Goal: Task Accomplishment & Management: Complete application form

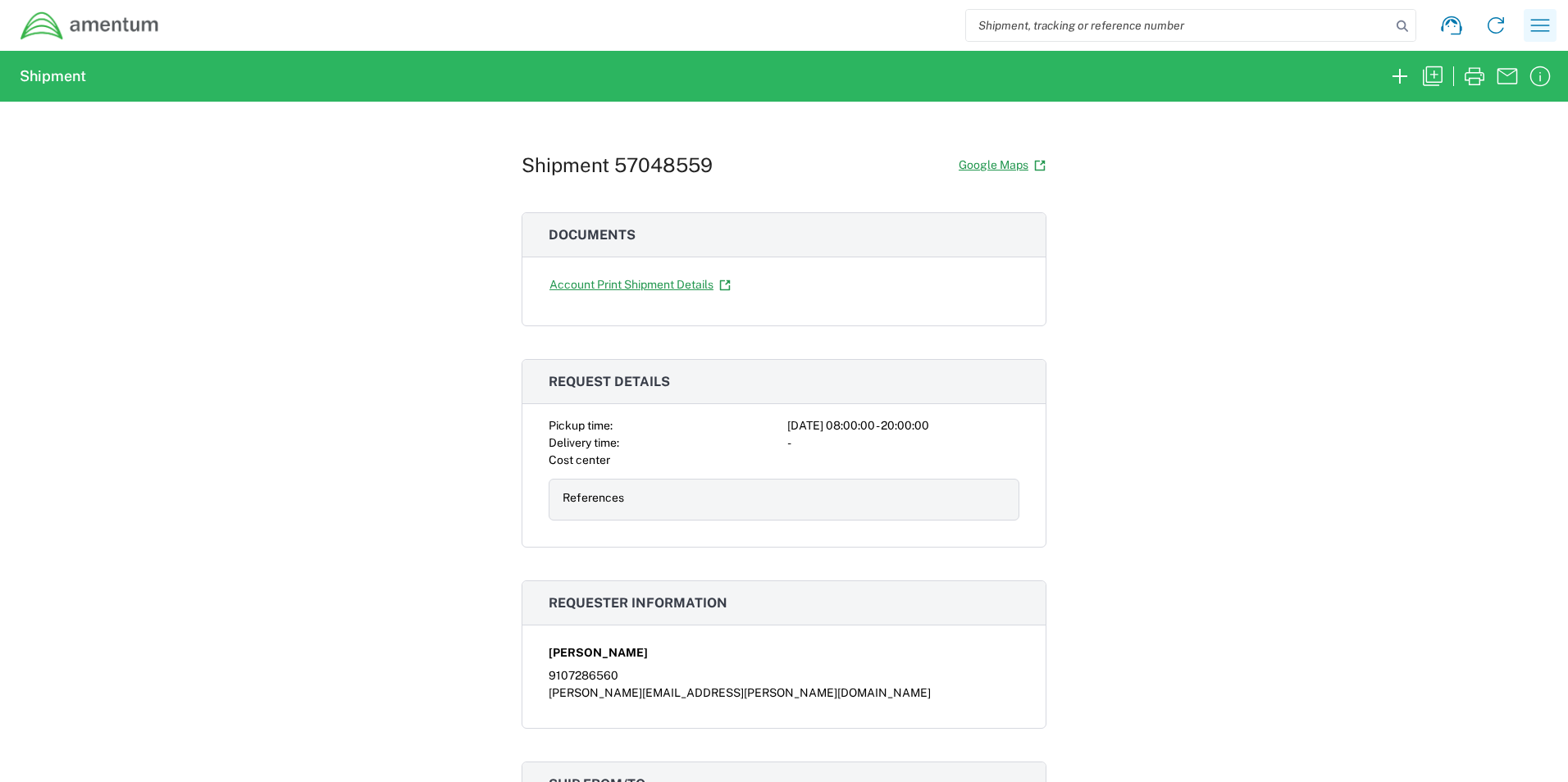
click at [1536, 25] on icon "button" at bounding box center [1540, 25] width 19 height 13
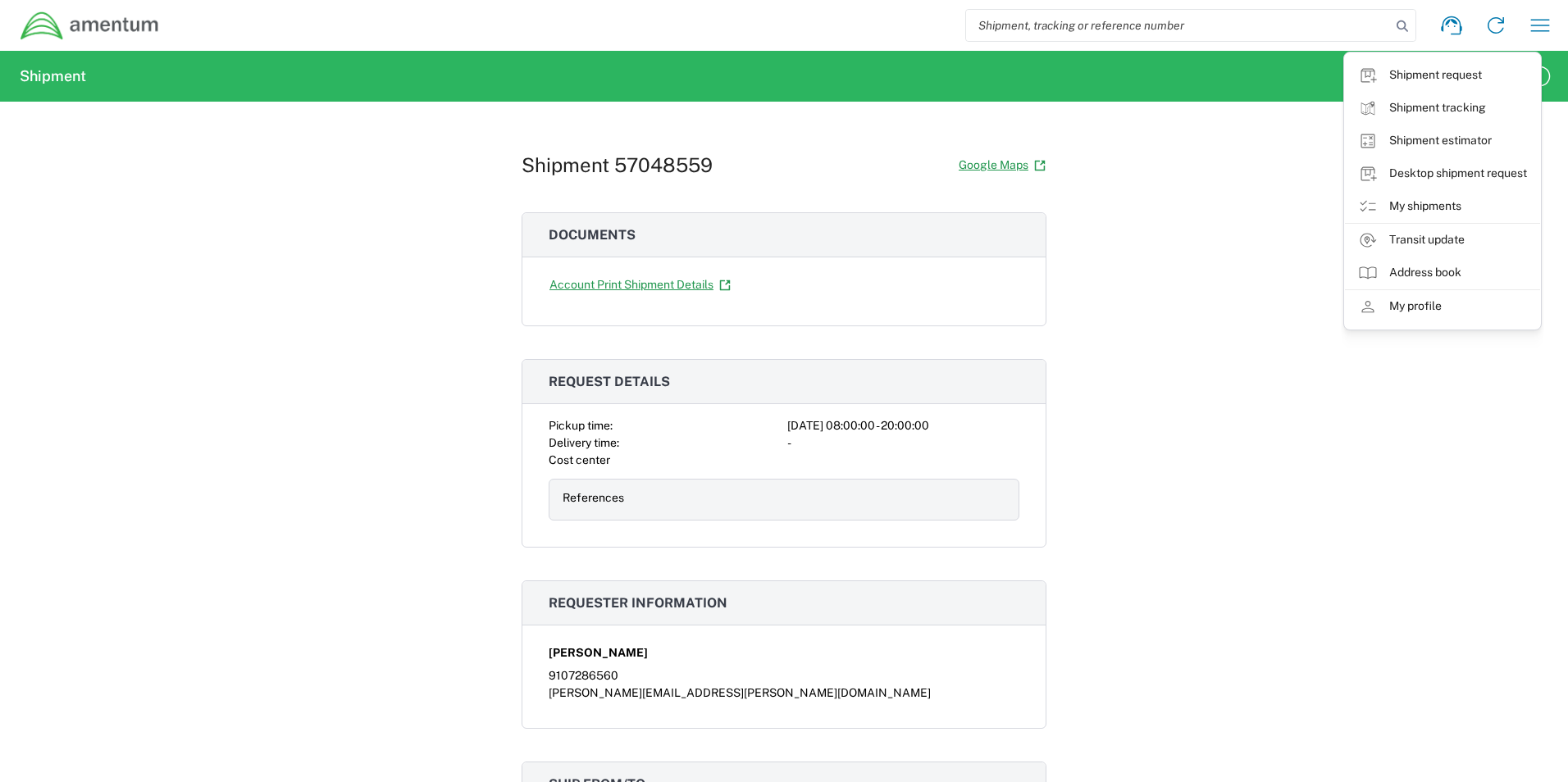
click at [1439, 139] on link "Shipment estimator" at bounding box center [1443, 141] width 196 height 32
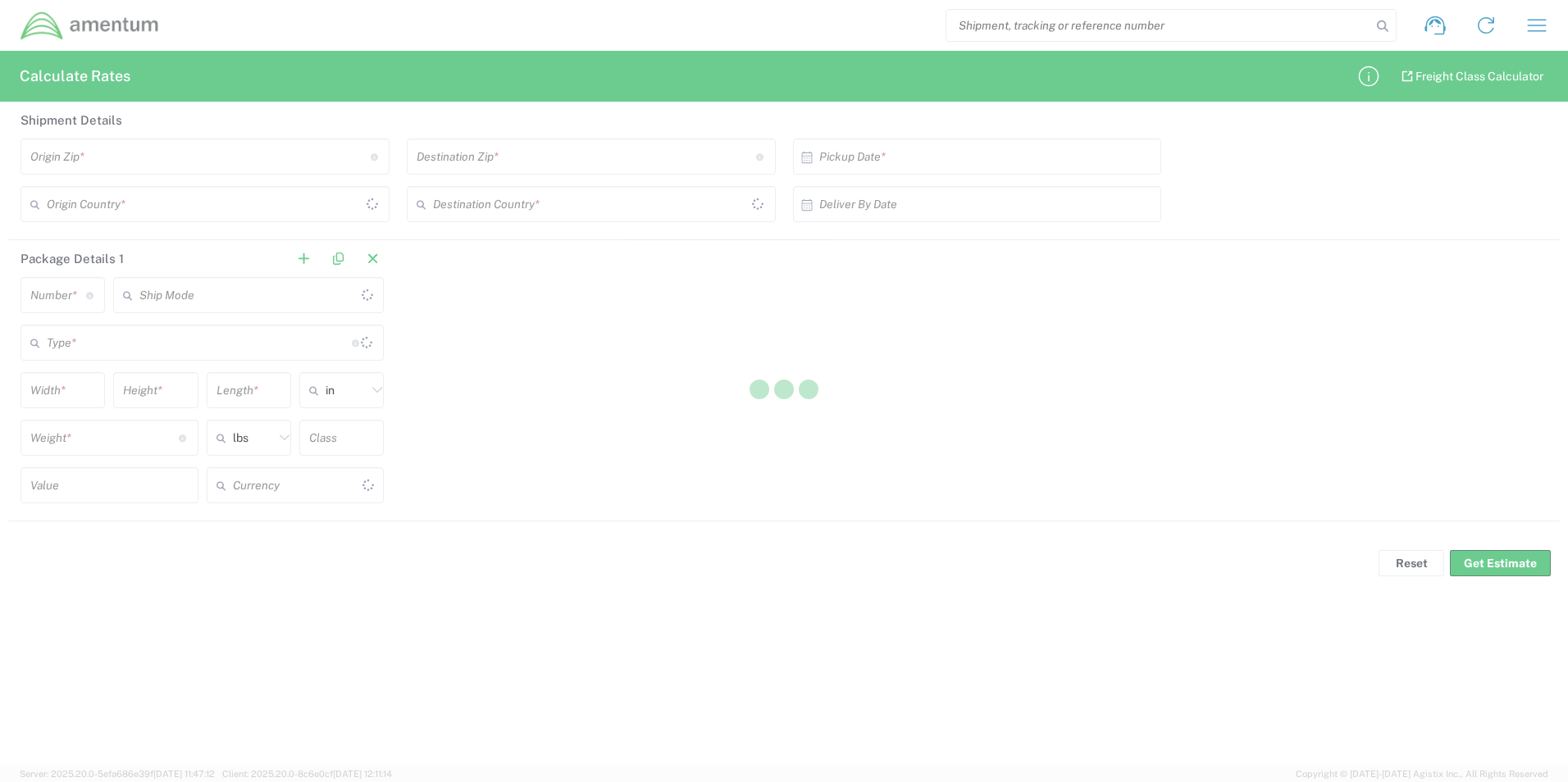
type input "US Dollar"
type input "United States"
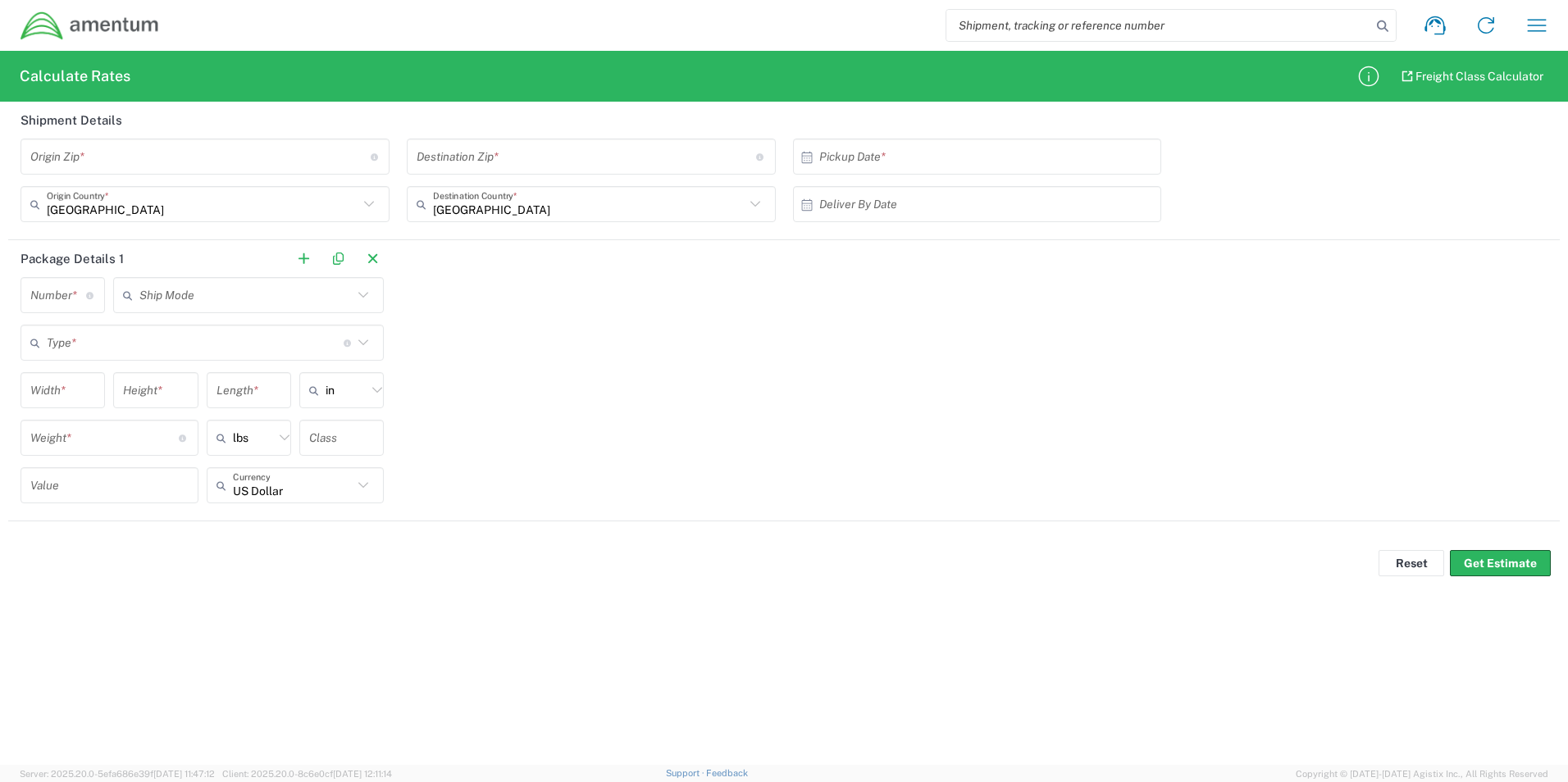
click at [224, 151] on input "undefined" at bounding box center [201, 157] width 341 height 29
type input "43217"
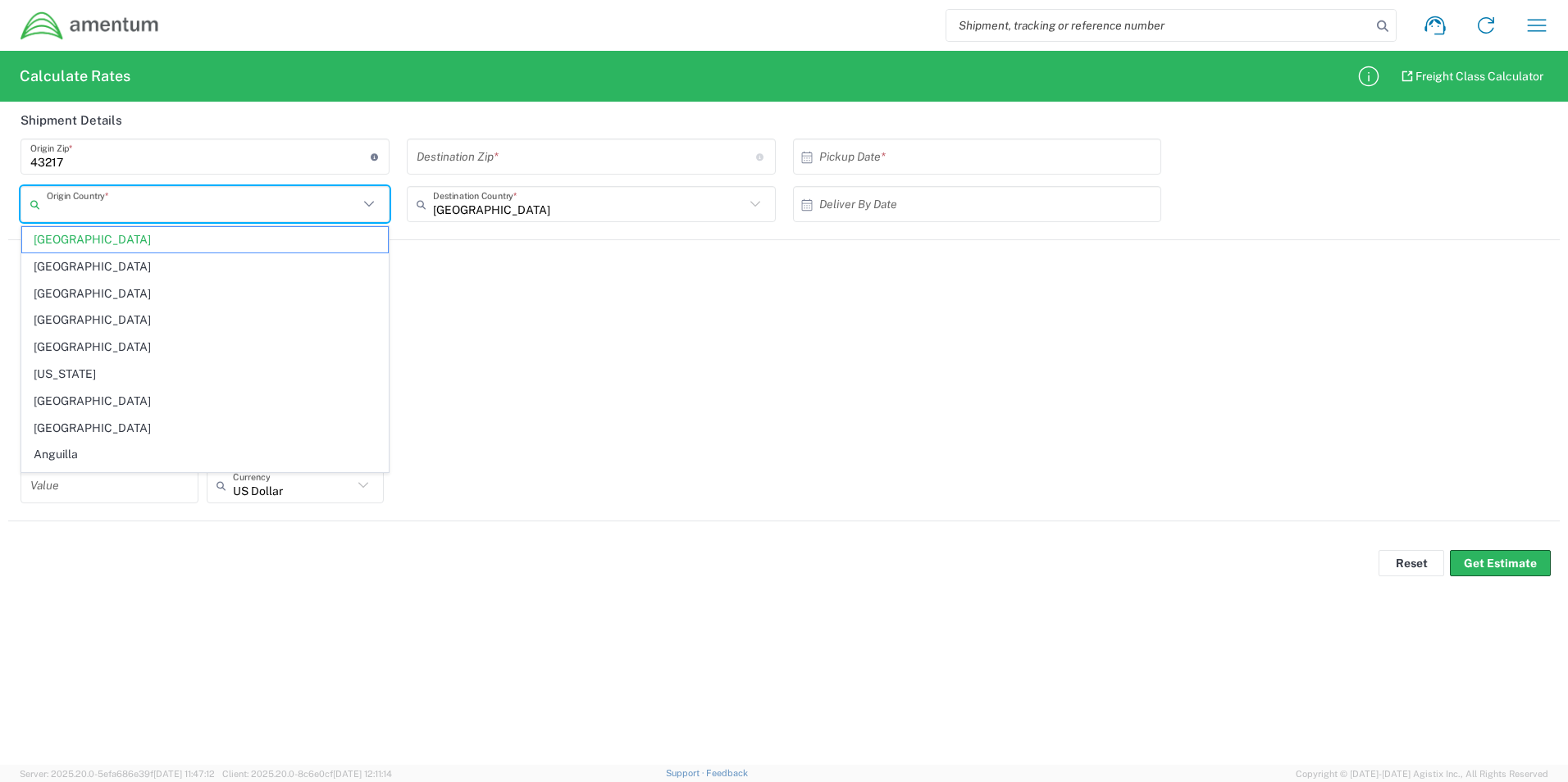
click at [601, 155] on input "undefined" at bounding box center [587, 157] width 341 height 29
type input "United States"
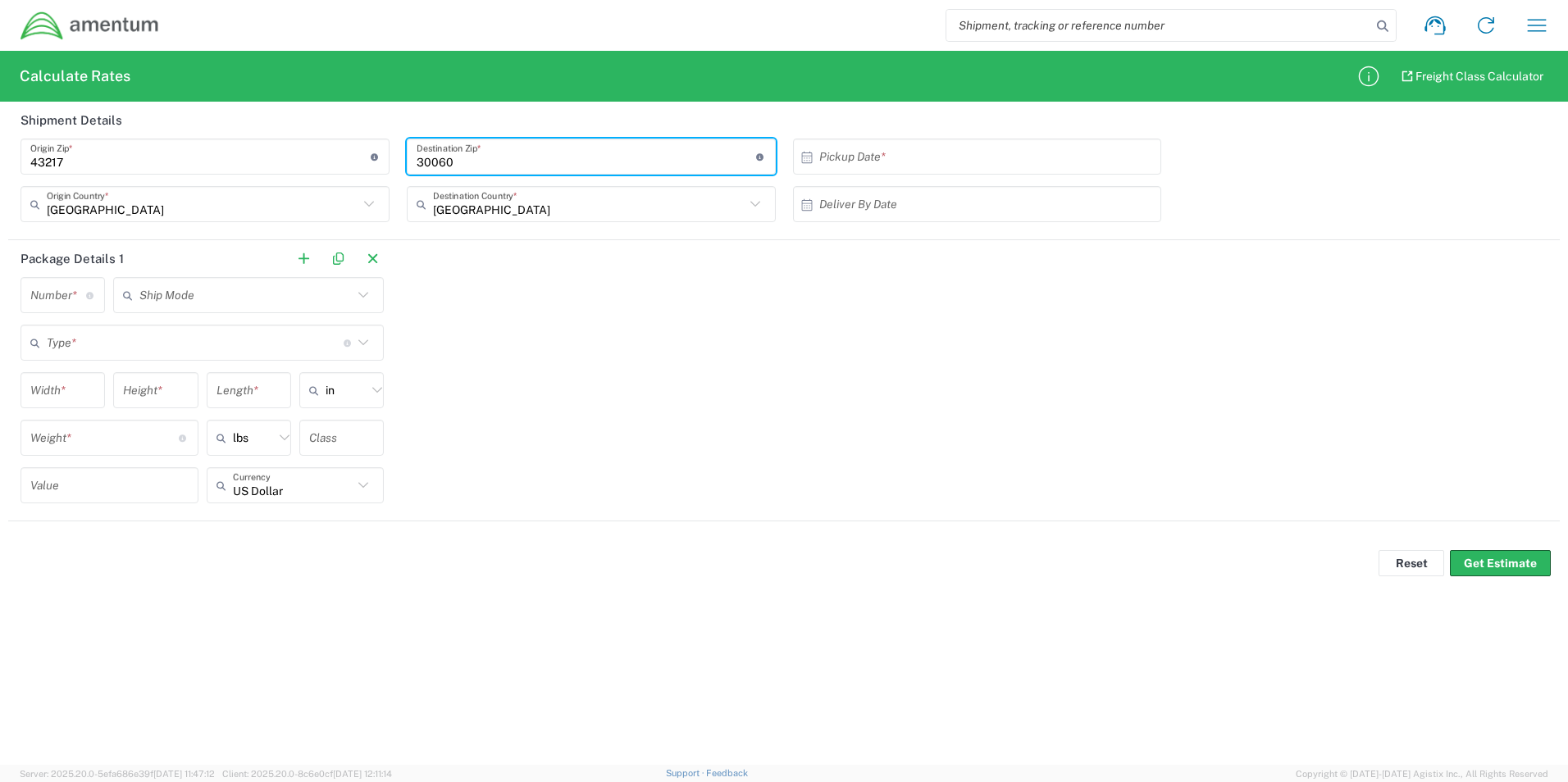
type input "30060"
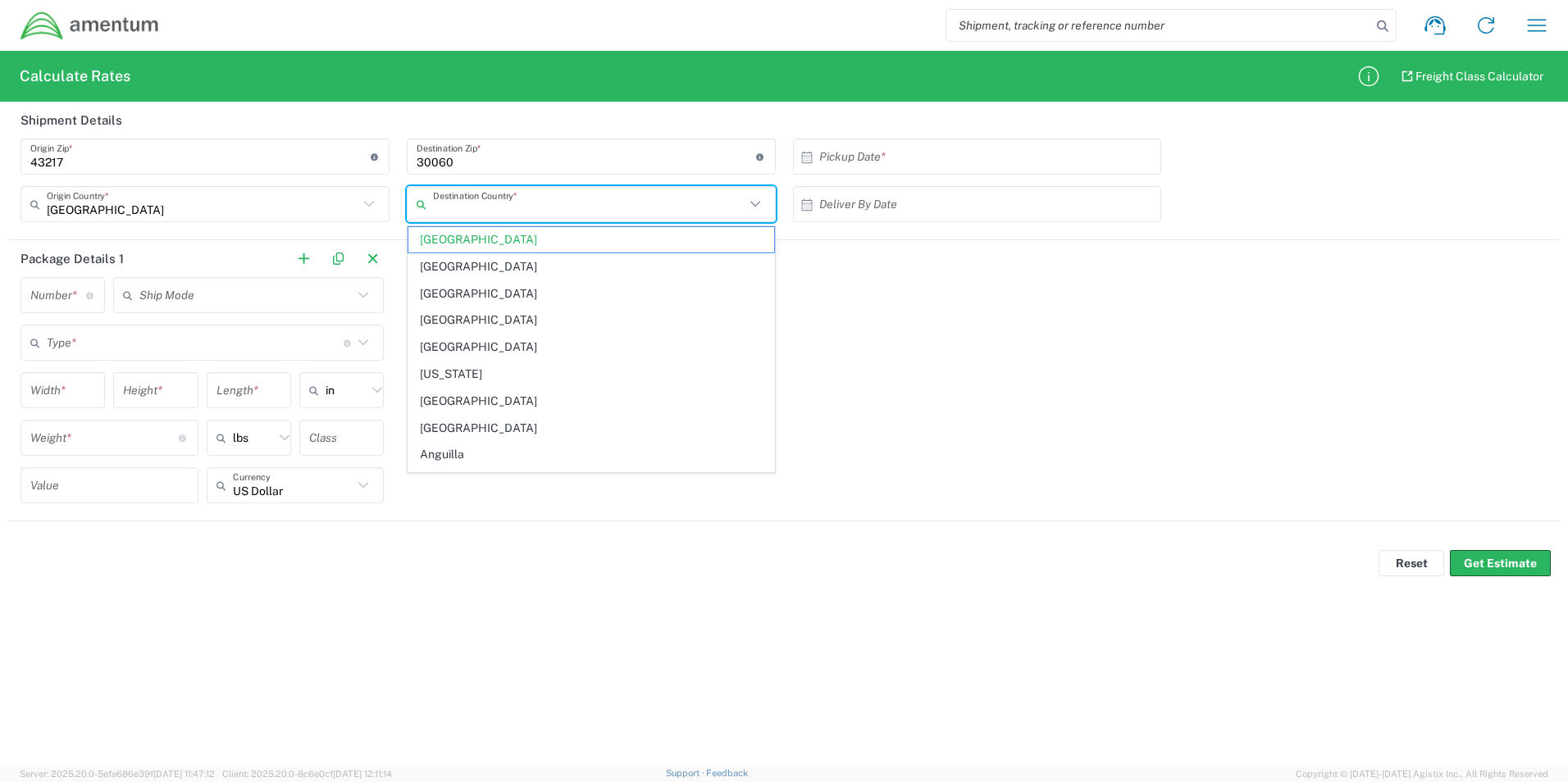
type input "United States"
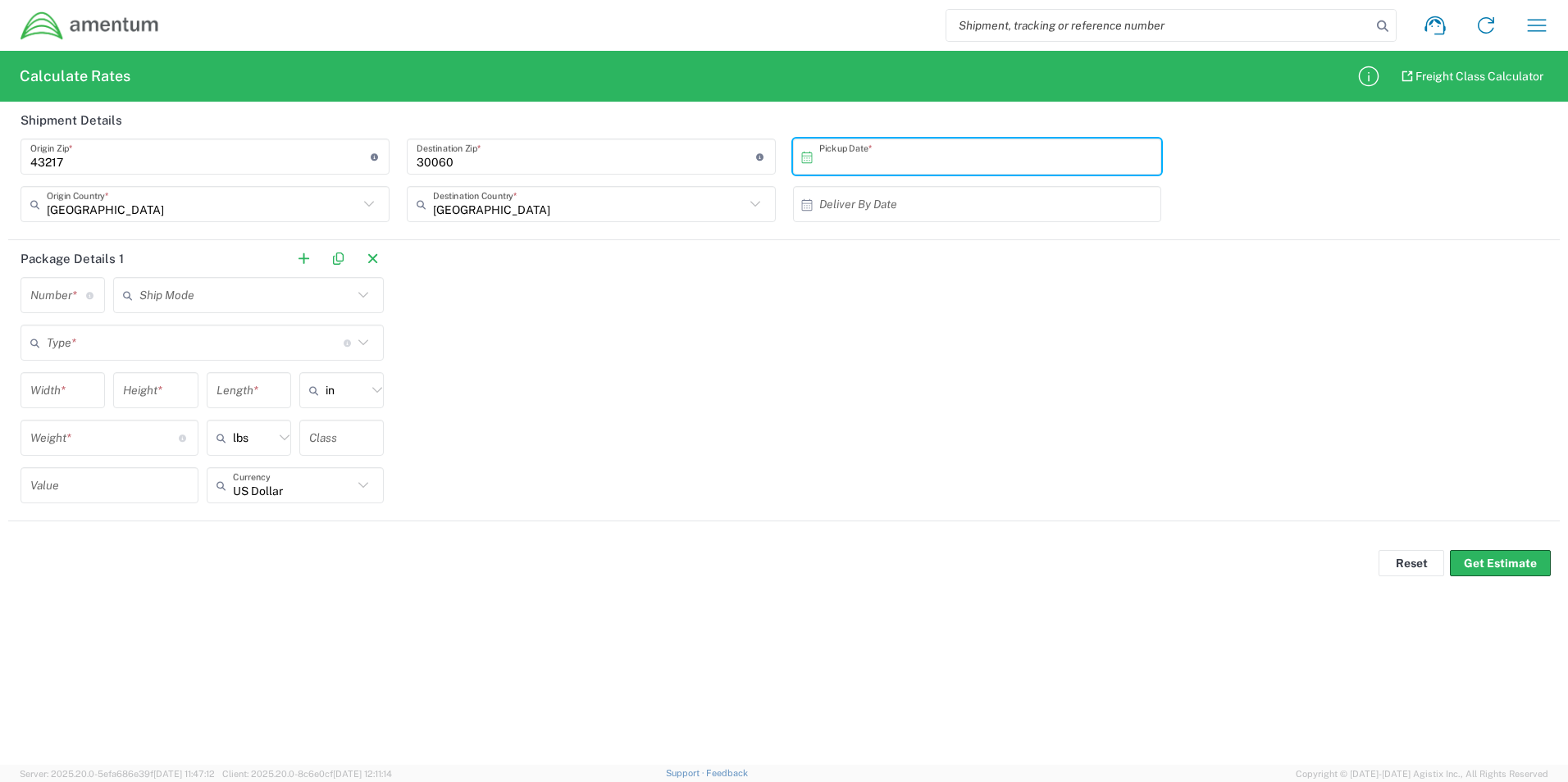
click at [872, 156] on input "text" at bounding box center [981, 157] width 324 height 29
click at [962, 267] on span "7" at bounding box center [958, 259] width 23 height 23
type input "10/07/2025"
click at [896, 205] on input "text" at bounding box center [981, 205] width 324 height 29
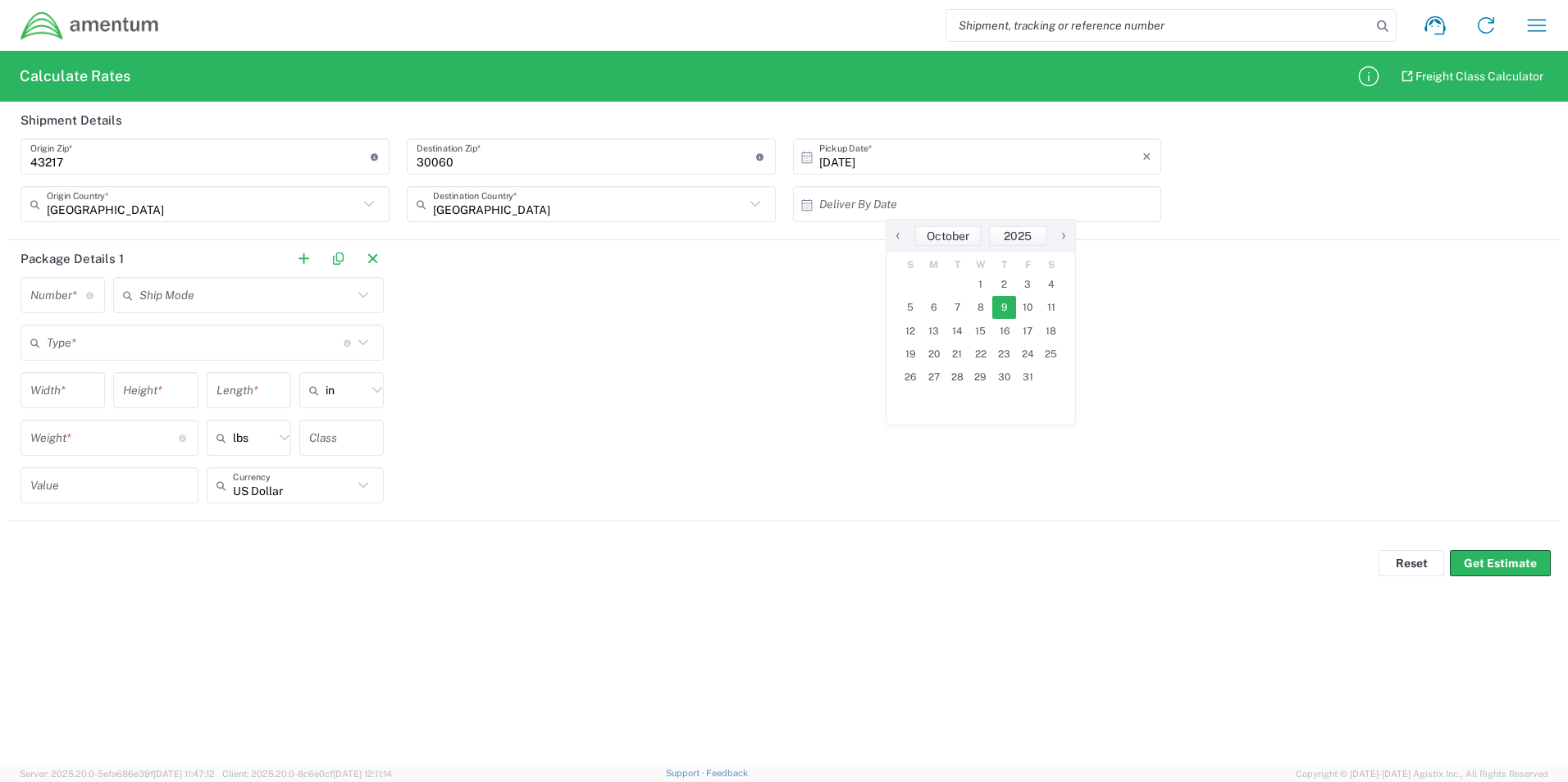
click at [1004, 308] on span "9" at bounding box center [1004, 307] width 23 height 23
type input "10/09/2025"
click at [88, 302] on agx-control-info "Number of packages of specified package type and dimensions" at bounding box center [91, 295] width 9 height 26
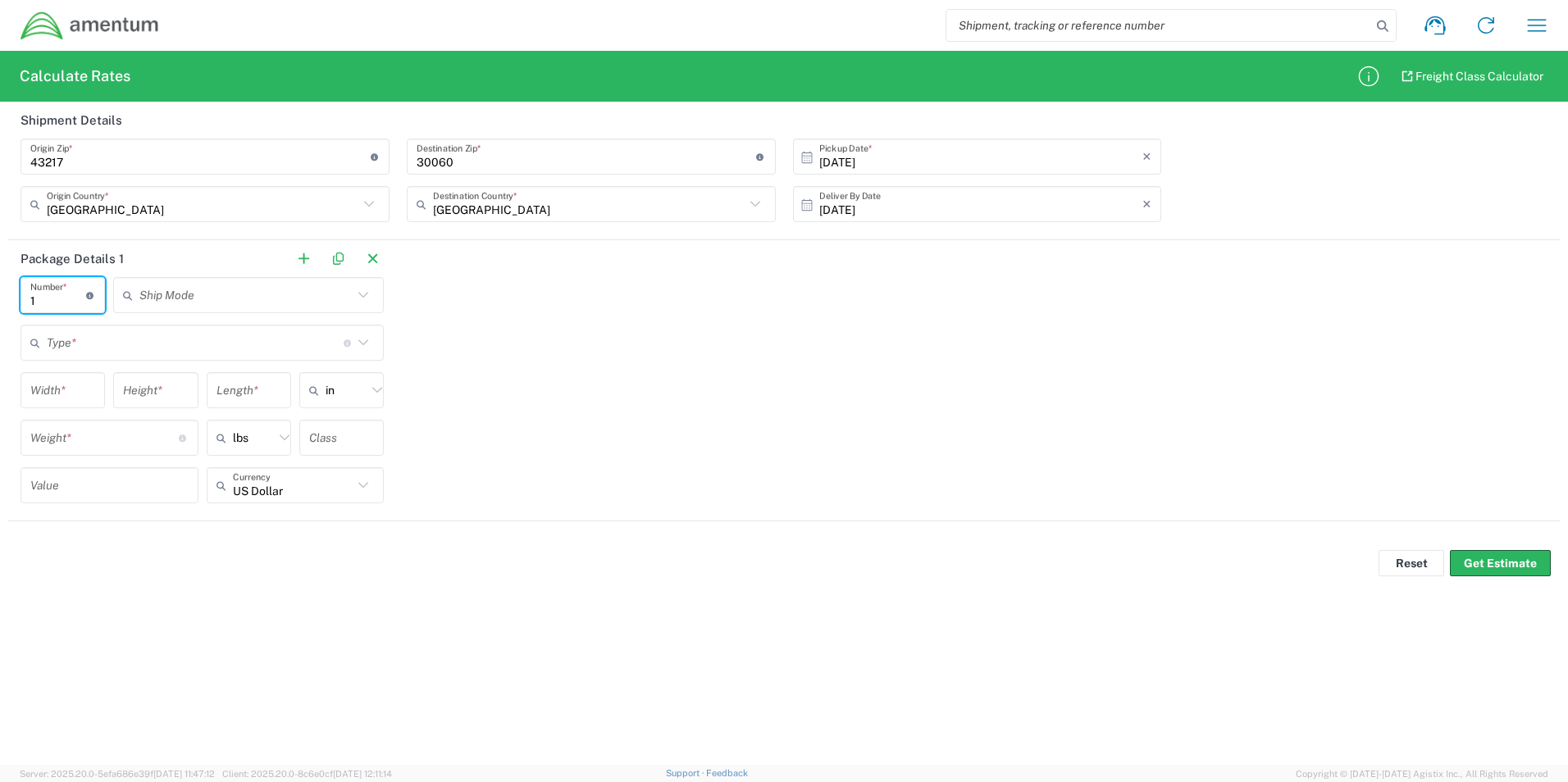
type input "1"
click at [237, 296] on input "text" at bounding box center [246, 296] width 214 height 29
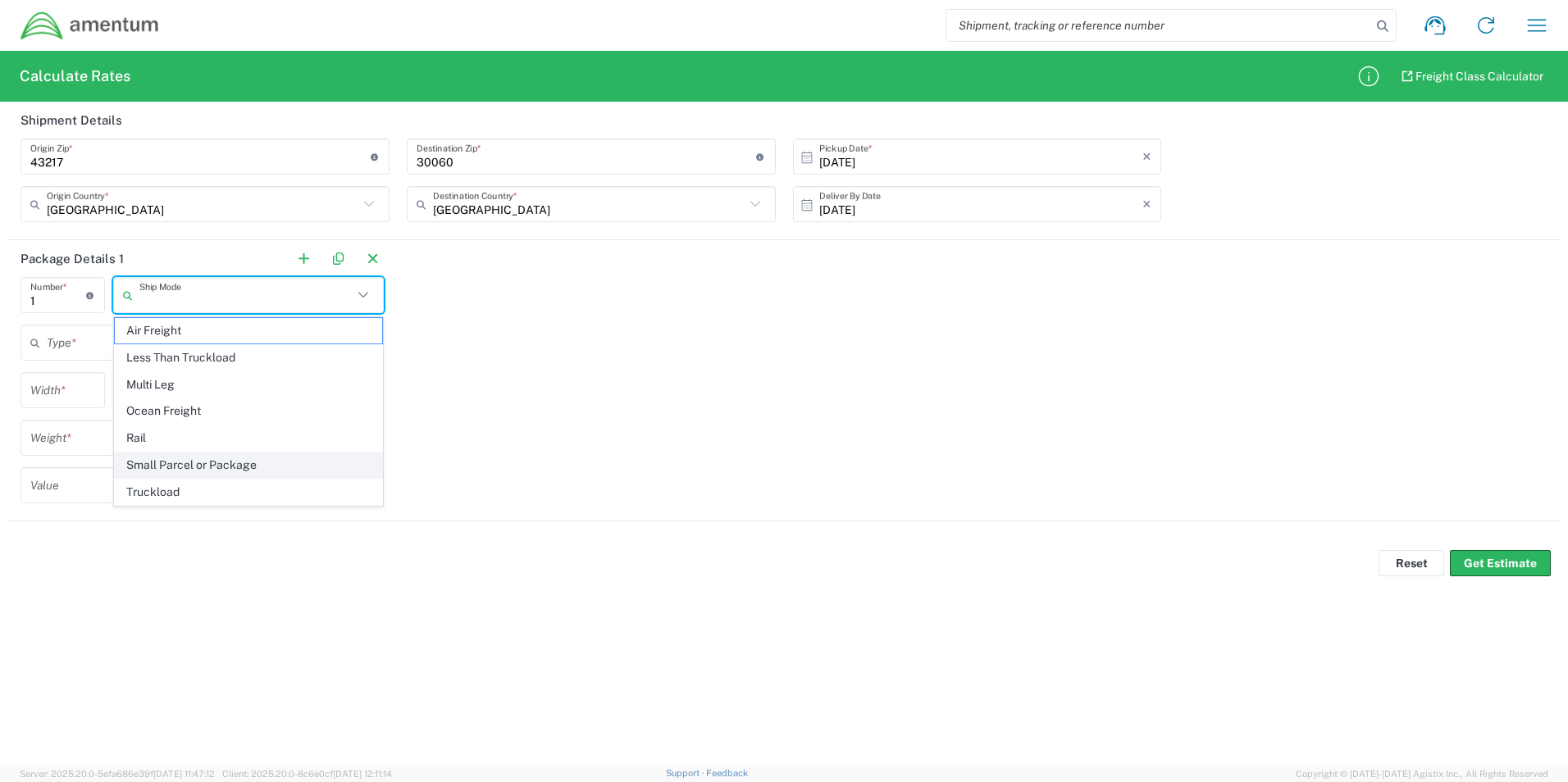
click at [202, 471] on span "Small Parcel or Package" at bounding box center [248, 465] width 268 height 25
type input "Small Parcel or Package"
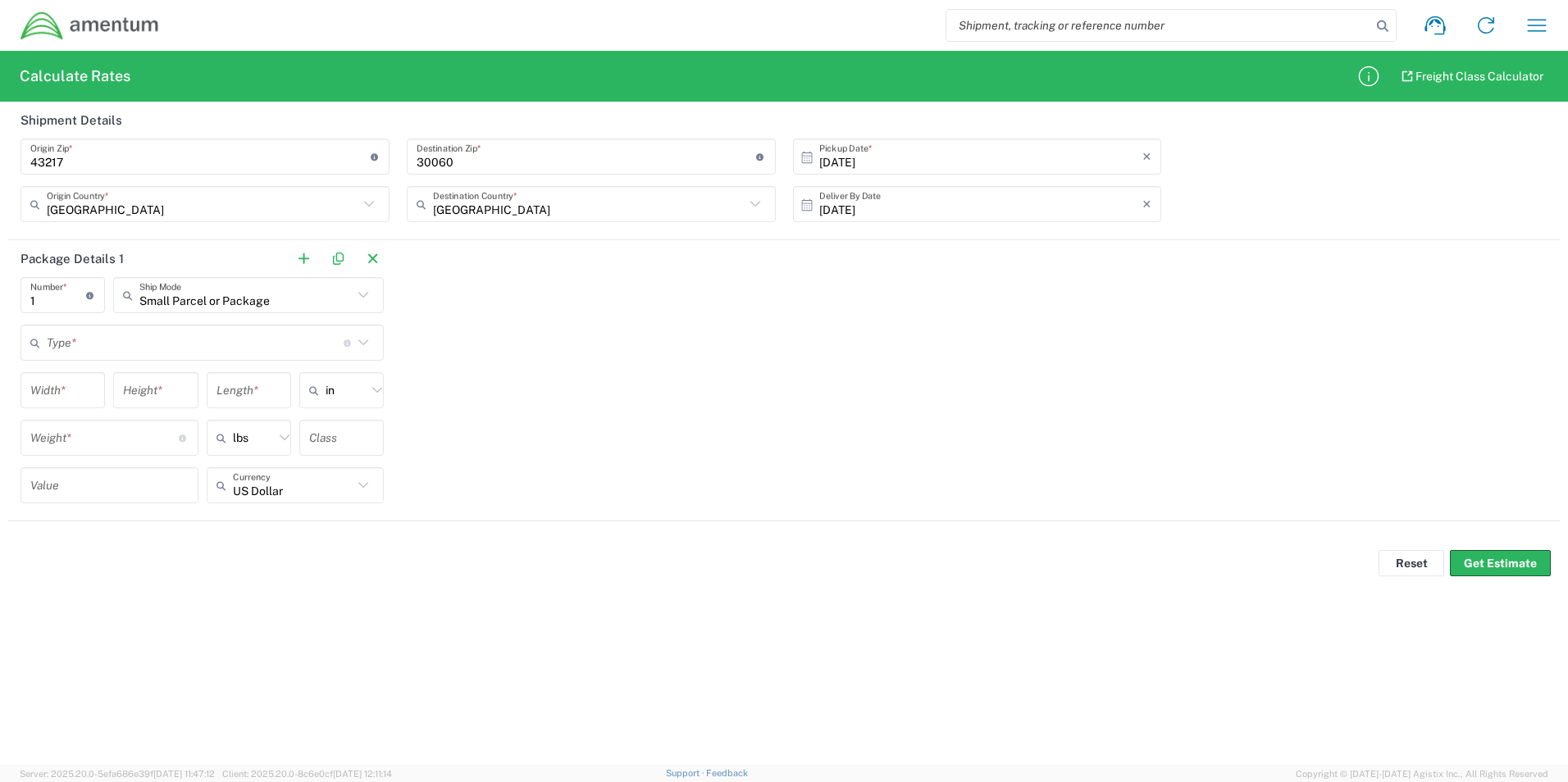
click at [114, 326] on div "Type * Material used to package goods" at bounding box center [202, 342] width 363 height 36
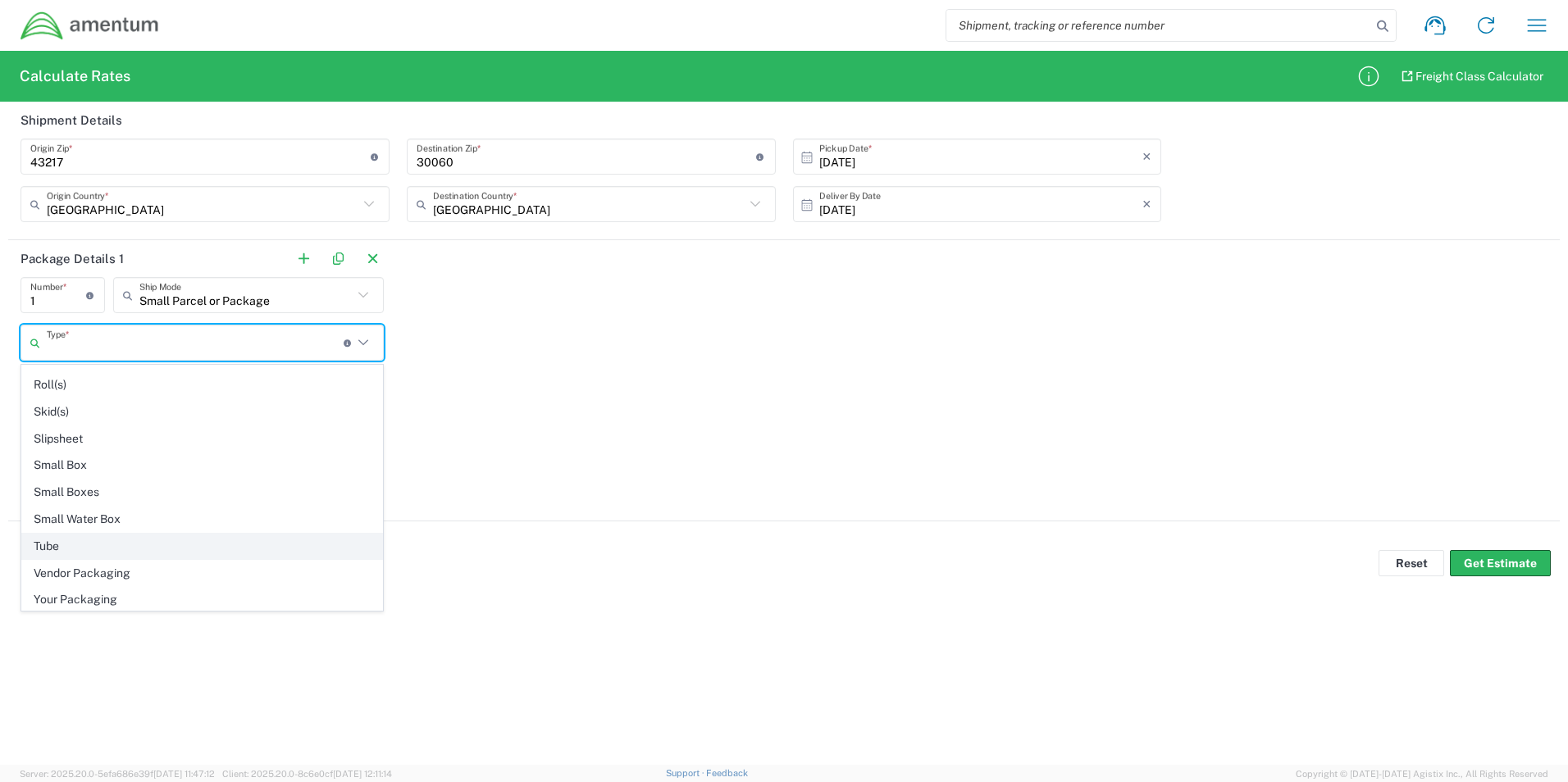
scroll to position [1045, 0]
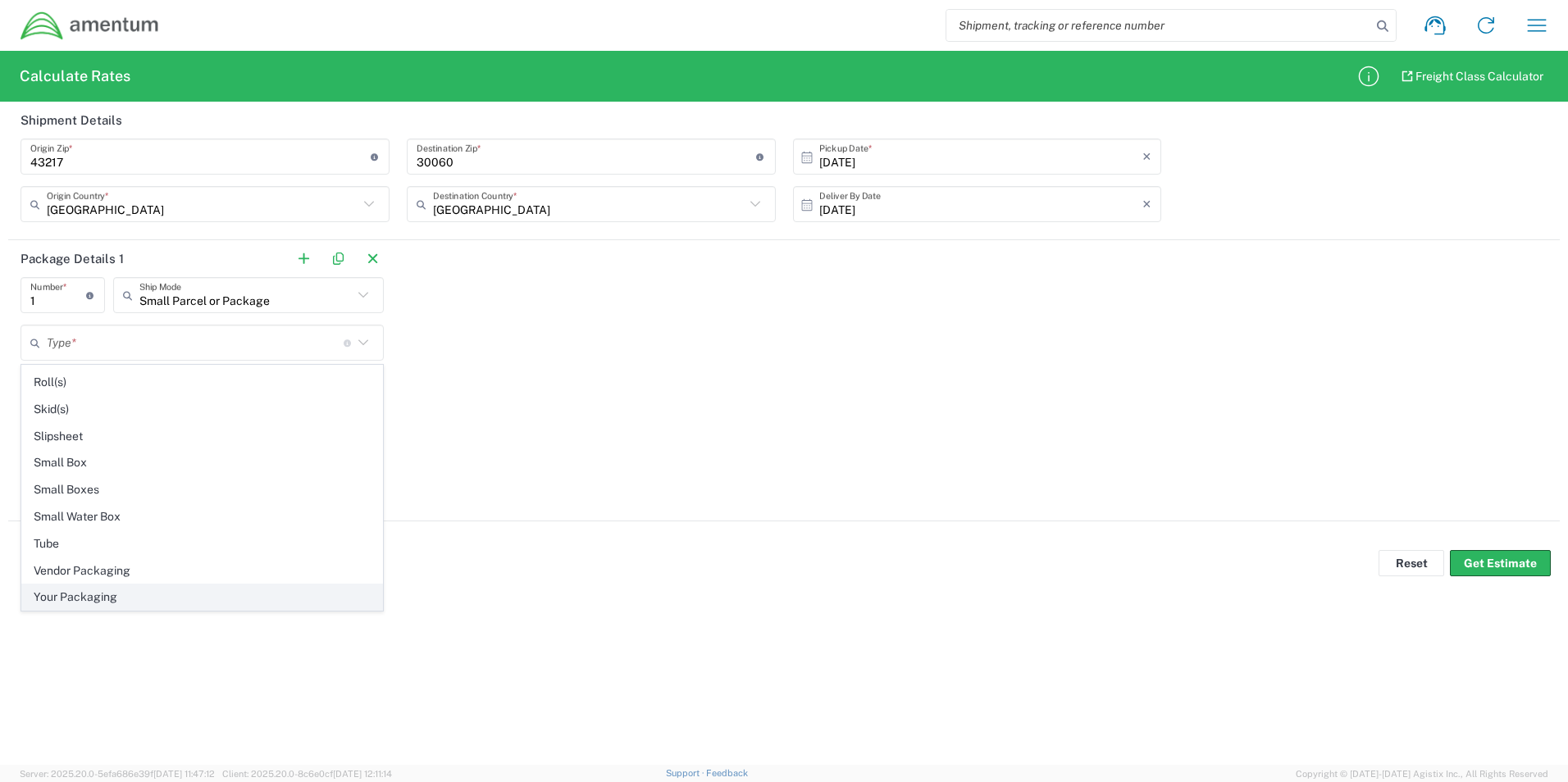
drag, startPoint x: 106, startPoint y: 598, endPoint x: 111, endPoint y: 578, distance: 20.6
click at [106, 599] on span "Your Packaging" at bounding box center [203, 597] width 360 height 25
type input "Your Packaging"
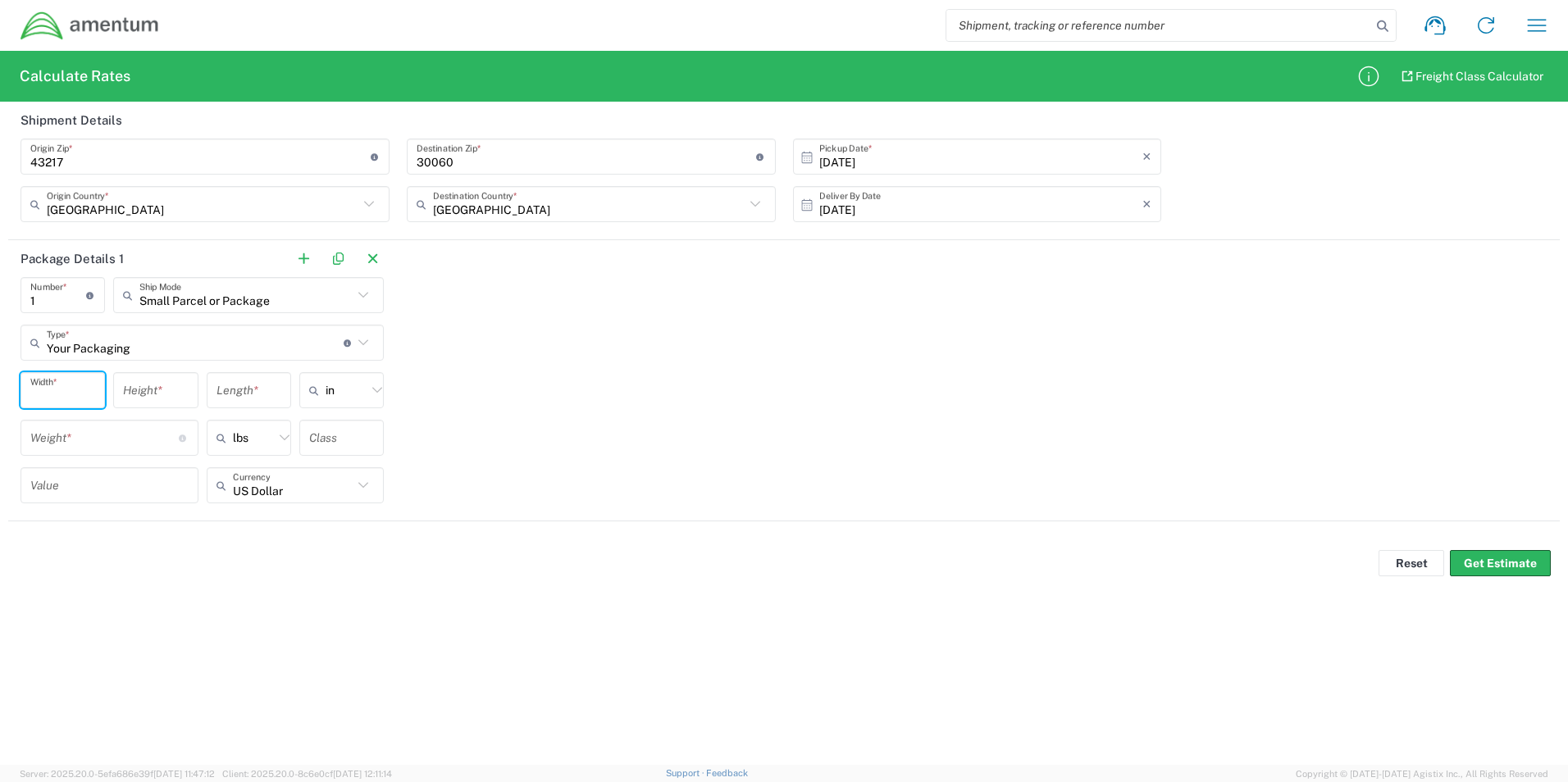
click at [71, 388] on input "number" at bounding box center [63, 391] width 65 height 29
type input "9"
type input "in"
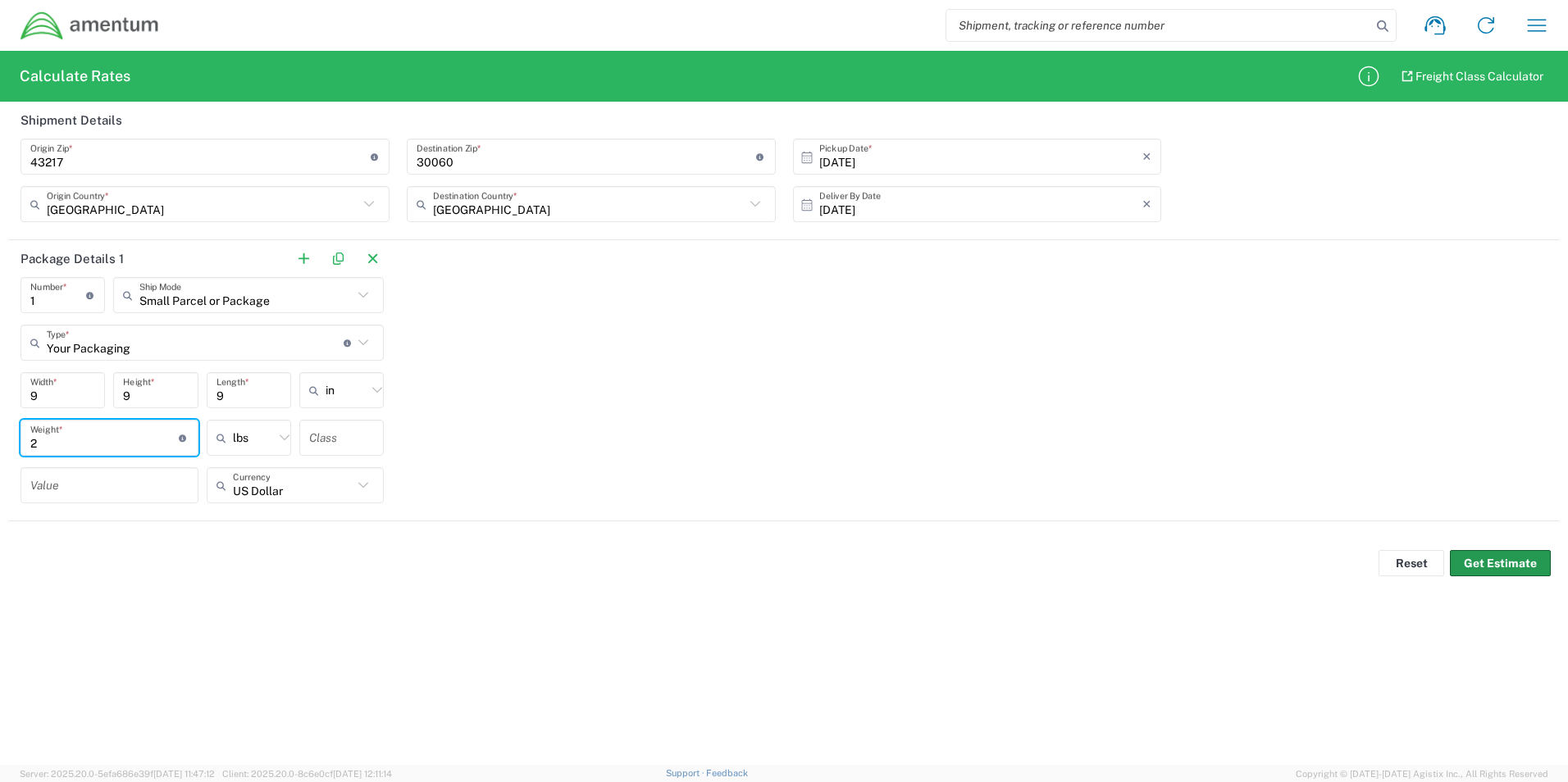
type input "2"
click at [1498, 574] on button "Get Estimate" at bounding box center [1500, 563] width 101 height 26
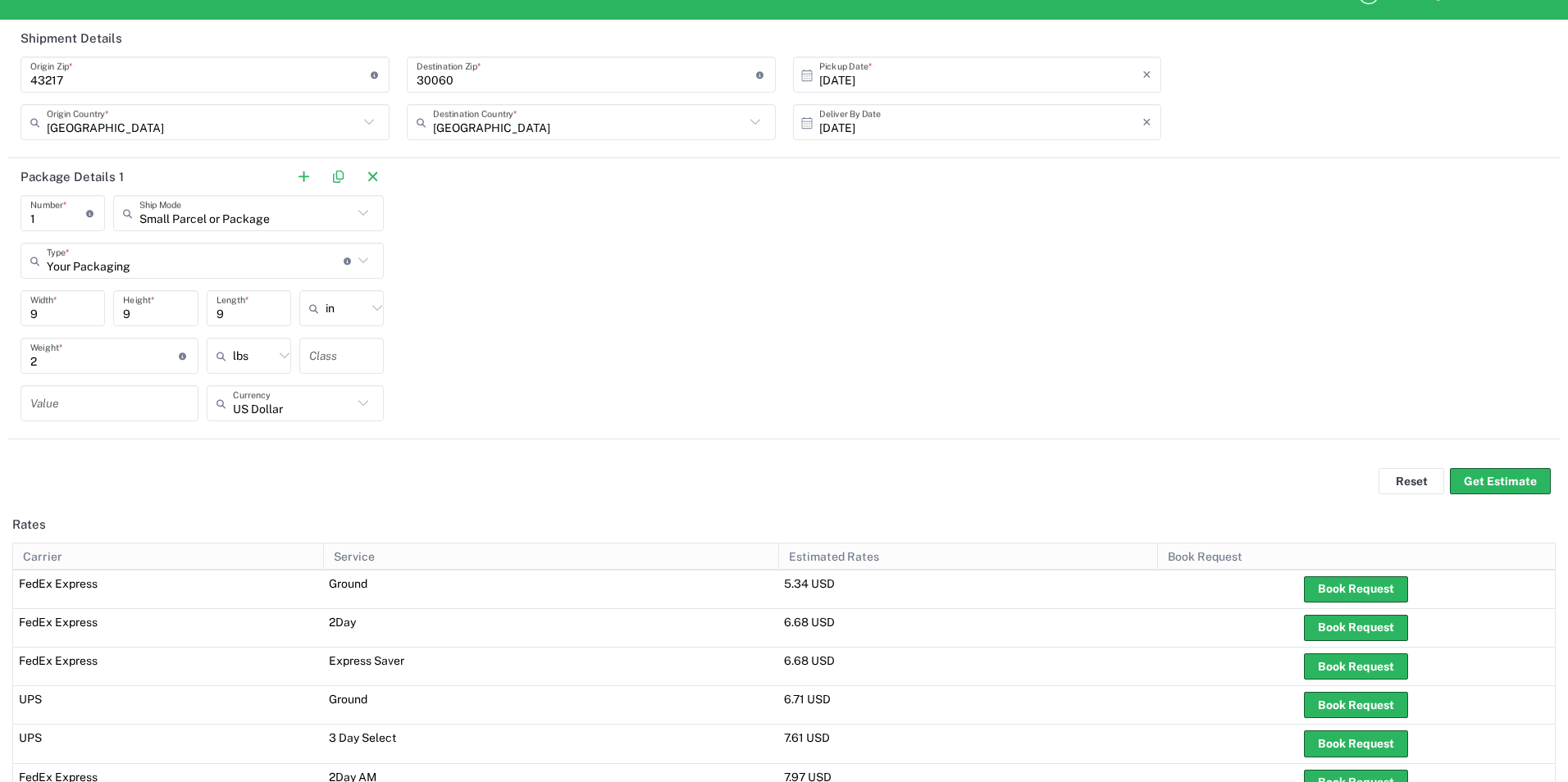
scroll to position [0, 0]
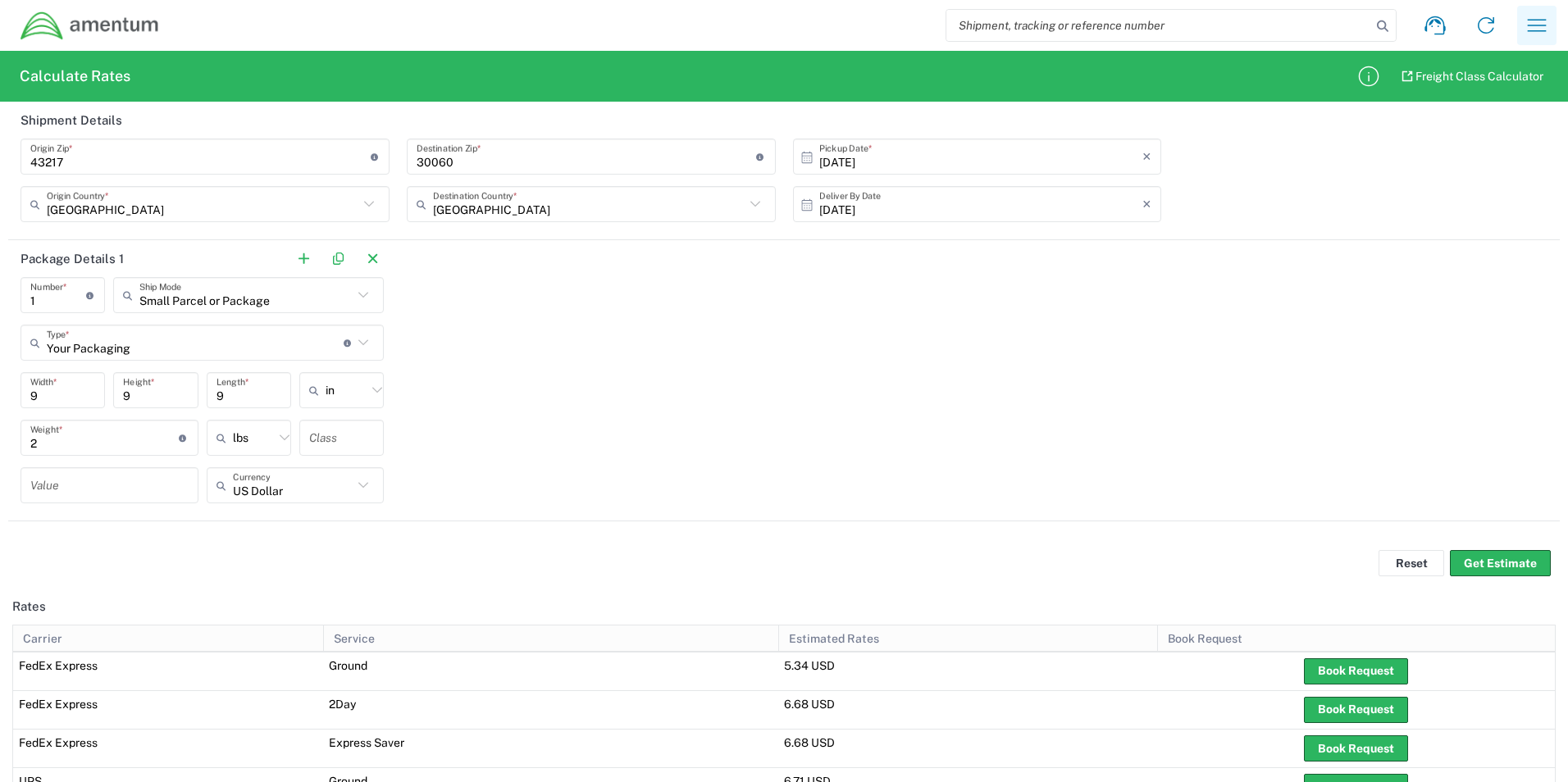
click at [1528, 26] on icon "button" at bounding box center [1536, 25] width 26 height 26
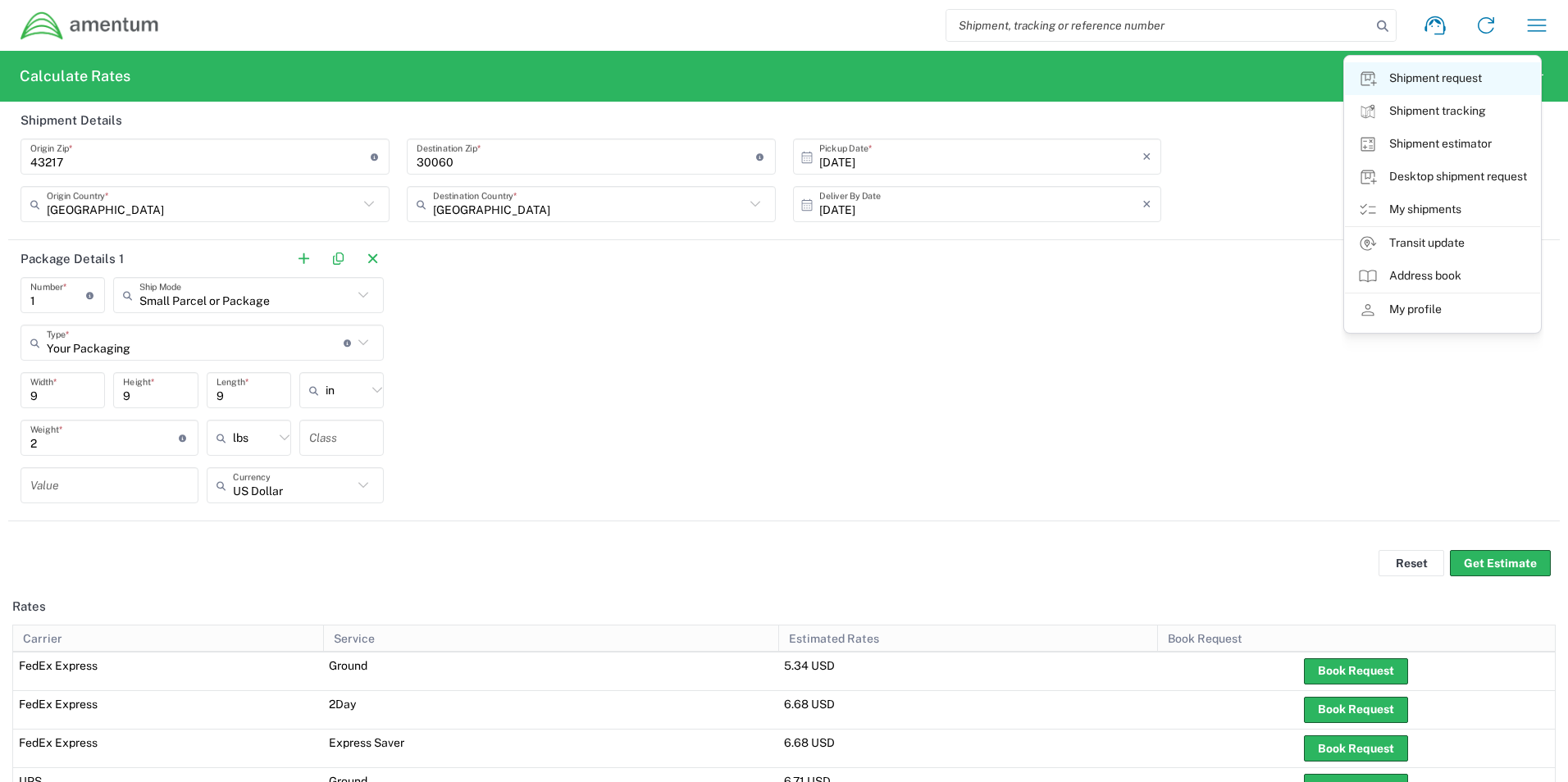
click at [1468, 84] on link "Shipment request" at bounding box center [1443, 78] width 196 height 32
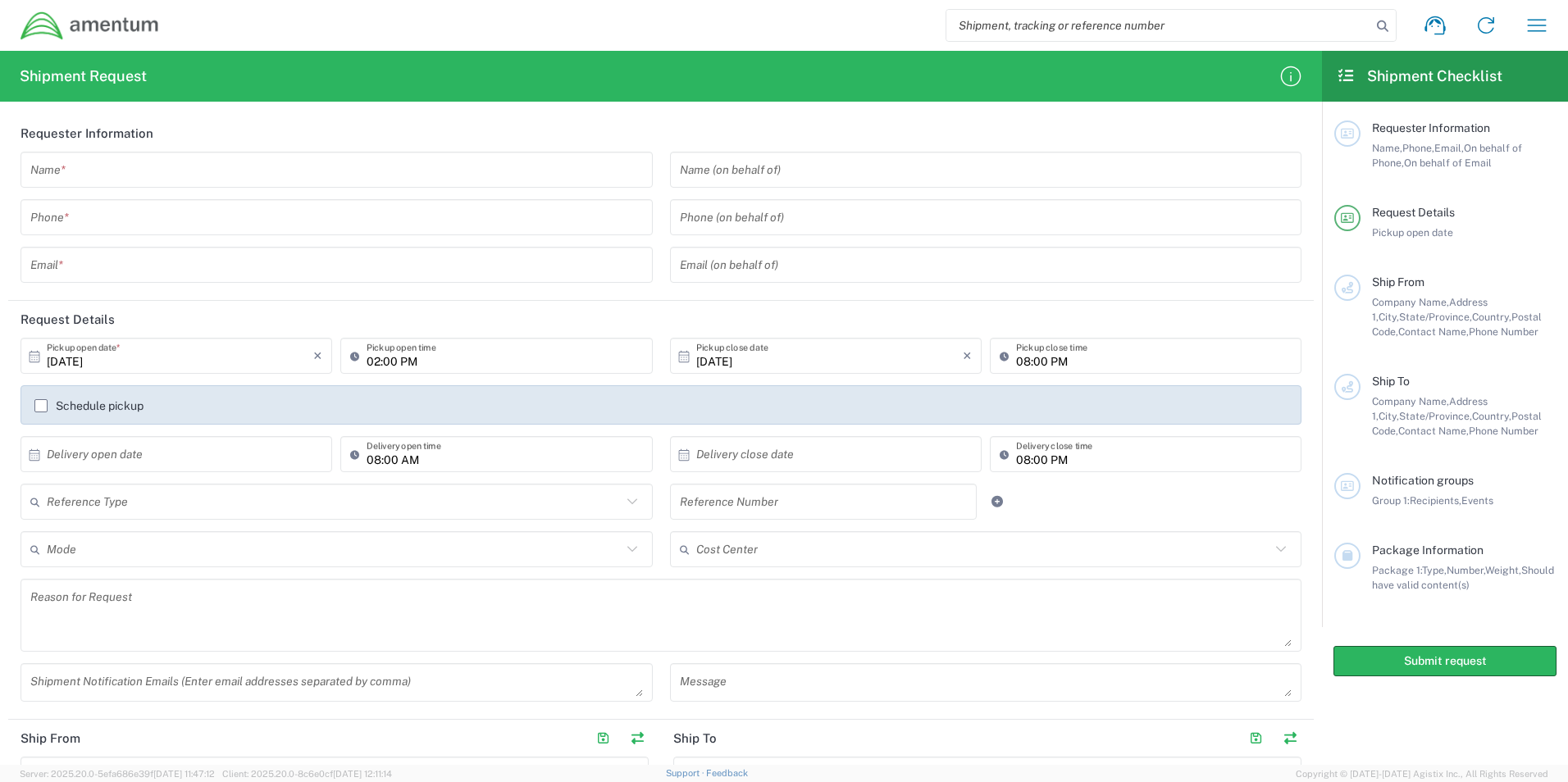
click at [254, 160] on input "text" at bounding box center [337, 170] width 613 height 29
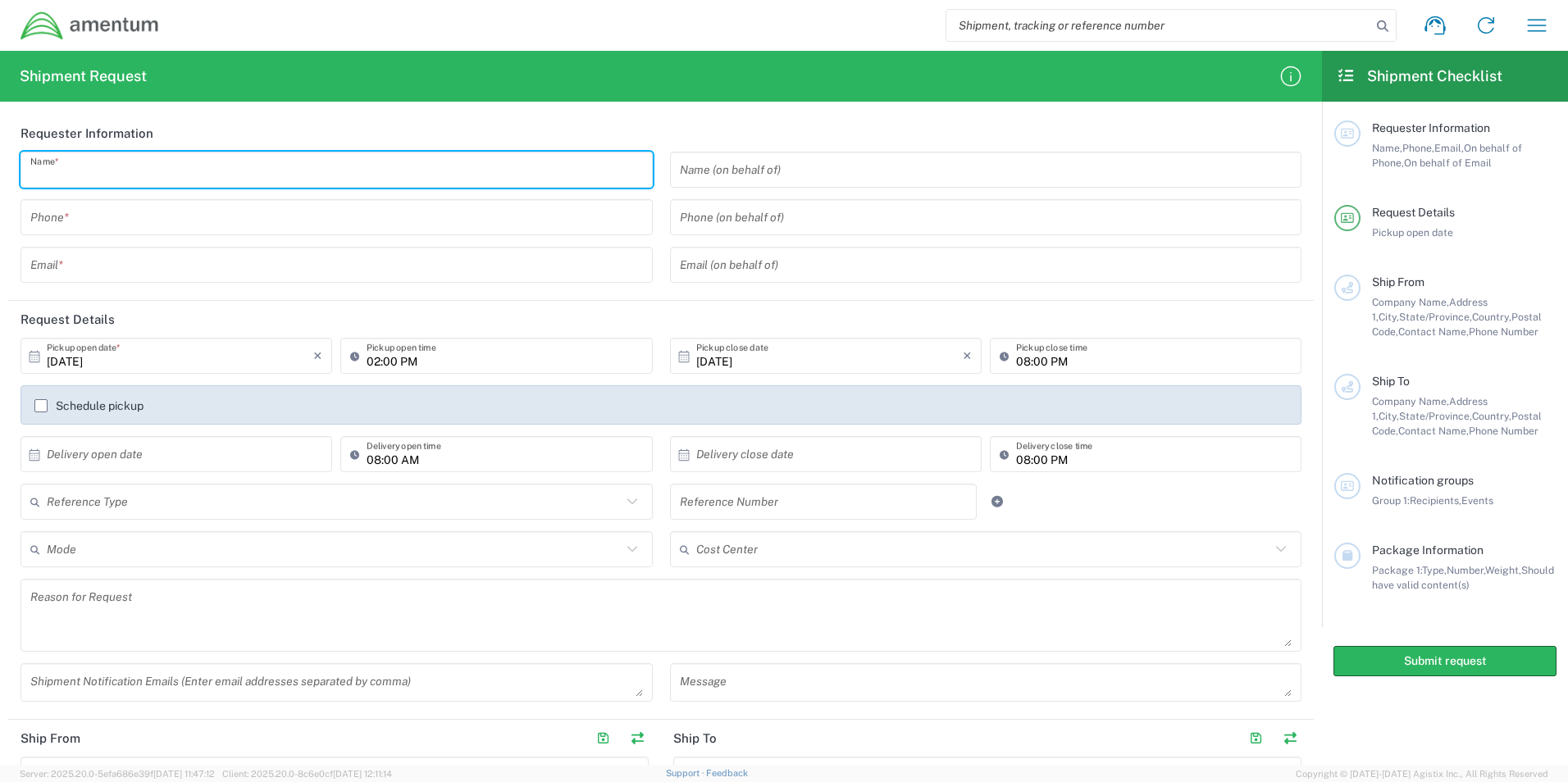
type input "[PERSON_NAME]"
type input "9107286560"
type input "[PERSON_NAME][EMAIL_ADDRESS][PERSON_NAME][DOMAIN_NAME]"
type input "Amentum"
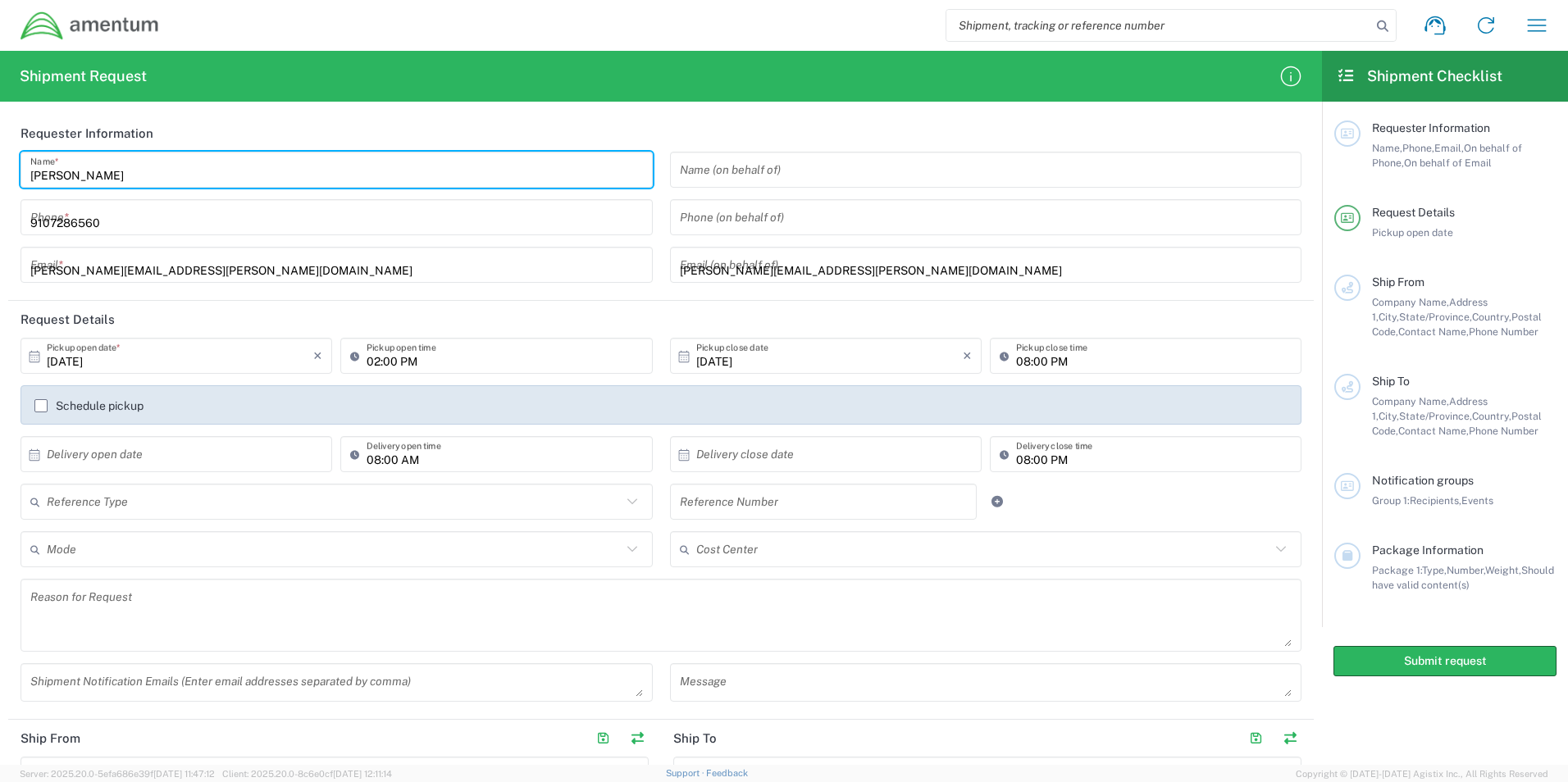
type input "AASF#2"
type input "[STREET_ADDRESS]"
type input "Bldg 918"
type input "Columbus"
type input "Ohio"
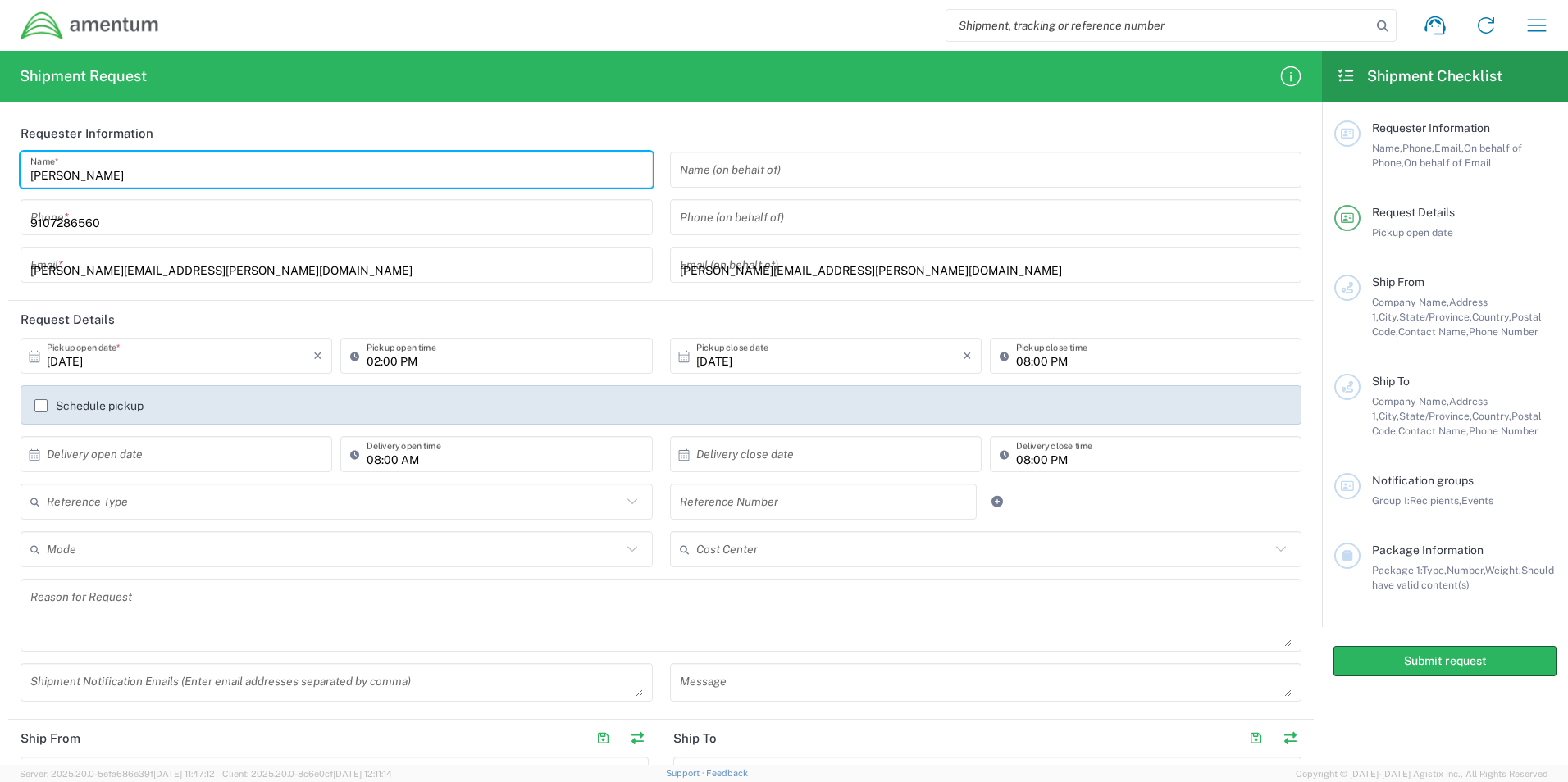
type input "43217"
type input "6785697606"
type input "Amentum"
type input "AMENTUM"
type input "[STREET_ADDRESS][PERSON_NAME]"
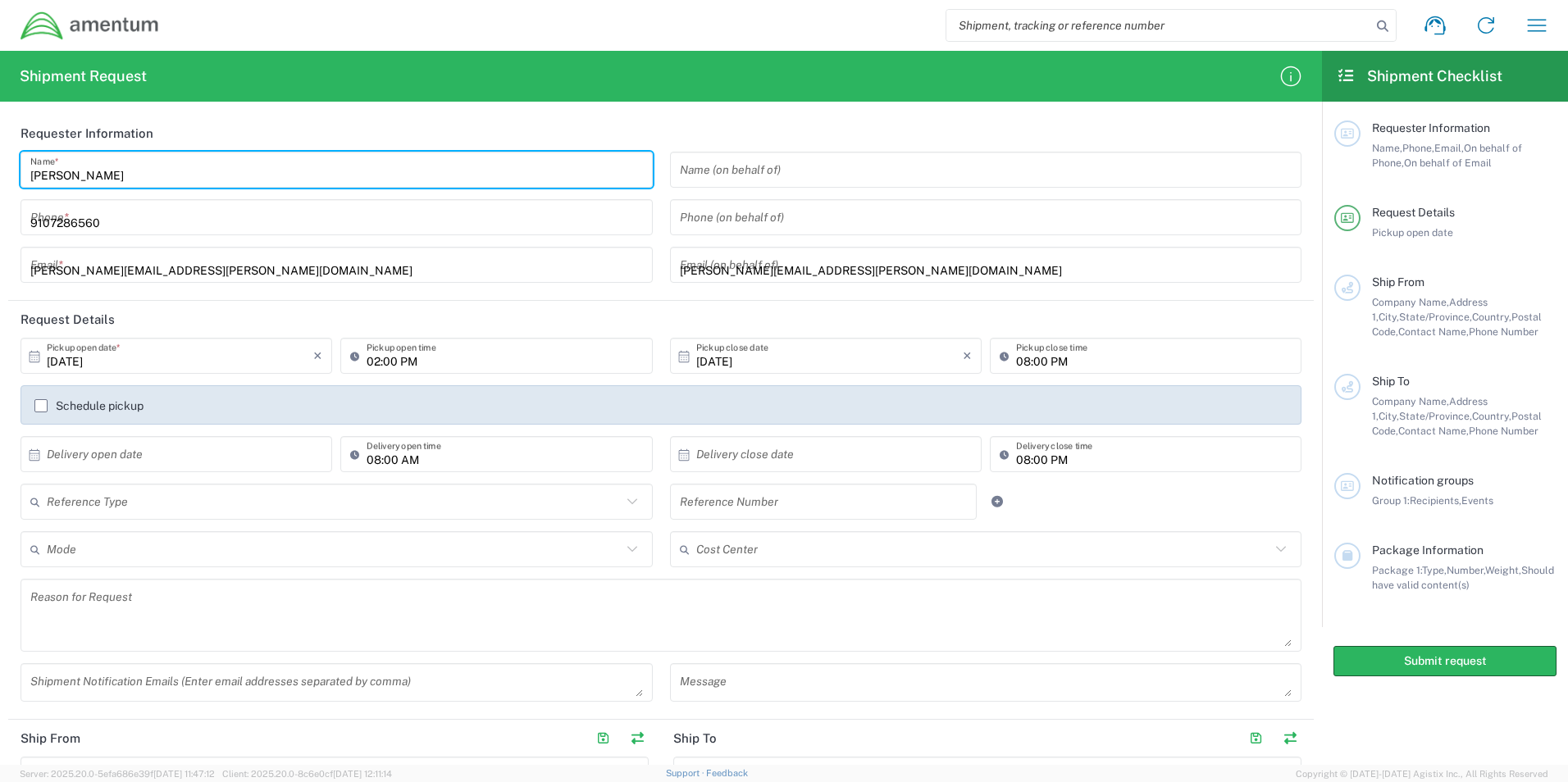
type input "Hangar 1"
type input "Marietta"
type input "Georgia"
type input "30060"
type input "9107286560"
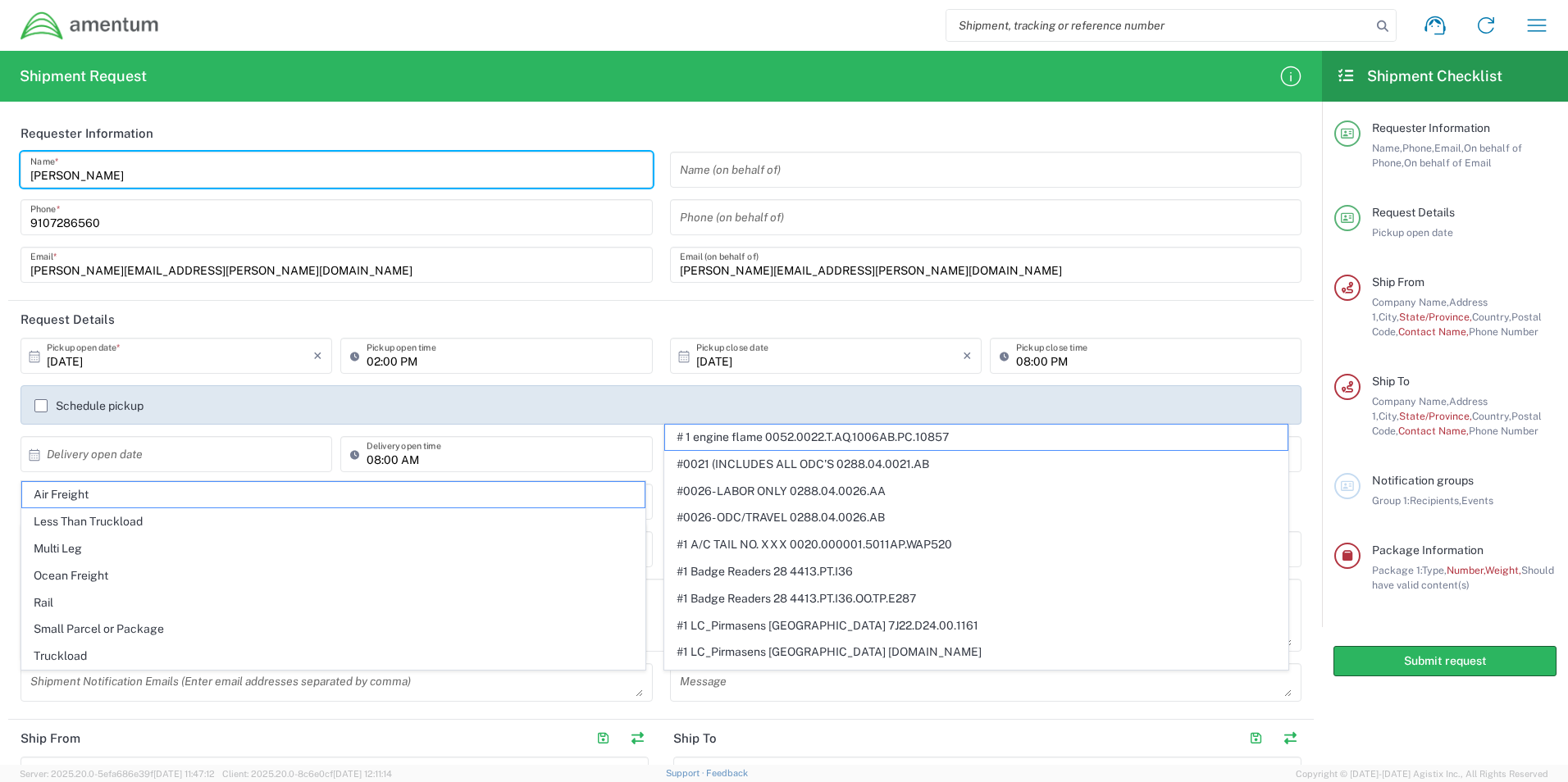
click at [486, 367] on input "02:00 PM" at bounding box center [505, 357] width 276 height 29
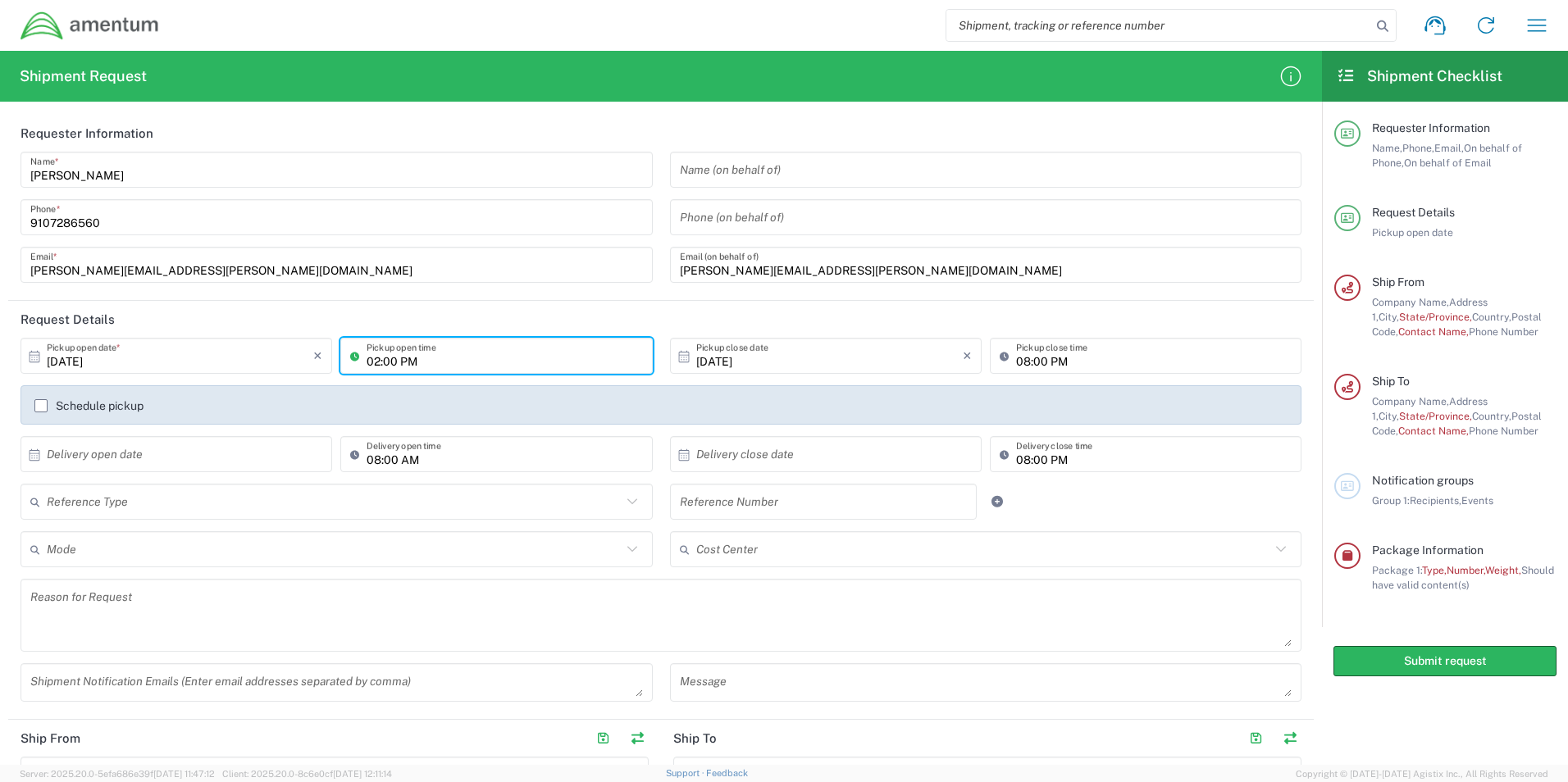
click at [375, 363] on input "02:00 PM" at bounding box center [505, 357] width 276 height 29
type input "04:00 PM"
click at [1083, 460] on input "08:00 PM" at bounding box center [1154, 455] width 276 height 29
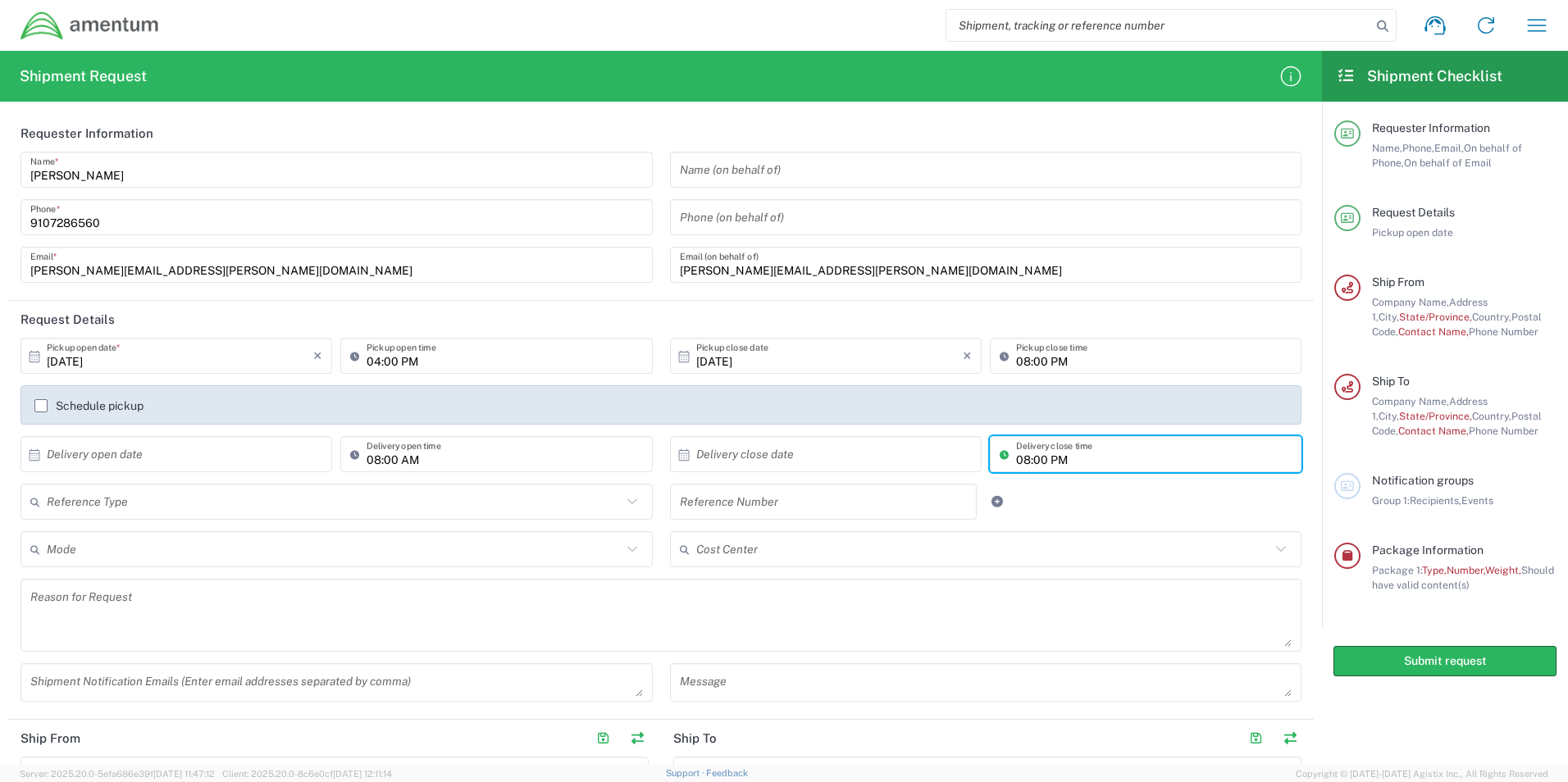
drag, startPoint x: 1076, startPoint y: 460, endPoint x: 960, endPoint y: 459, distance: 116.0
click at [960, 459] on div "× Delivery close date Cancel Apply 08:00 PM Delivery close time" at bounding box center [986, 459] width 641 height 48
click at [1037, 508] on div at bounding box center [1040, 502] width 108 height 36
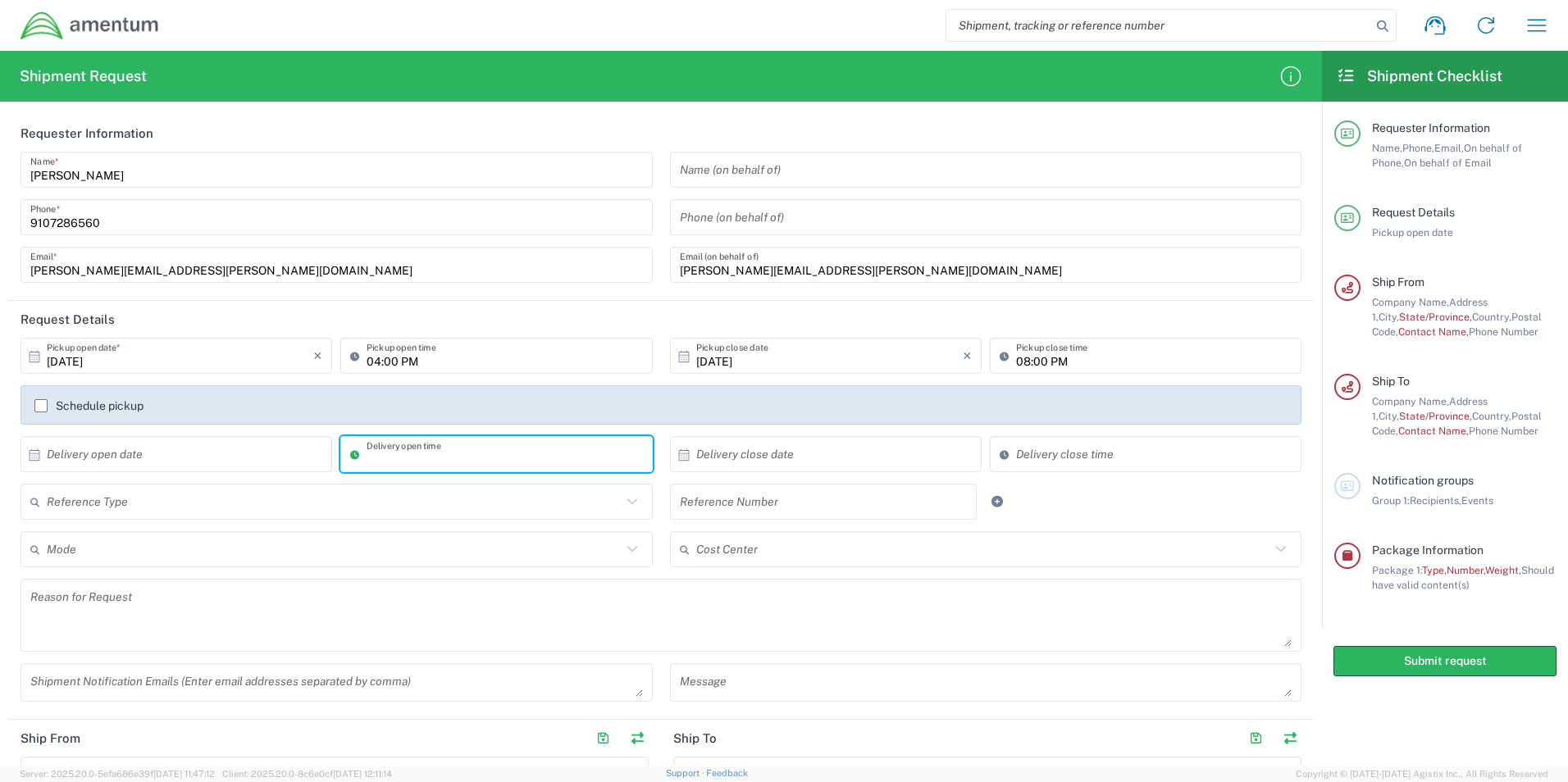
click at [163, 501] on input "text" at bounding box center [334, 503] width 575 height 29
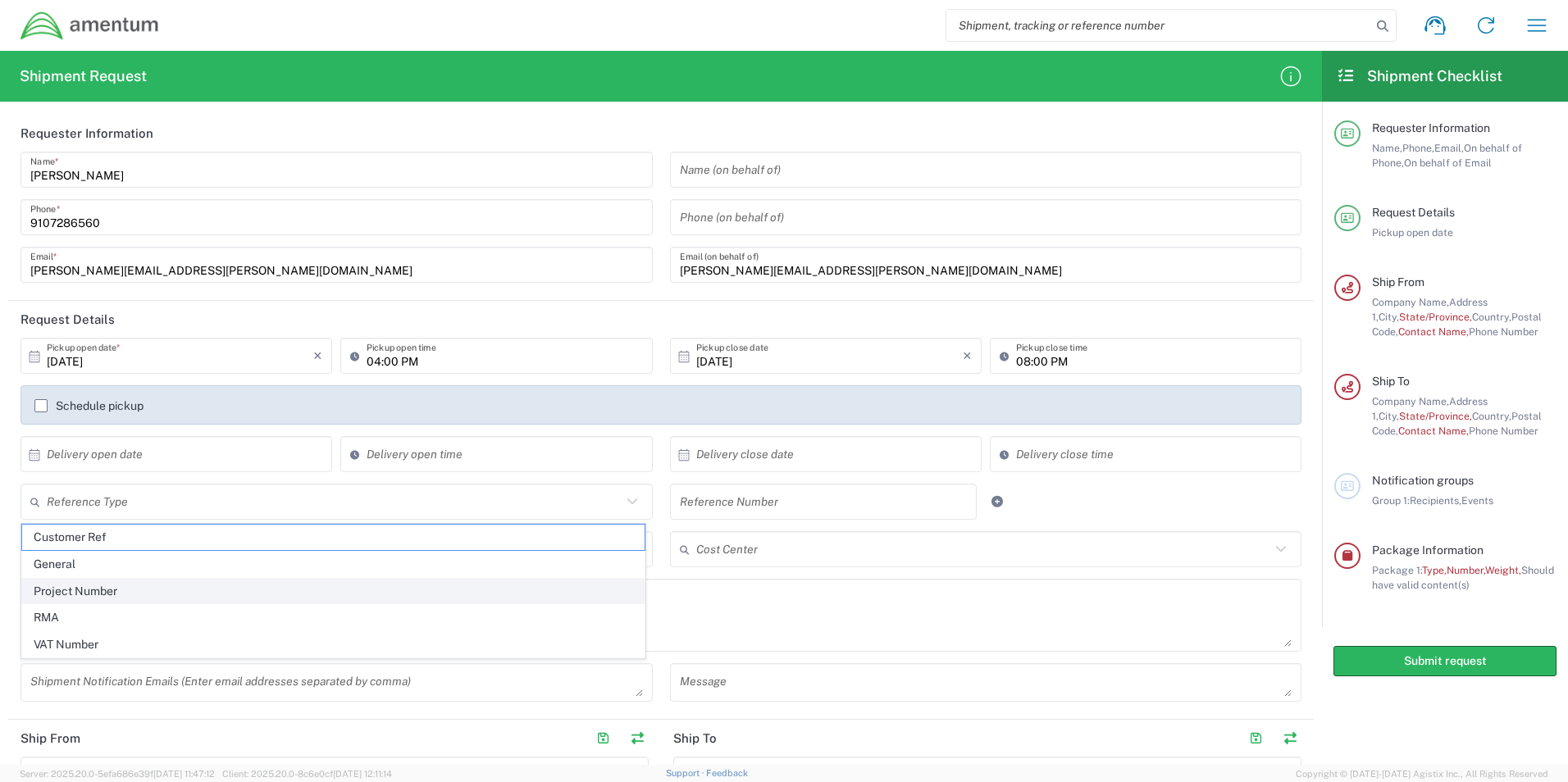
click at [112, 589] on span "Project Number" at bounding box center [333, 592] width 623 height 25
type input "Project Number"
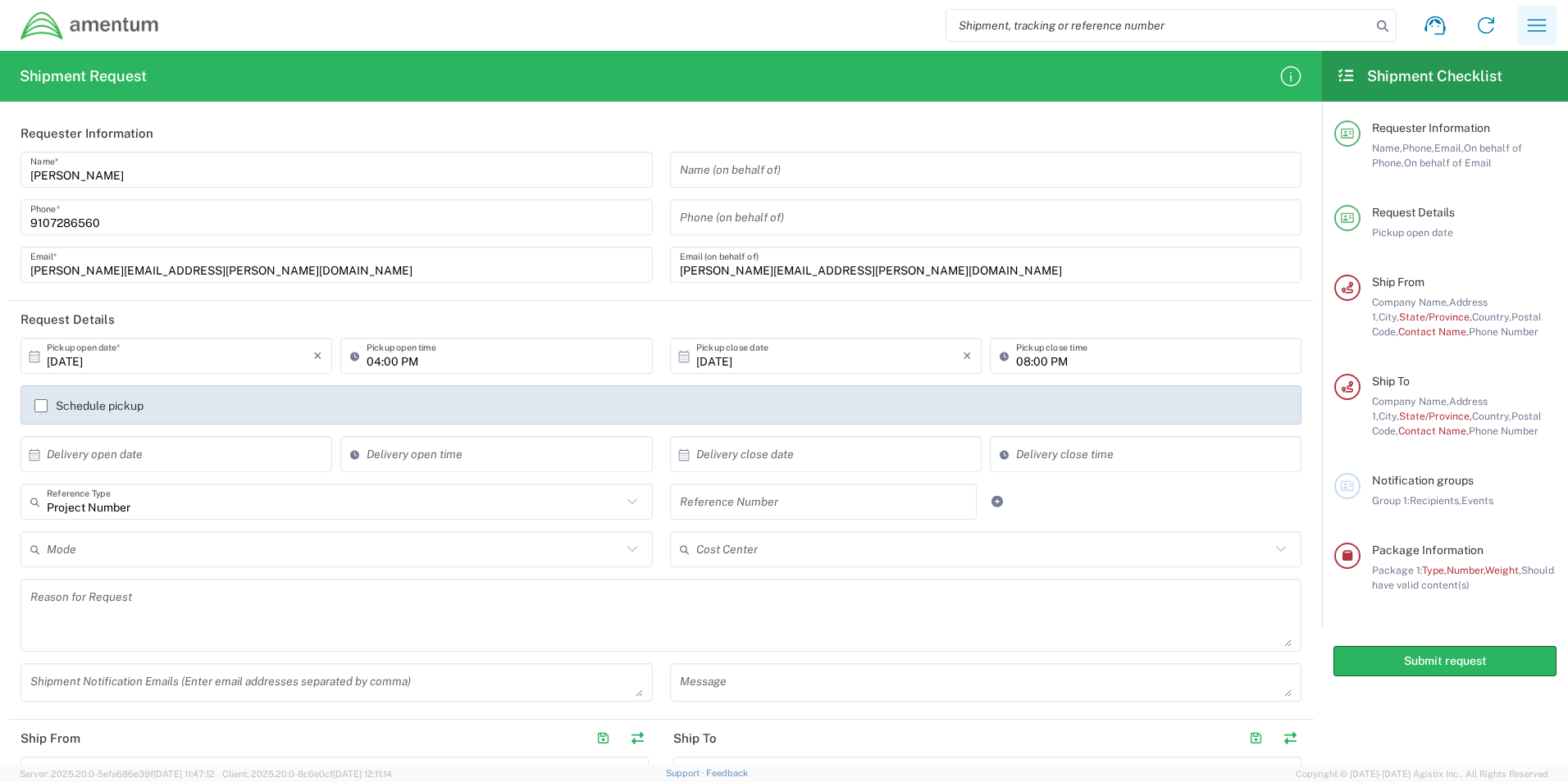
click at [1541, 32] on icon "button" at bounding box center [1537, 25] width 19 height 13
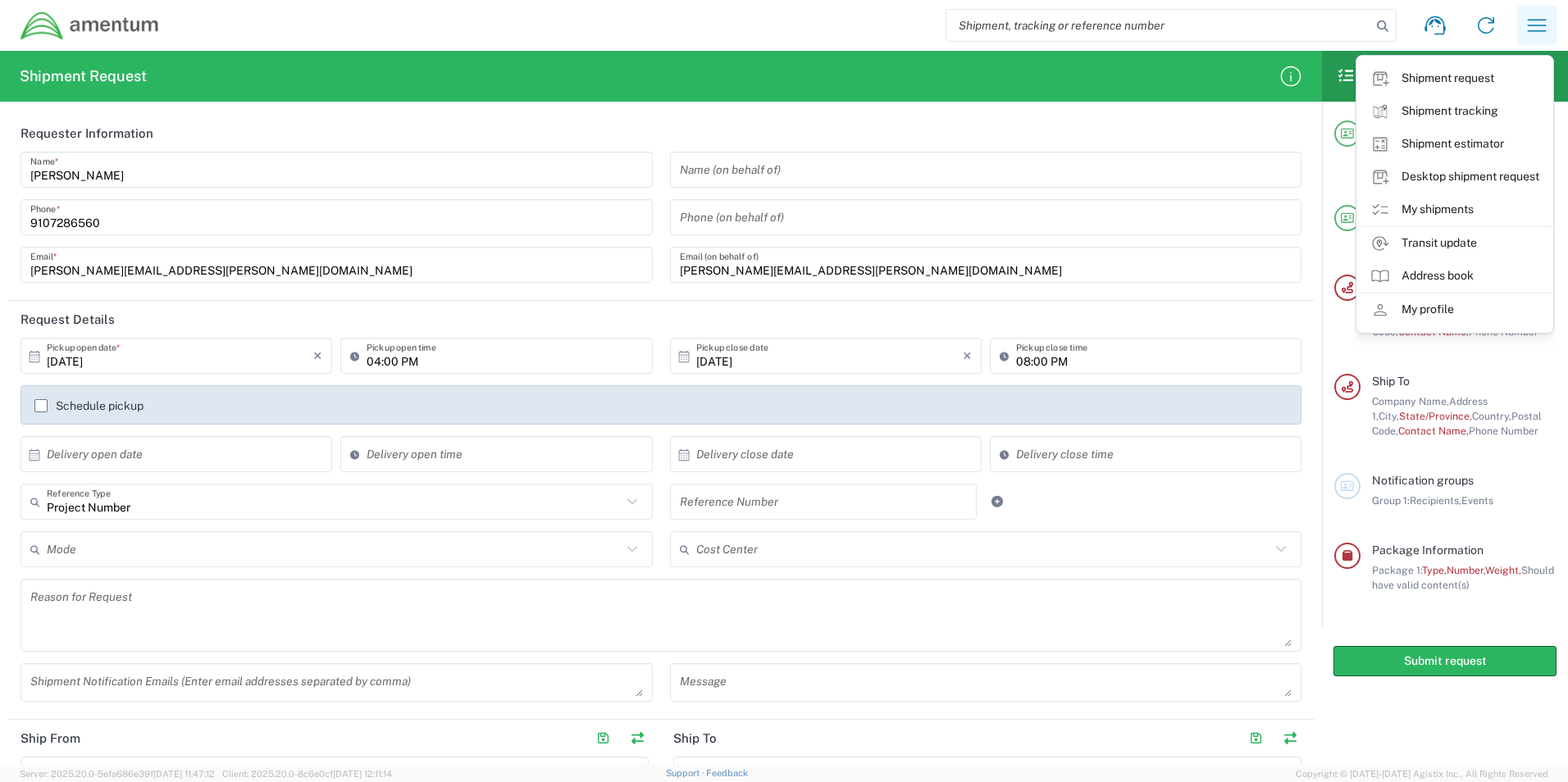
click at [1542, 30] on icon "button" at bounding box center [1536, 25] width 26 height 26
click at [734, 497] on input "text" at bounding box center [825, 503] width 288 height 29
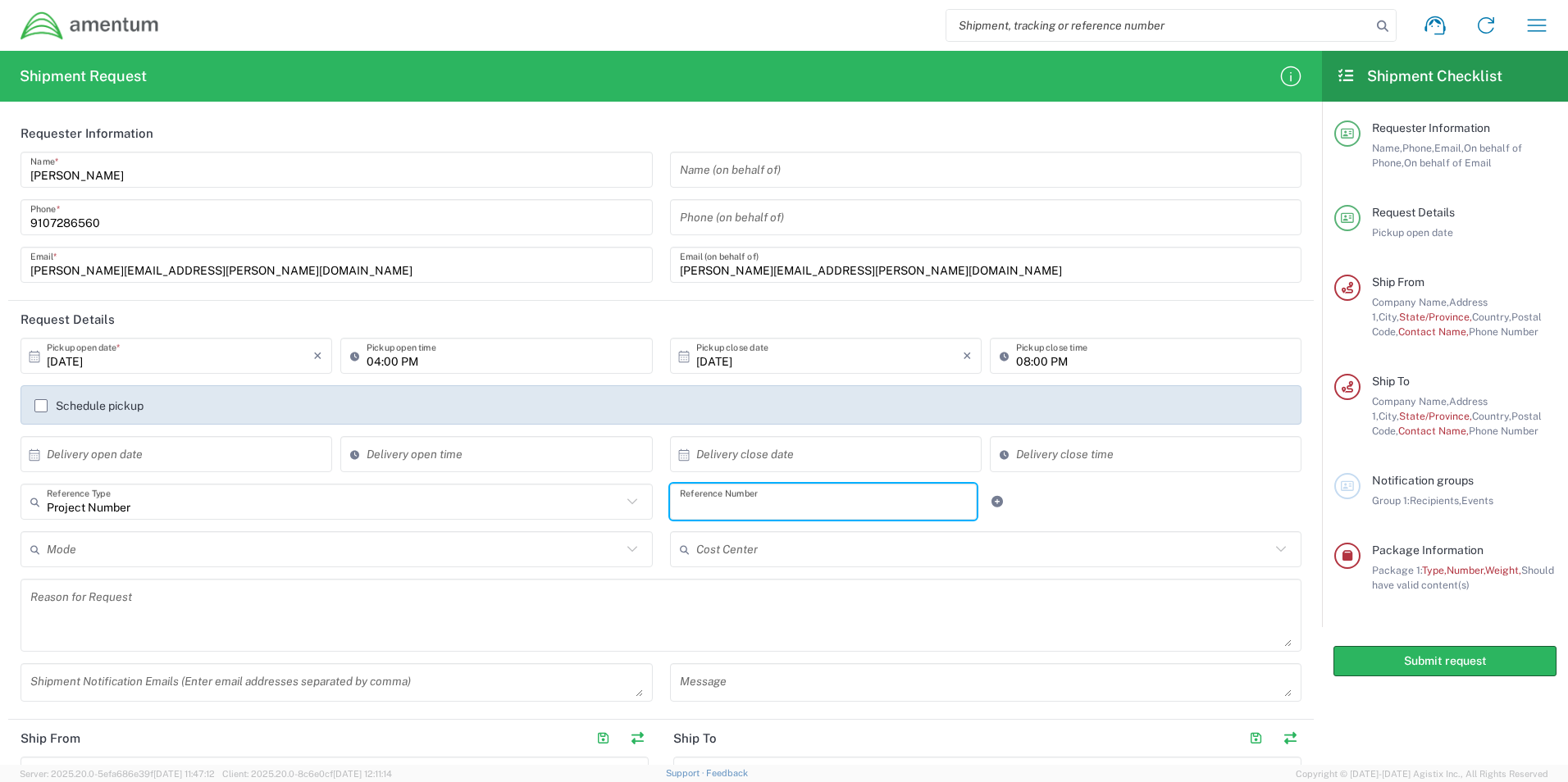
paste input "4998.R.1521.BQ.BN.0W.MRGA.00"
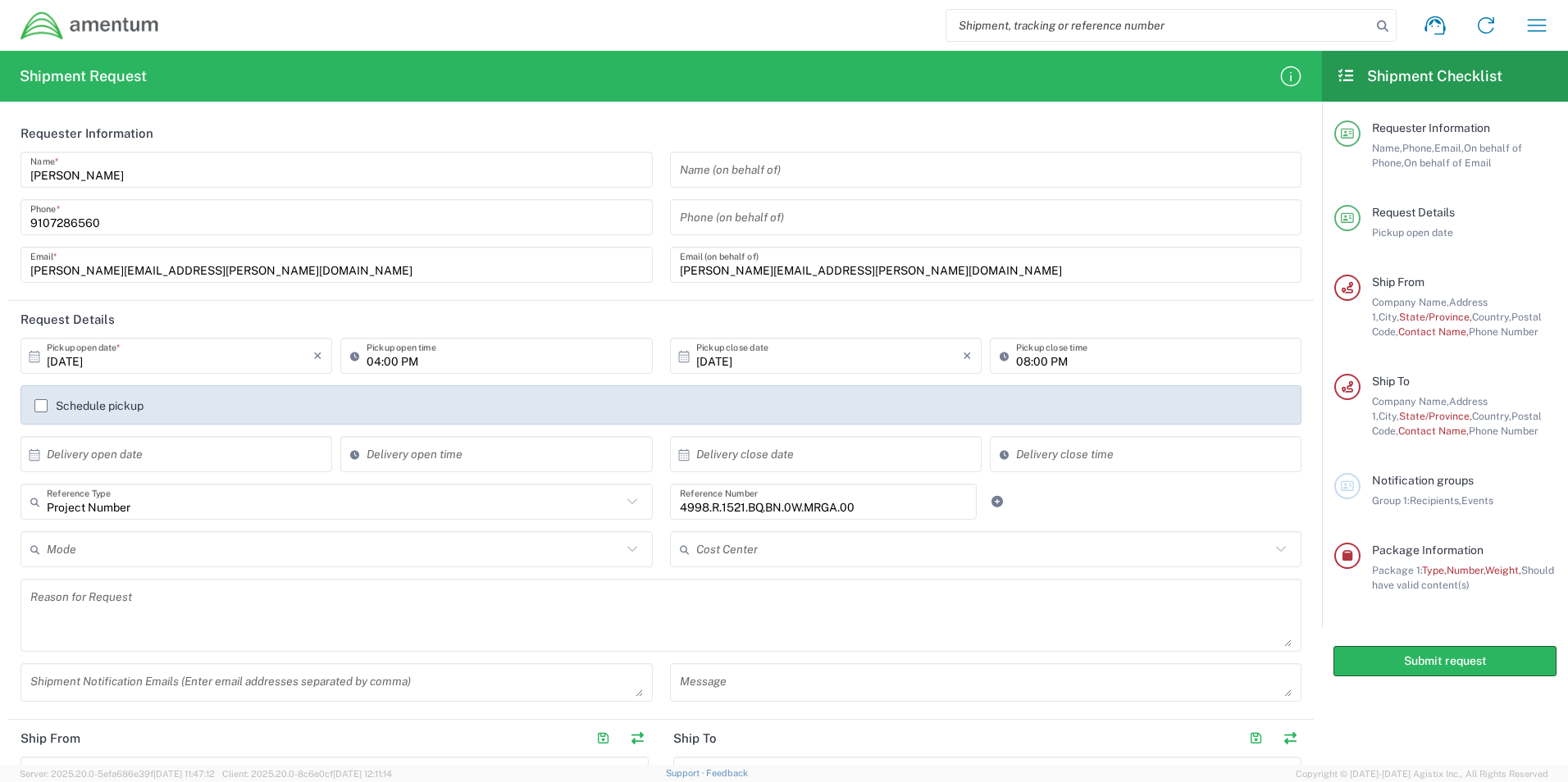
type input "4998.R.1521.BQ.BN.0W. MRGA.00"
drag, startPoint x: 860, startPoint y: 507, endPoint x: 639, endPoint y: 514, distance: 221.1
click at [639, 514] on div "Project Number Reference Type Customer Ref General Project Number RMA VAT Numbe…" at bounding box center [661, 507] width 1299 height 48
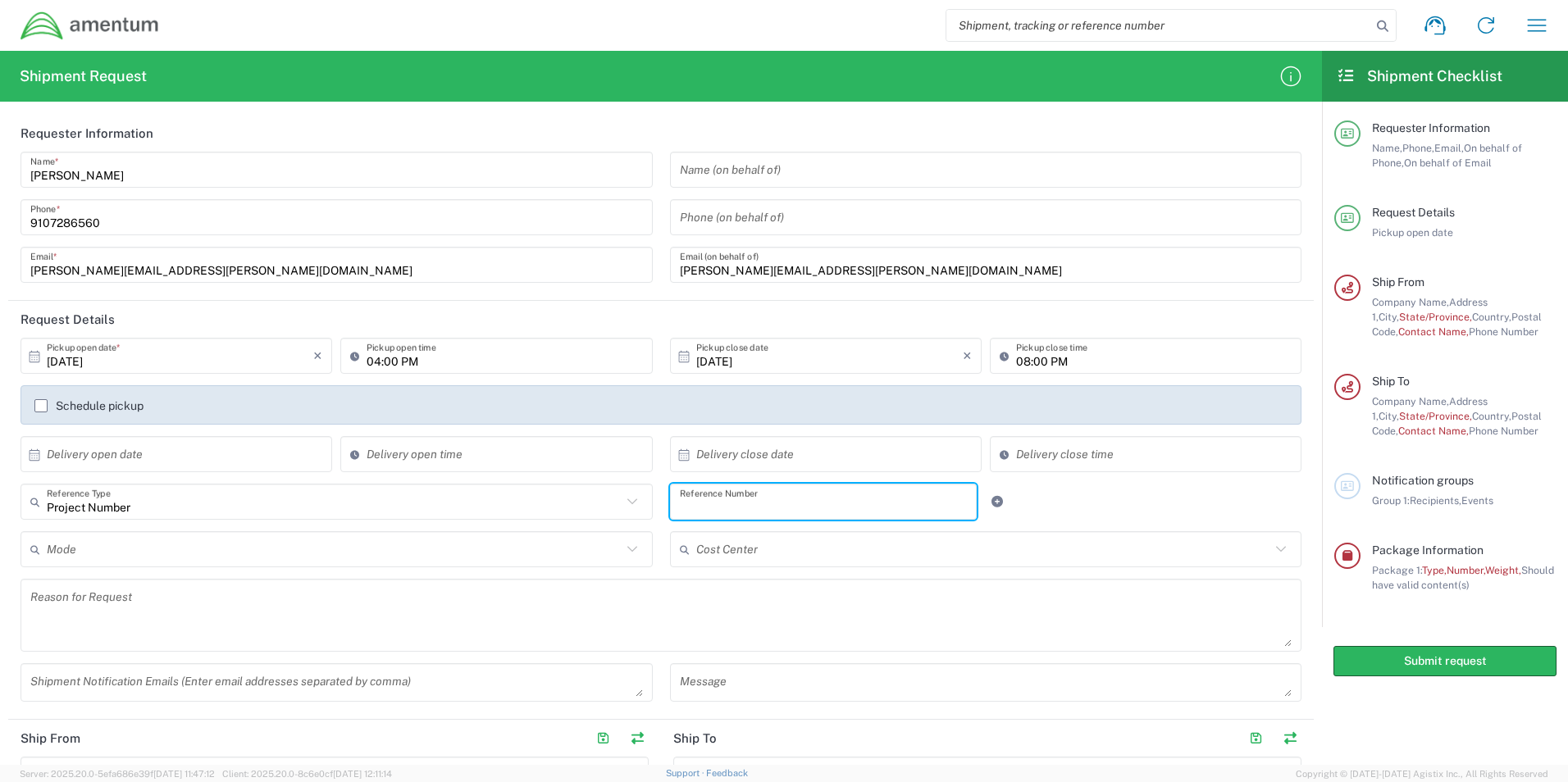
paste input "4998.R.1521.BQ.BN.0W.MRGA.00"
type input "4998.R.1521.BQ.BN.0W.MRGA.00"
click at [215, 554] on input "text" at bounding box center [334, 550] width 575 height 29
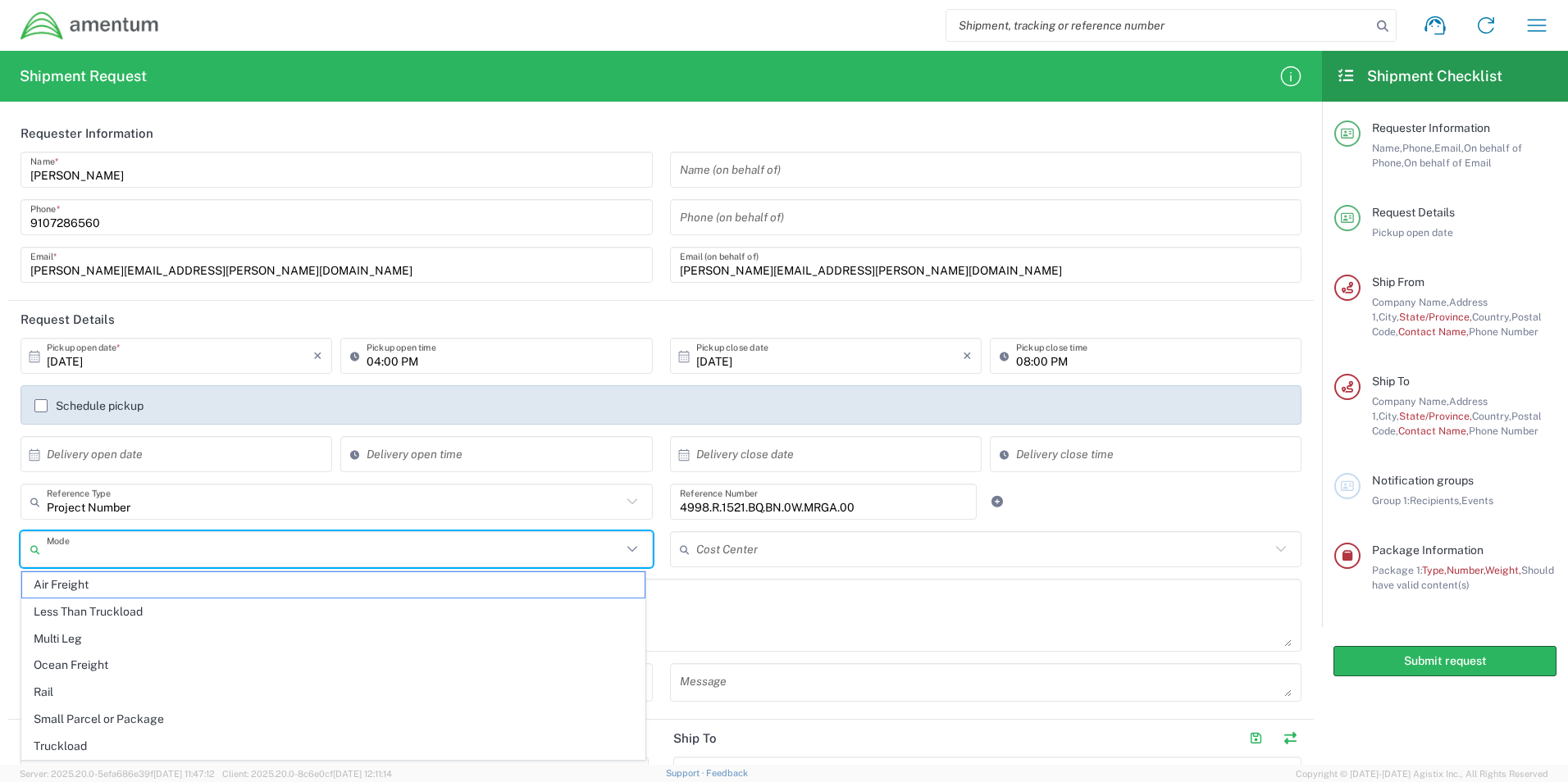
click at [939, 595] on textarea at bounding box center [661, 615] width 1262 height 63
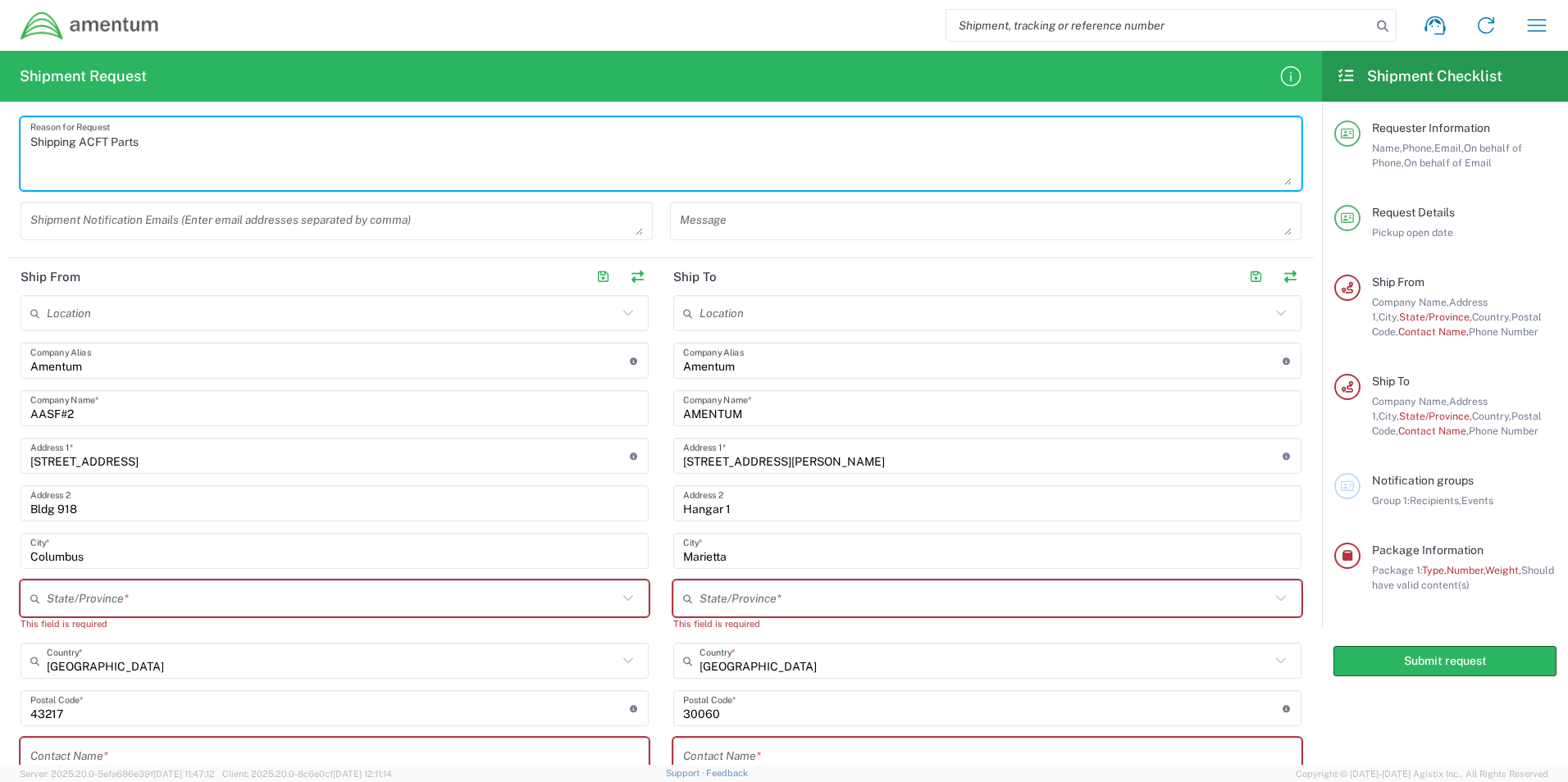
scroll to position [492, 0]
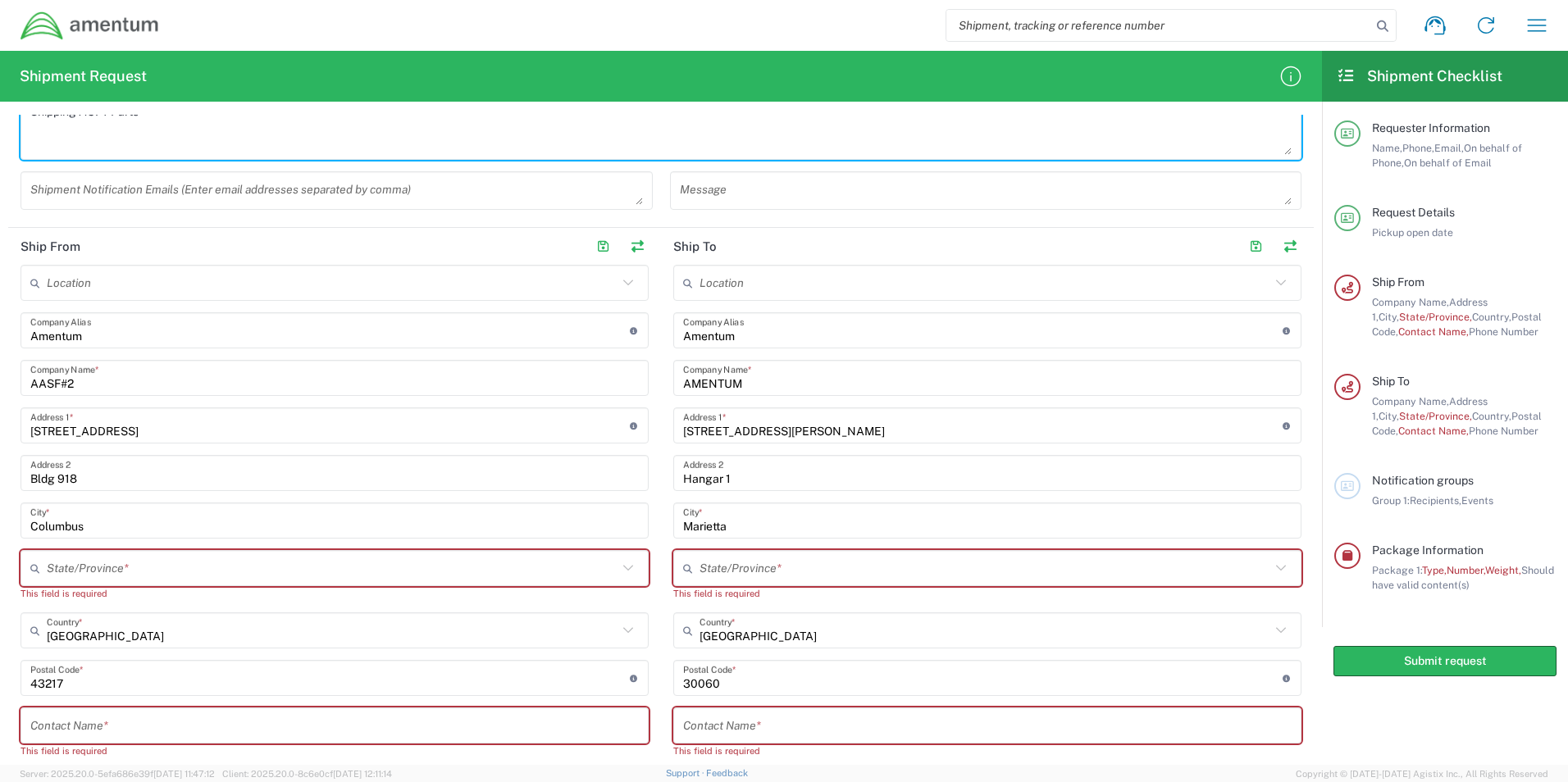
type textarea "Shipping ACFT Parts"
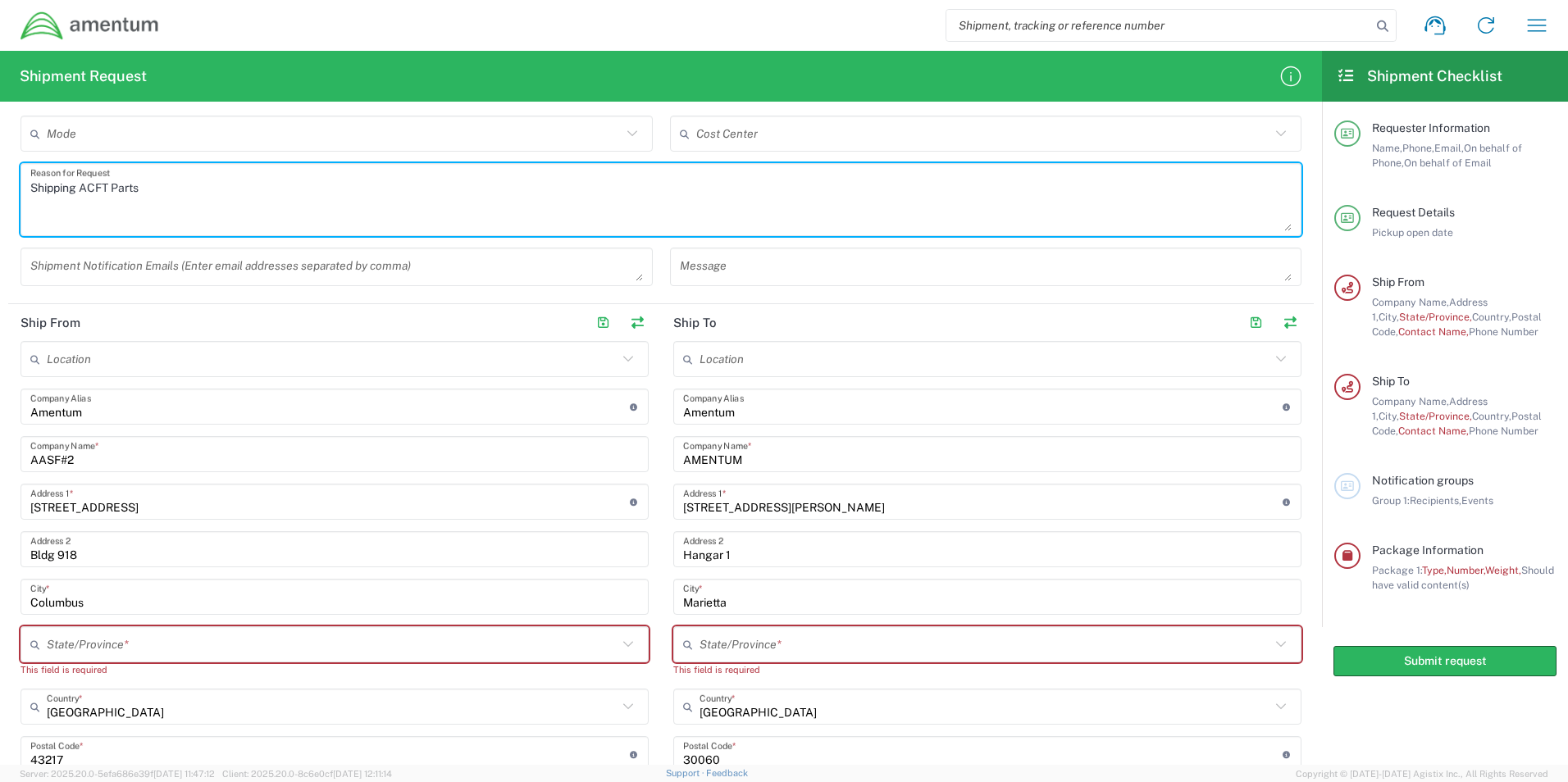
scroll to position [410, 0]
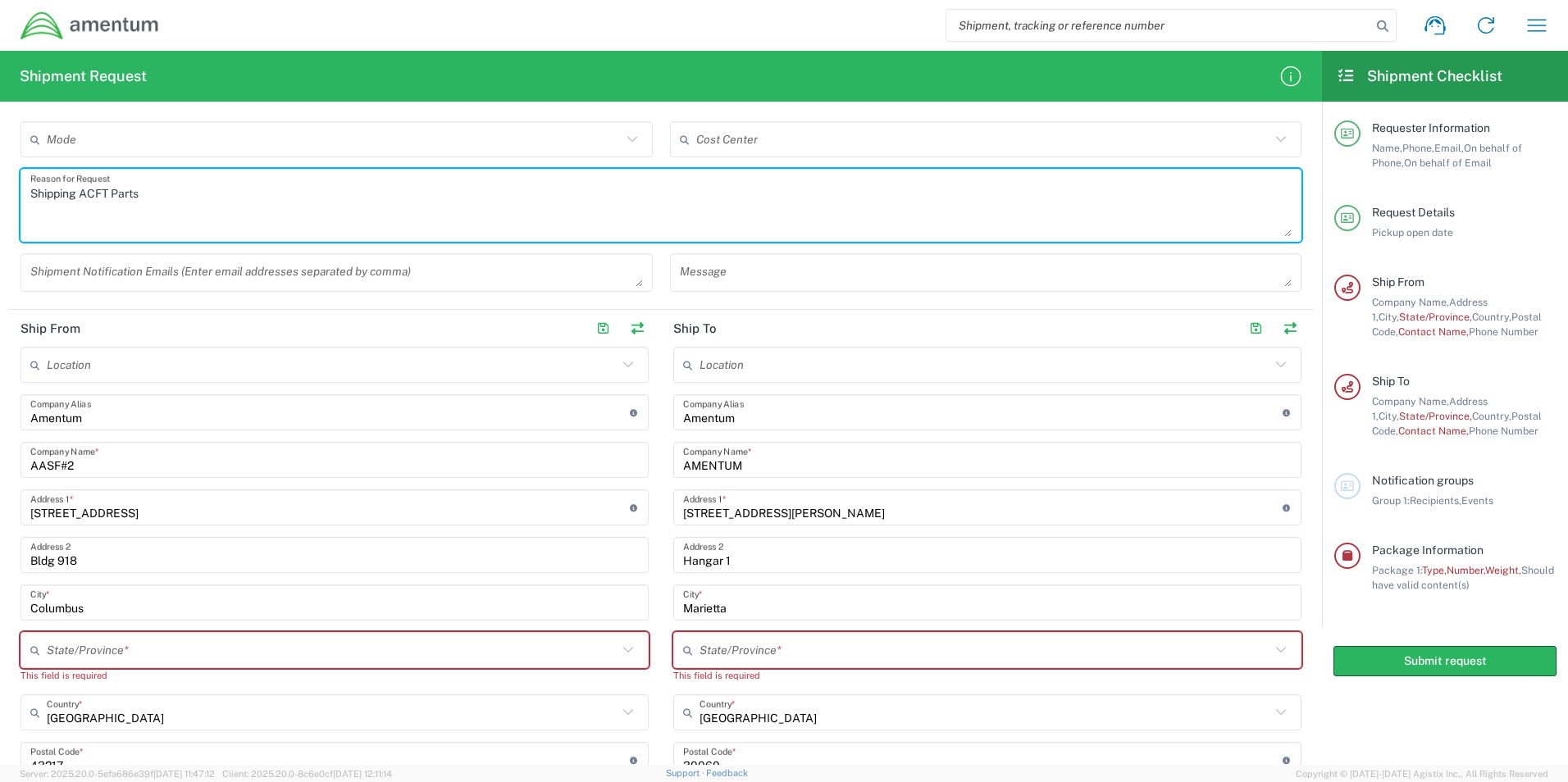
click at [231, 416] on input "Amentum" at bounding box center [330, 413] width 599 height 29
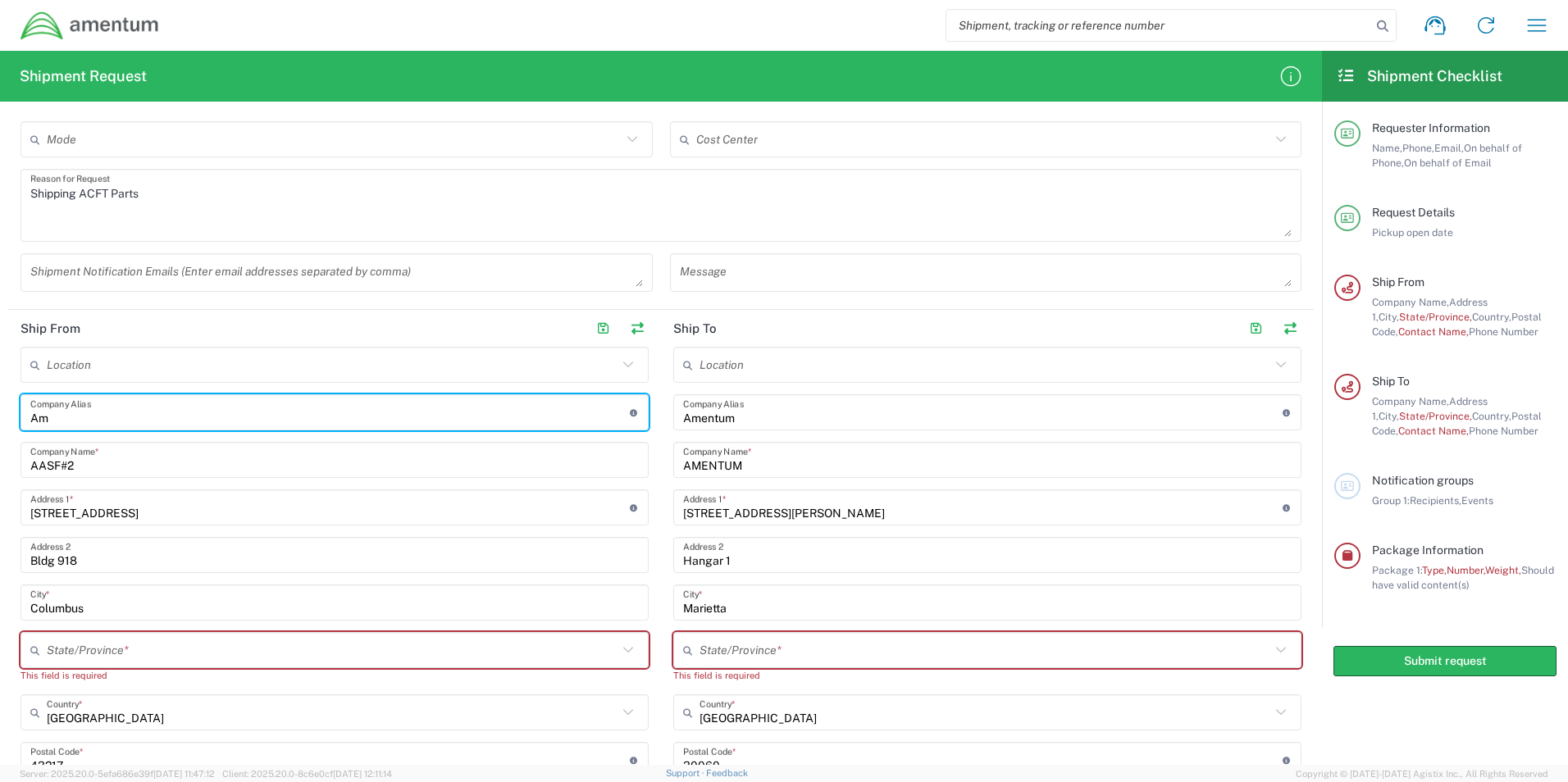
type input "A"
click at [227, 466] on input "AASF#2" at bounding box center [334, 460] width 608 height 29
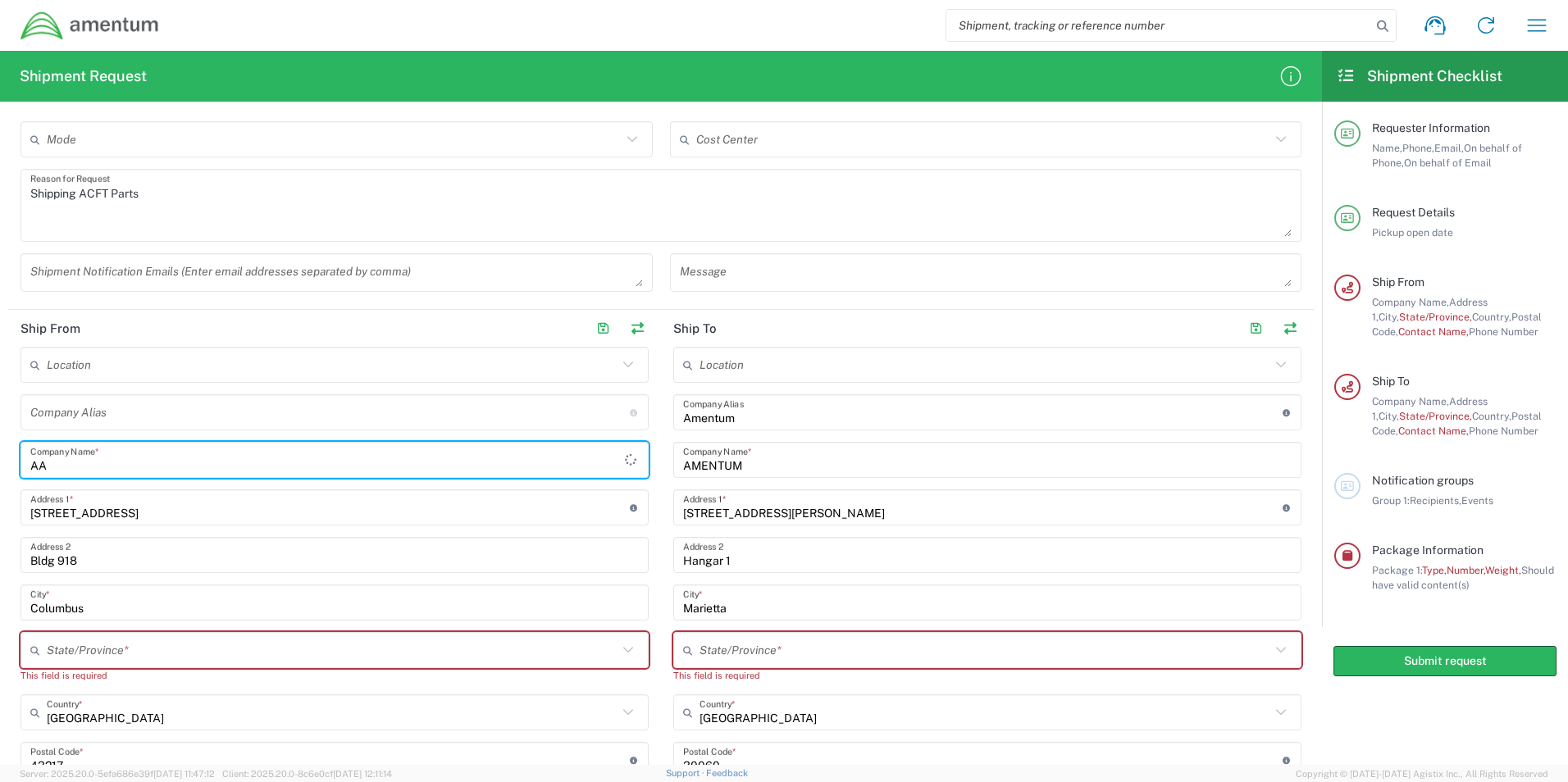
type input "A"
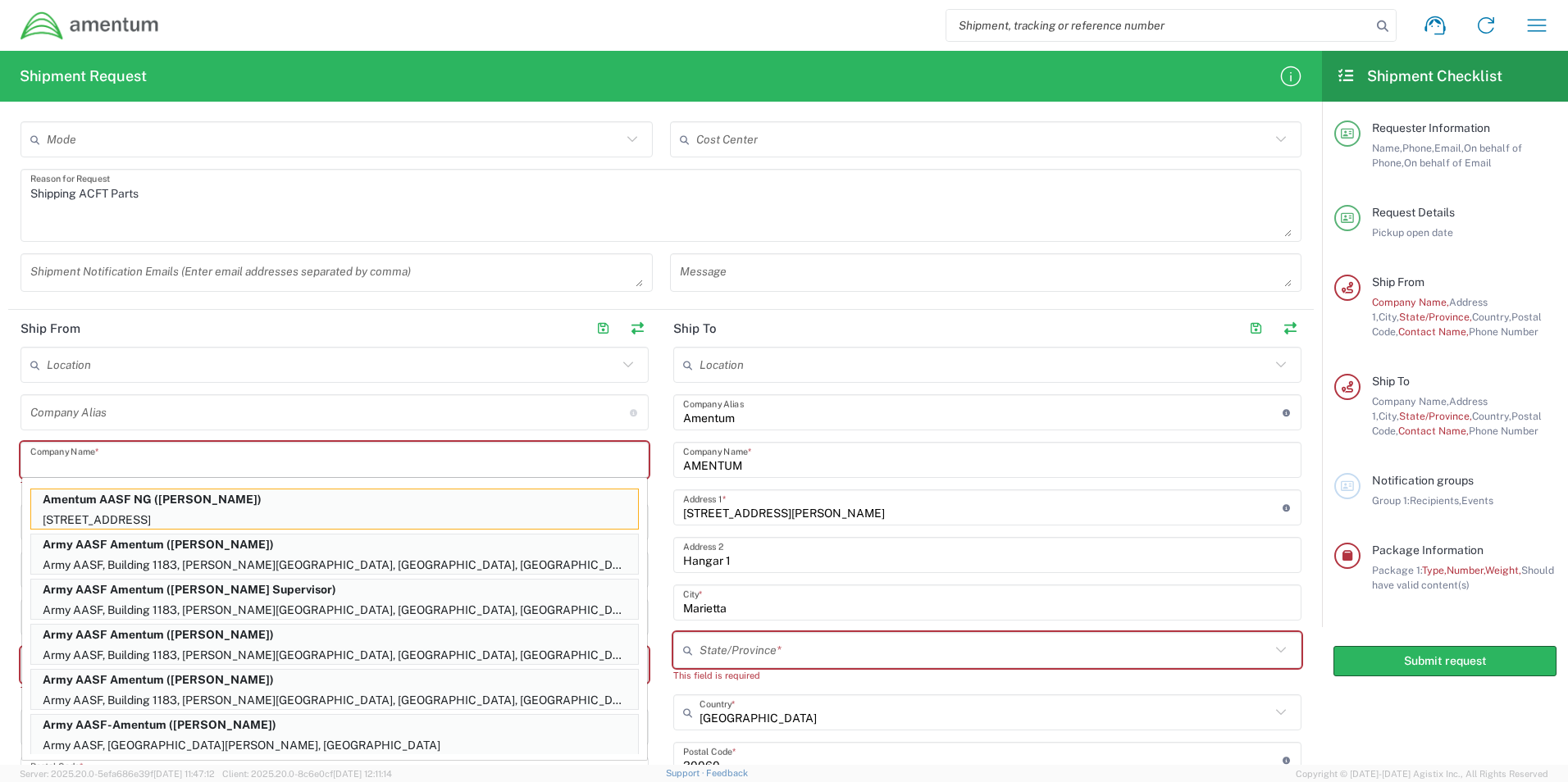
click at [150, 458] on input "text" at bounding box center [334, 460] width 608 height 29
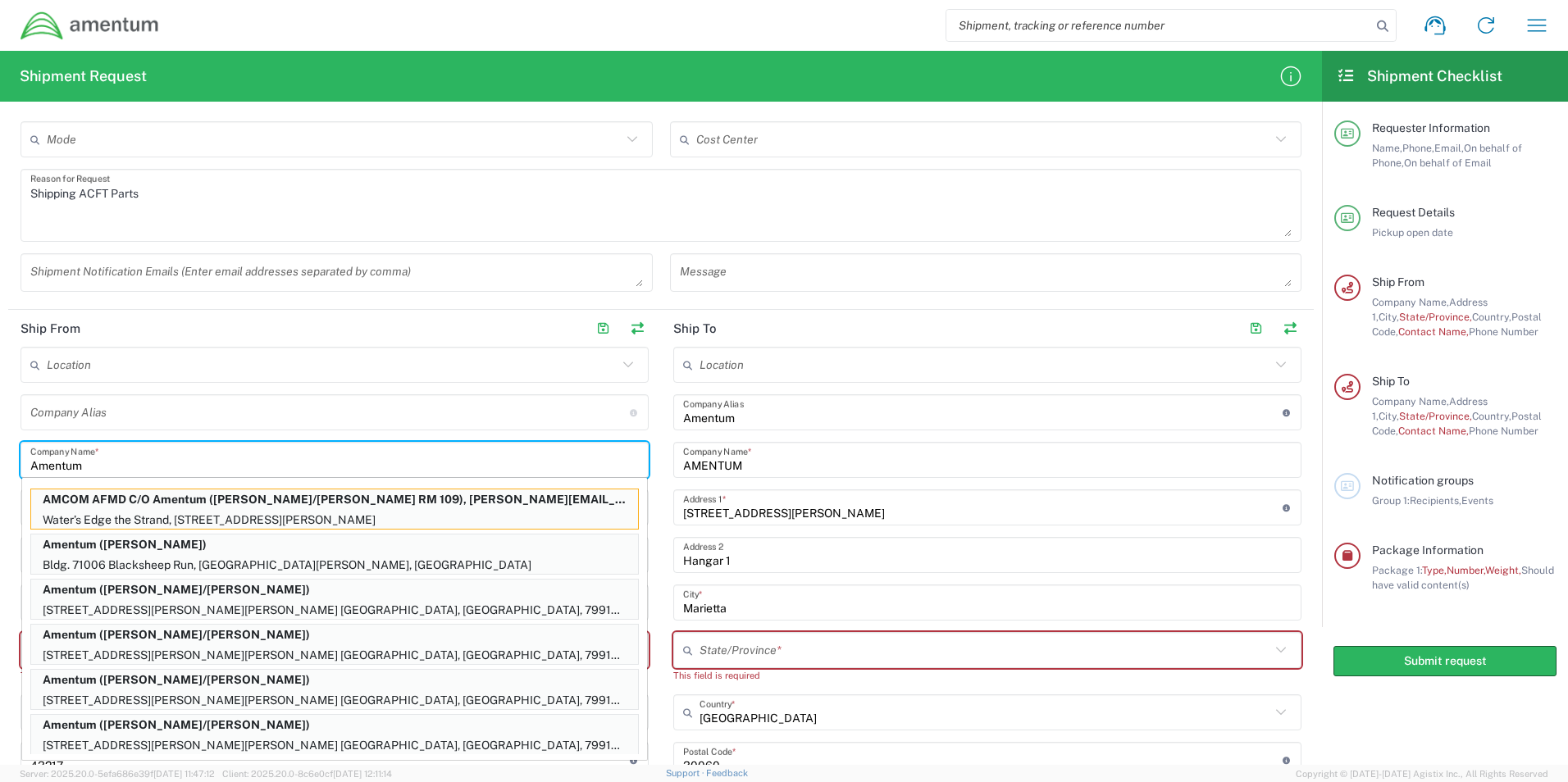
type input "Amentum"
click at [166, 410] on input "text" at bounding box center [330, 413] width 599 height 29
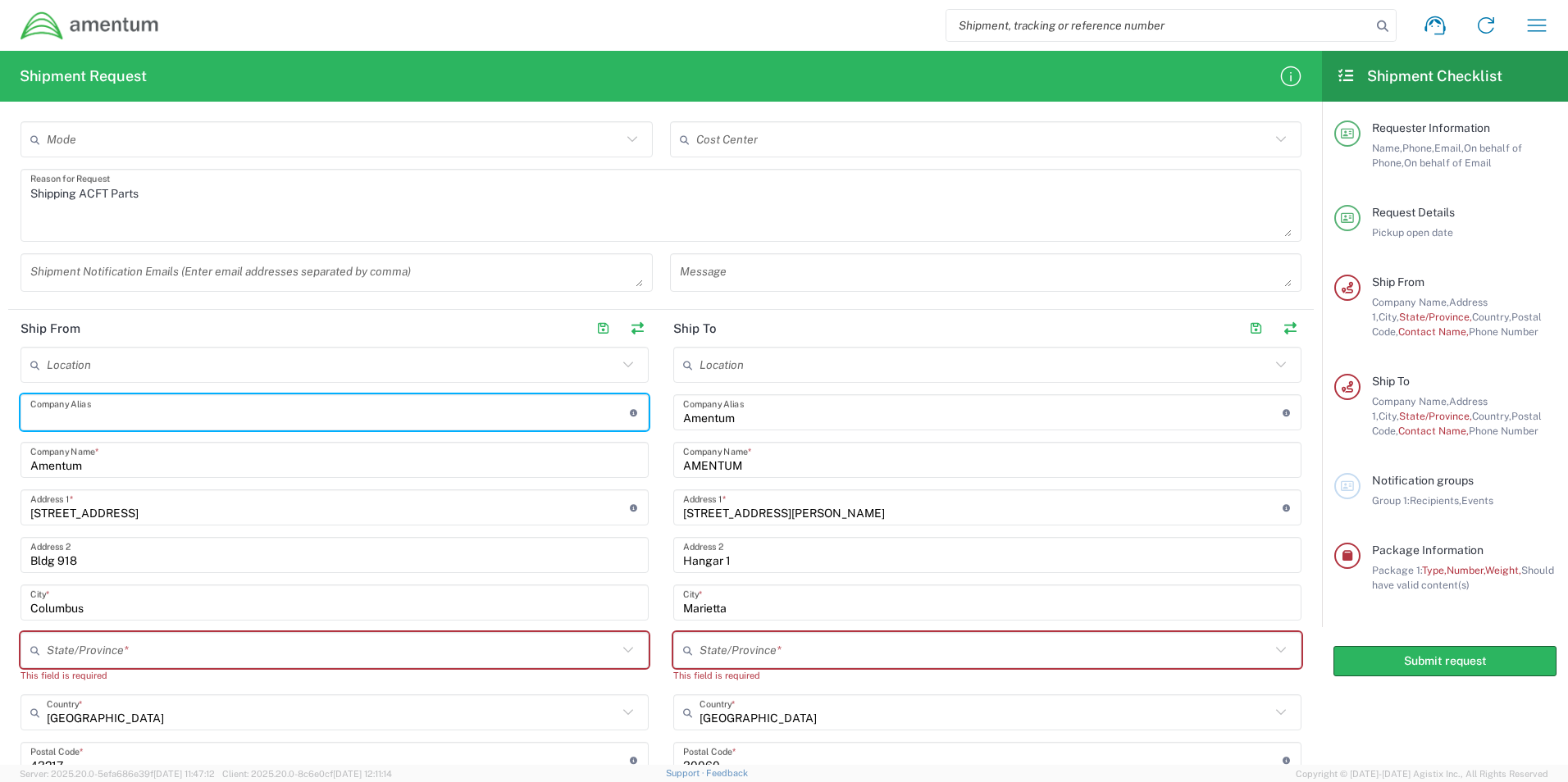
paste input "RASM-E | Hunter AAF"
type input "RASM-E | Hunter AAF"
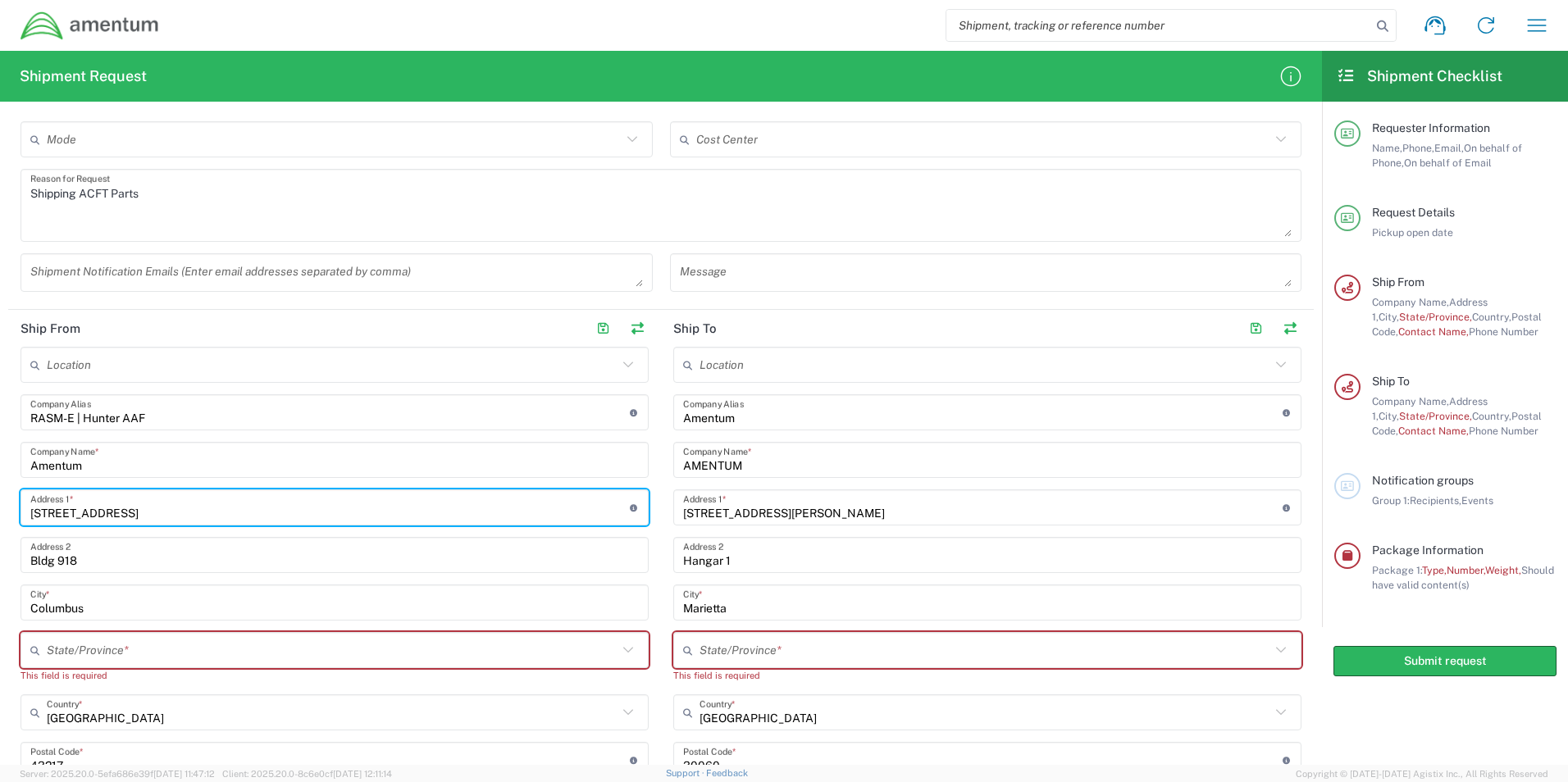
drag, startPoint x: 59, startPoint y: 504, endPoint x: -4, endPoint y: 505, distance: 63.0
click at [0, 505] on html "Shipment request Shipment tracking Shipment estimator Desktop shipment request …" at bounding box center [784, 391] width 1568 height 782
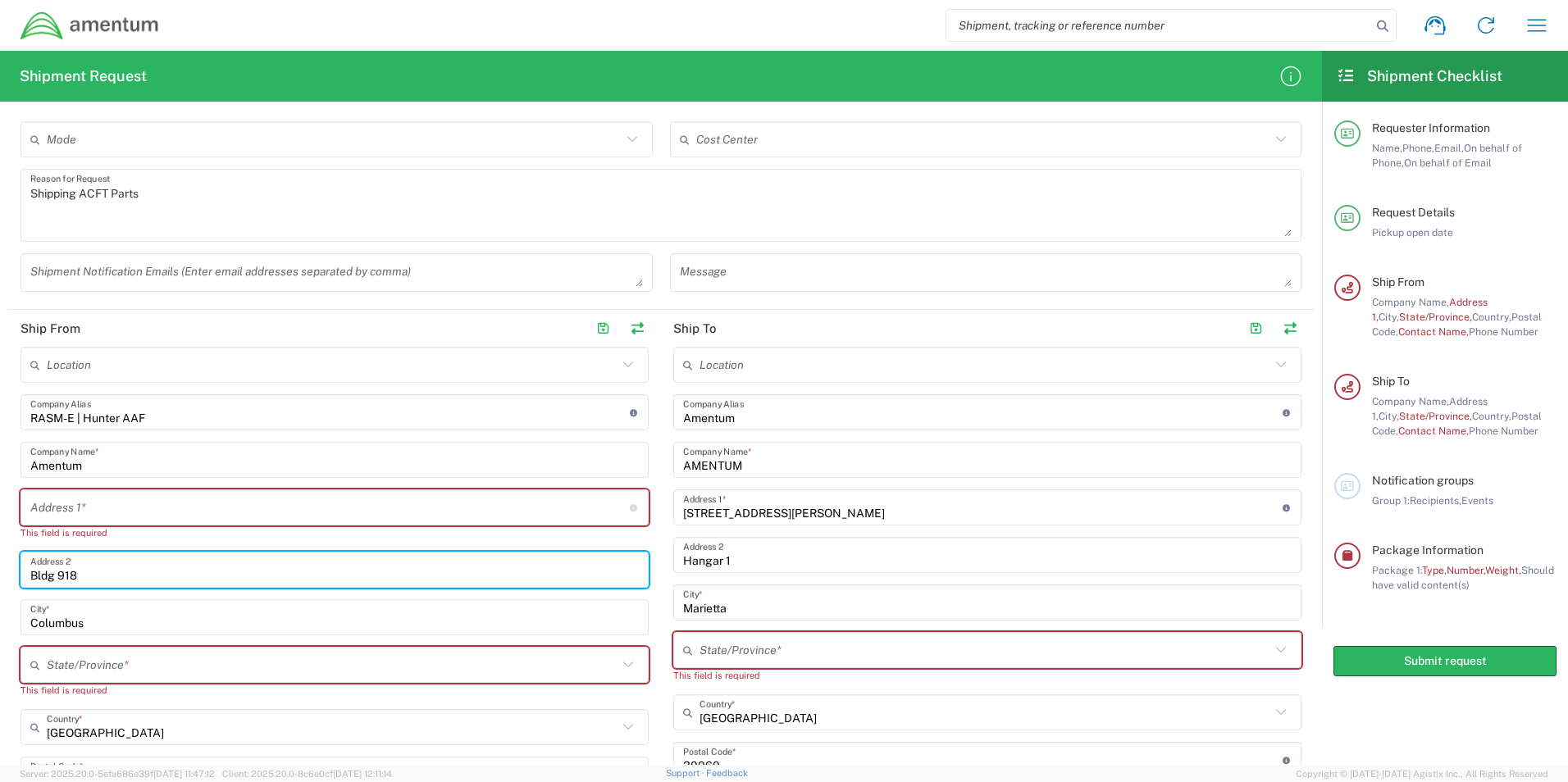
drag, startPoint x: 101, startPoint y: 571, endPoint x: -4, endPoint y: 564, distance: 105.2
click at [0, 564] on html "Shipment request Shipment tracking Shipment estimator Desktop shipment request …" at bounding box center [784, 391] width 1568 height 782
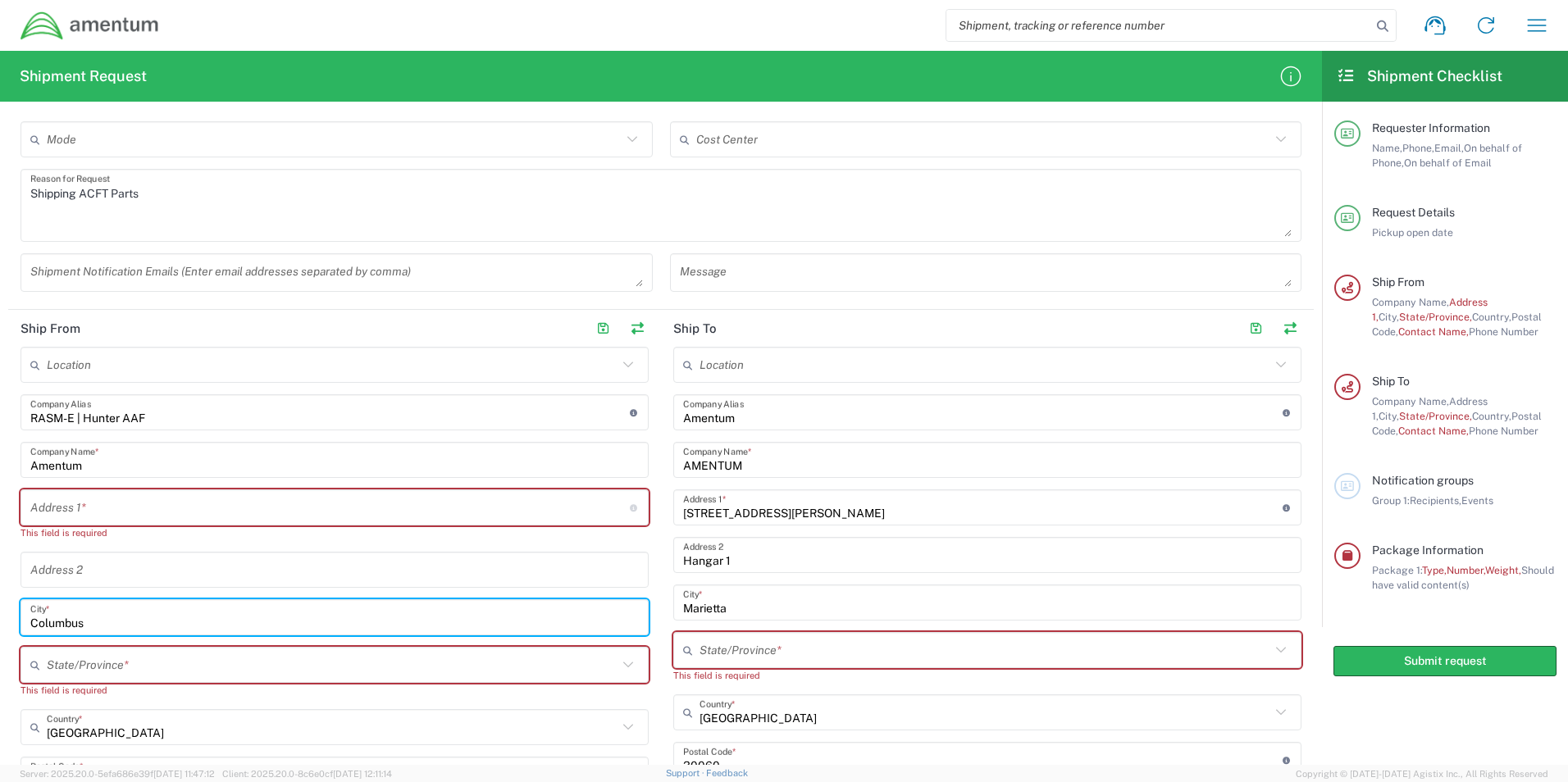
drag, startPoint x: 149, startPoint y: 626, endPoint x: 4, endPoint y: 620, distance: 145.1
click at [4, 620] on form "Requester Information Keith Armstrong Name * 9107286560 Phone * keith.armstrong…" at bounding box center [661, 440] width 1322 height 650
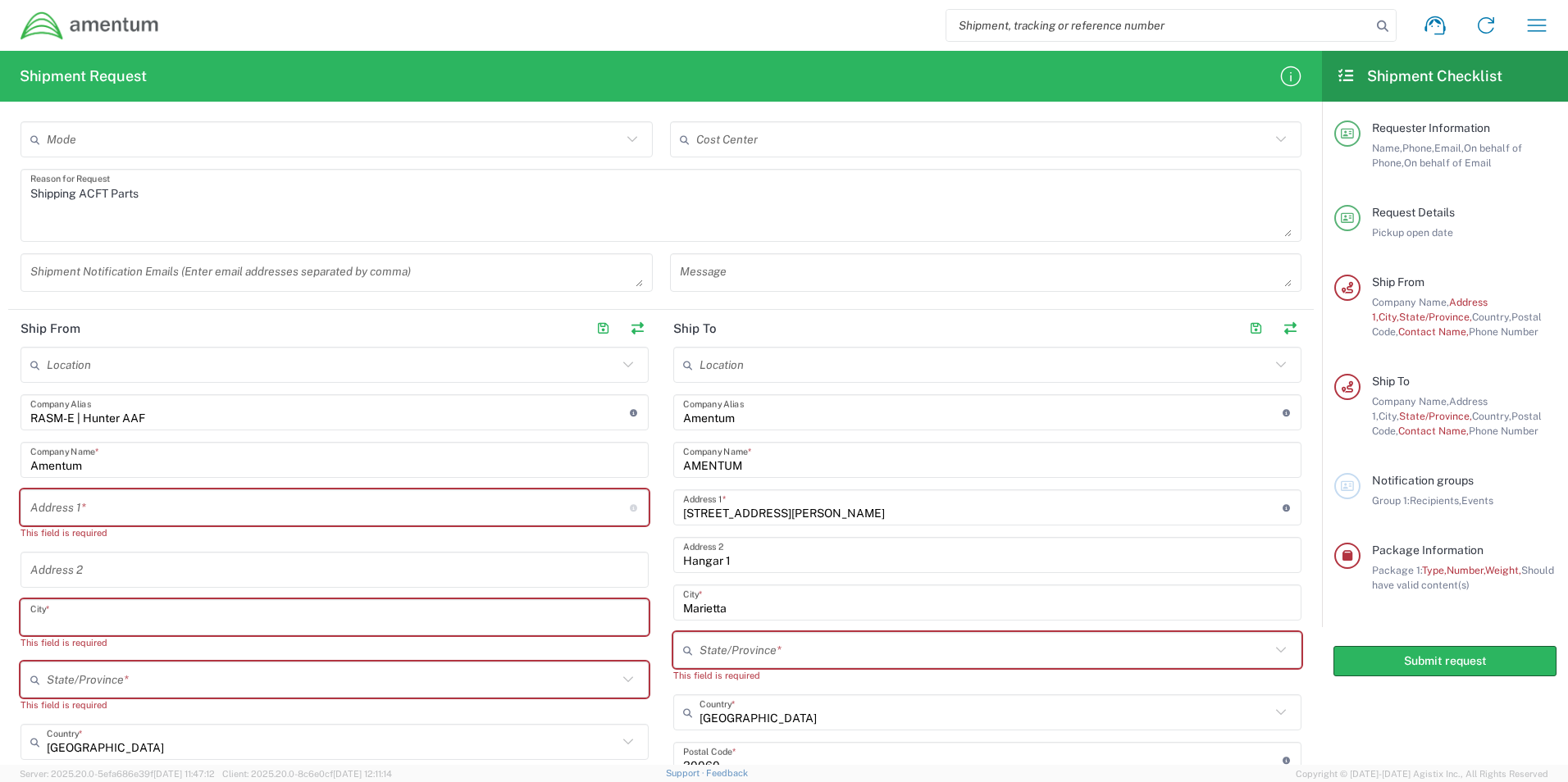
click at [190, 503] on input "text" at bounding box center [330, 508] width 599 height 29
paste input "833 N. Lightning Rd"
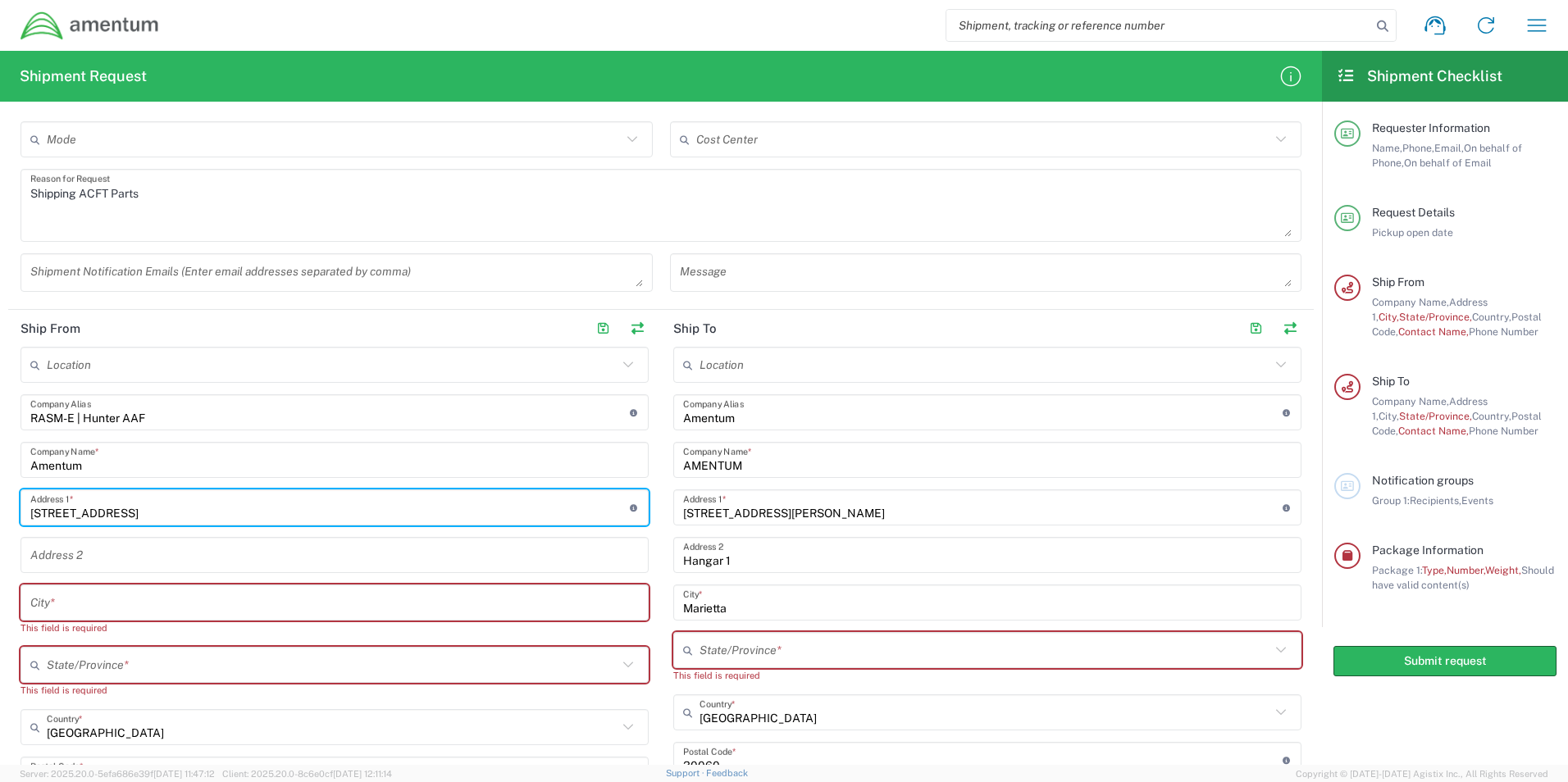
type input "833 N. Lightning Rd"
click at [167, 601] on input "text" at bounding box center [334, 604] width 608 height 29
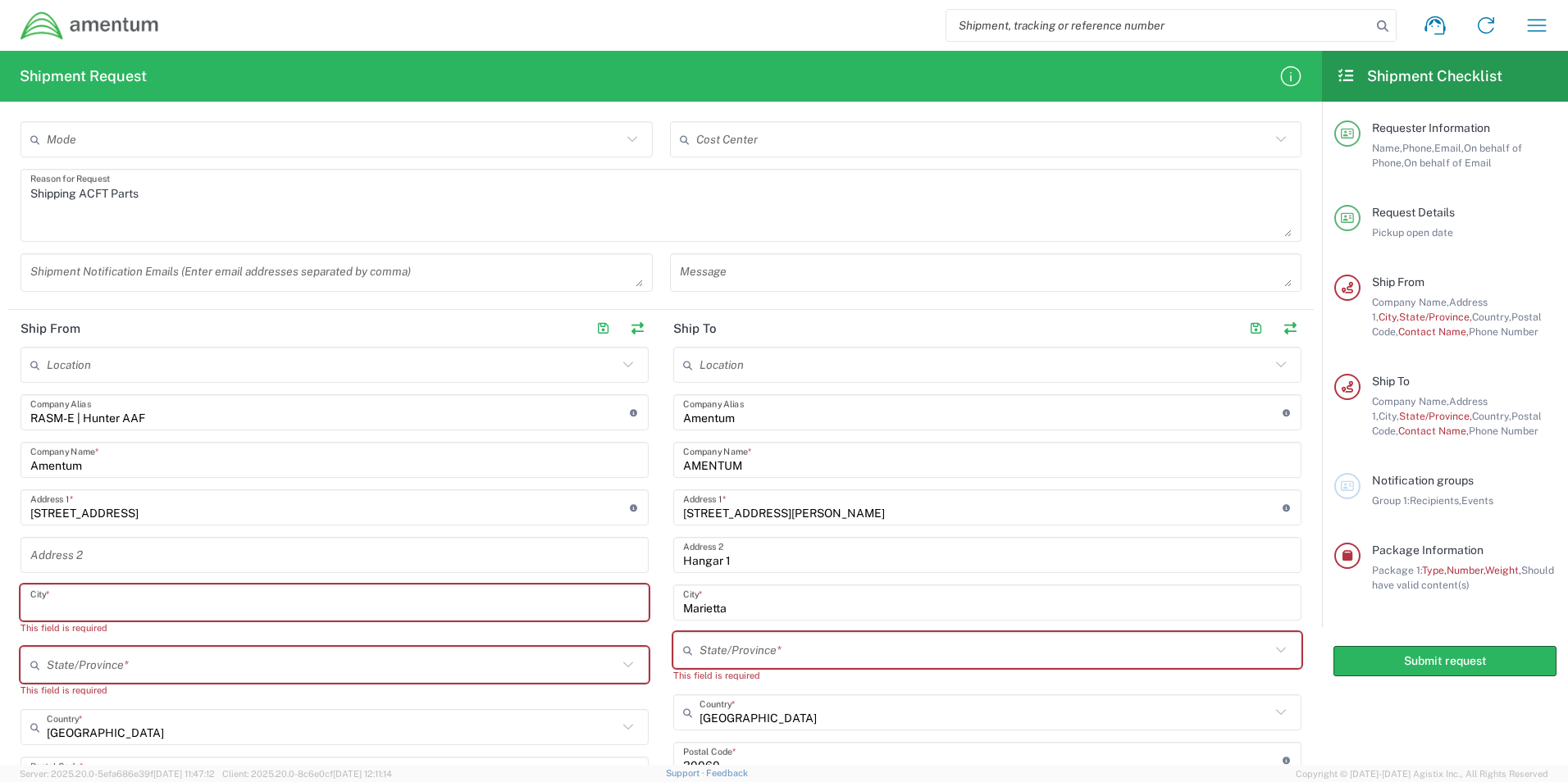
click at [200, 596] on input "text" at bounding box center [334, 604] width 608 height 29
paste input "Savannah"
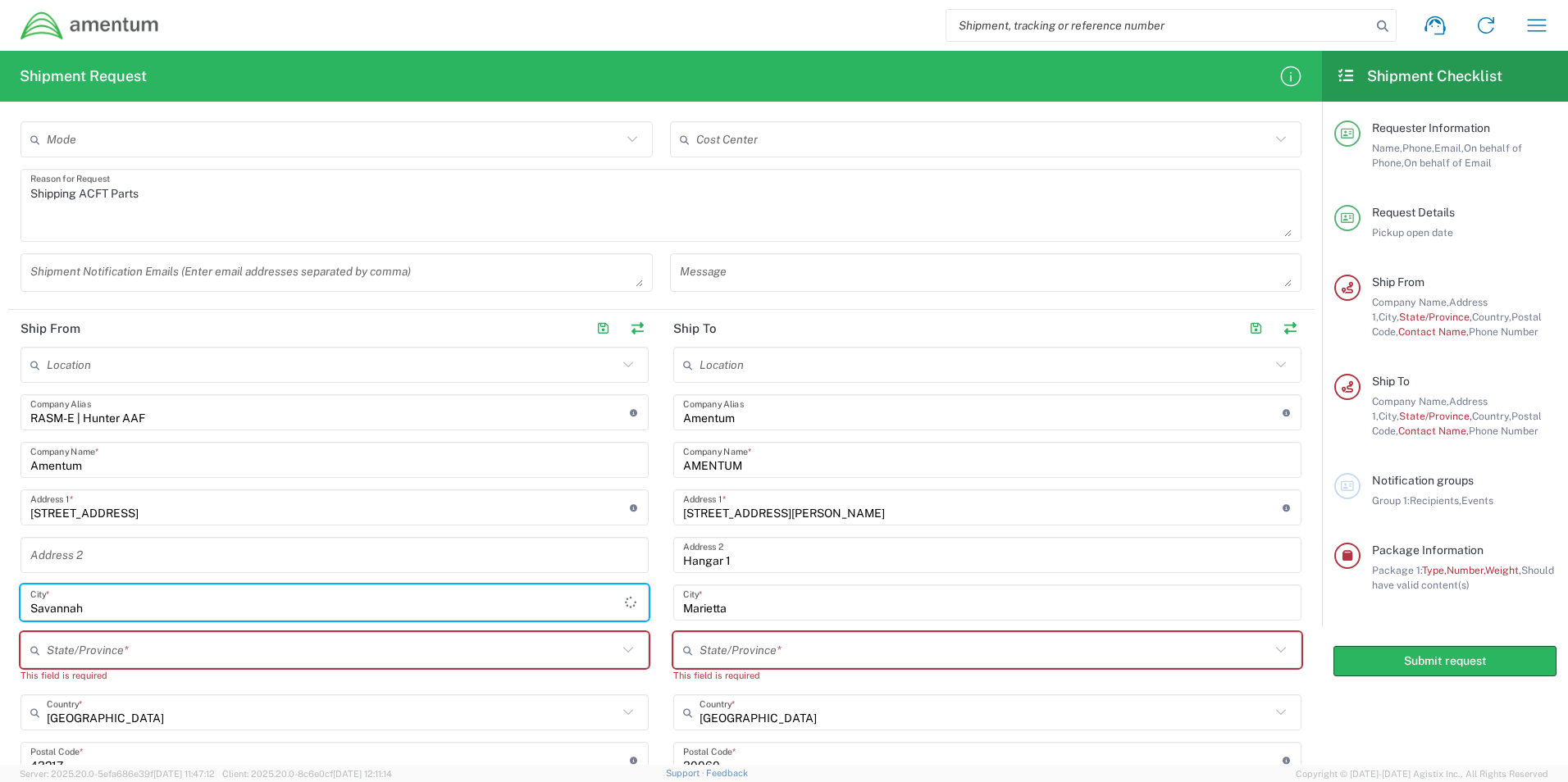
type input "Savannah"
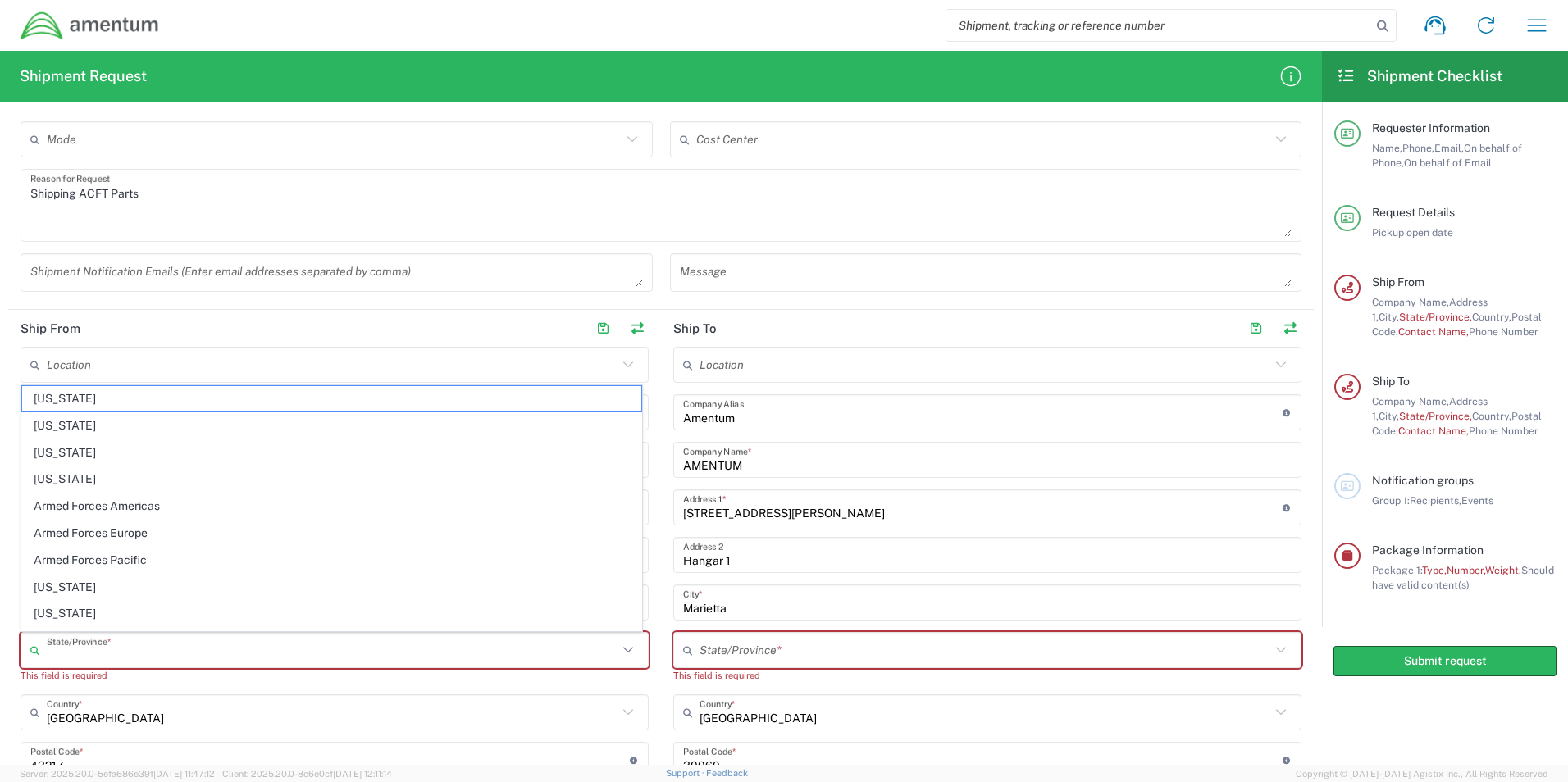
click at [153, 659] on input "text" at bounding box center [333, 650] width 571 height 29
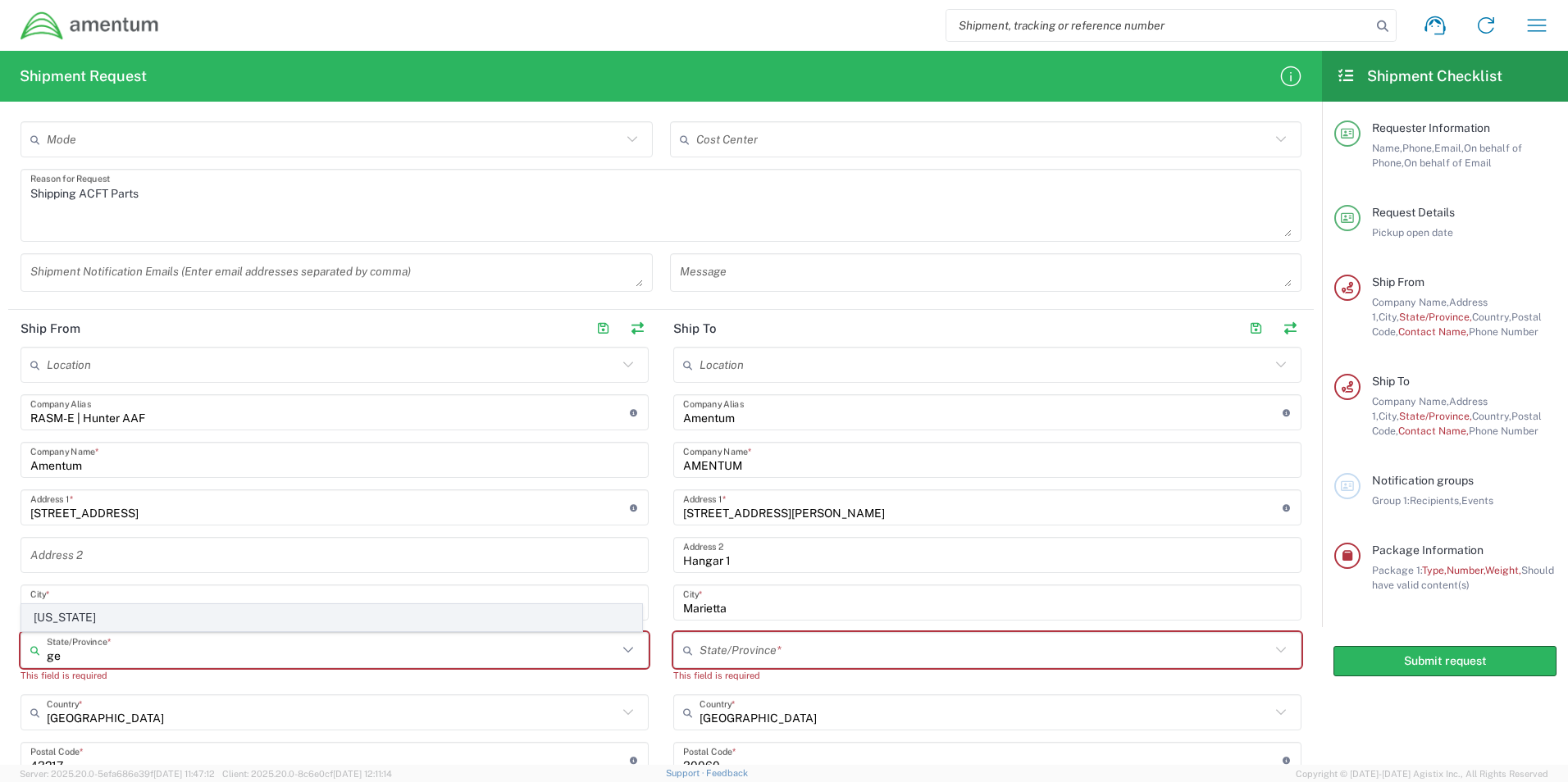
click at [70, 617] on span "Georgia" at bounding box center [332, 618] width 619 height 25
type input "Georgia"
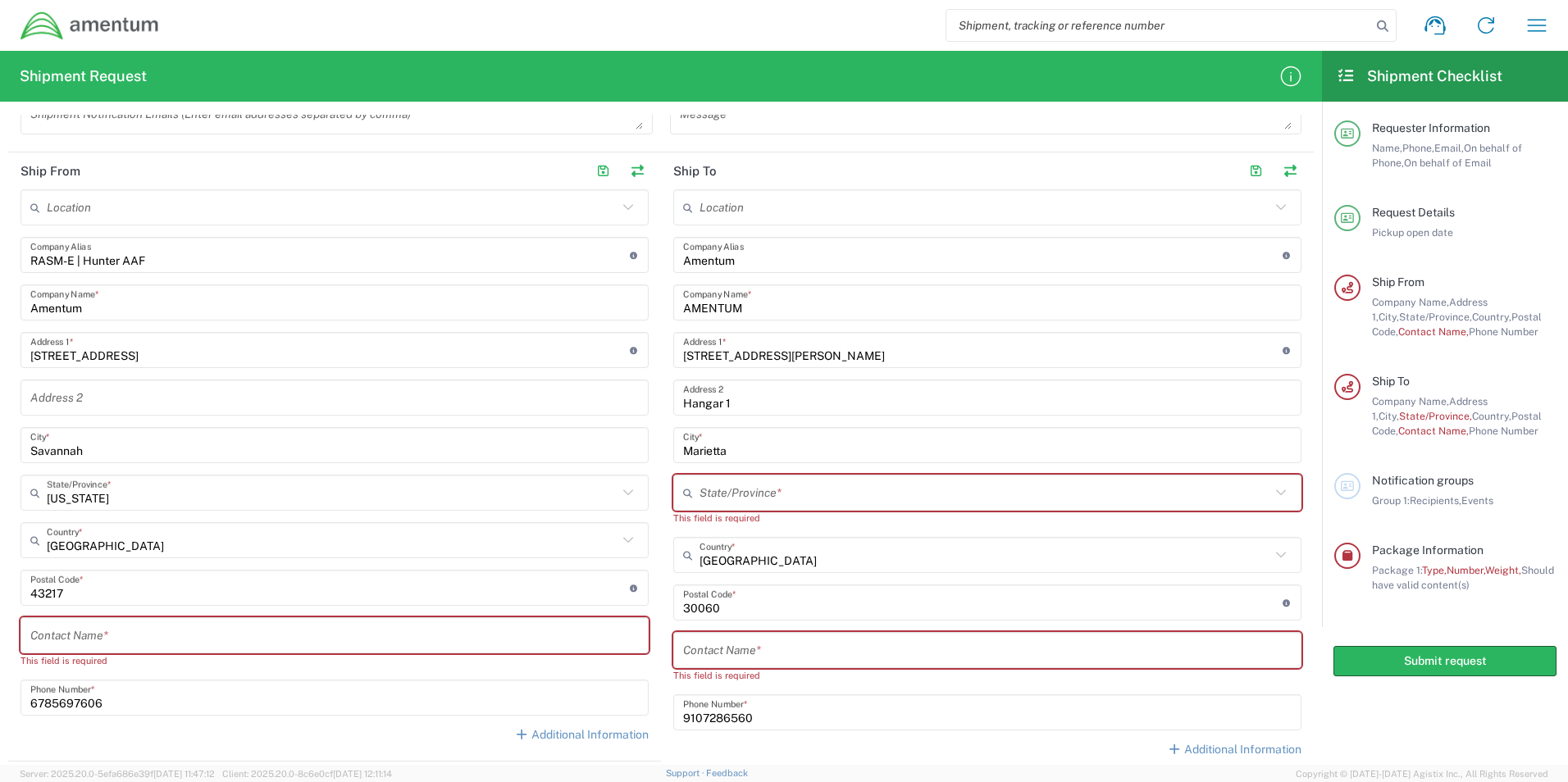
scroll to position [574, 0]
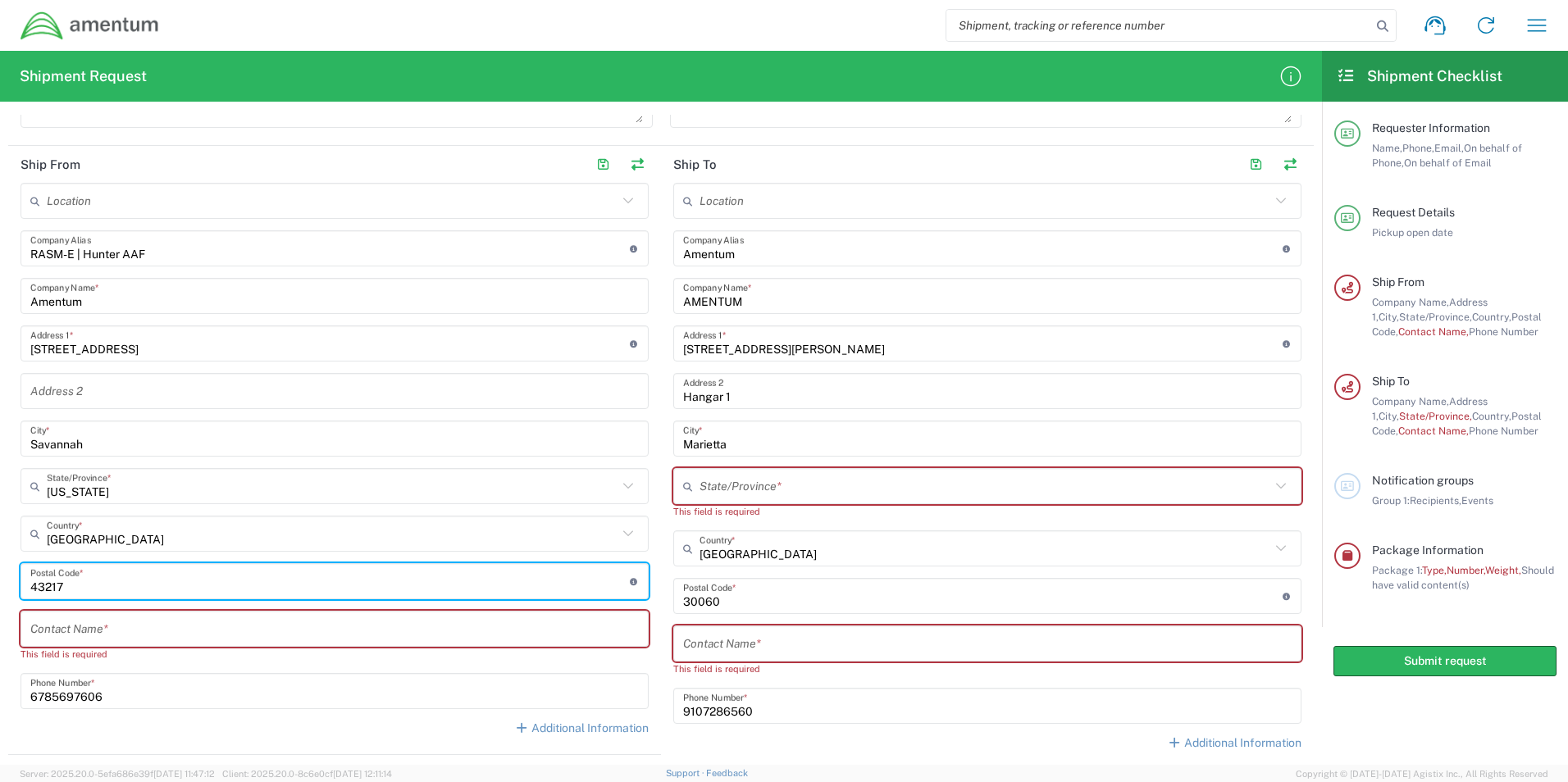
drag, startPoint x: 177, startPoint y: 588, endPoint x: 14, endPoint y: 580, distance: 163.2
click at [14, 580] on main "Location 1002-4122-6 1006-5256-0 1026-8910-0 1281-0560-3 1369-6441-0 1402-6962-…" at bounding box center [334, 466] width 653 height 566
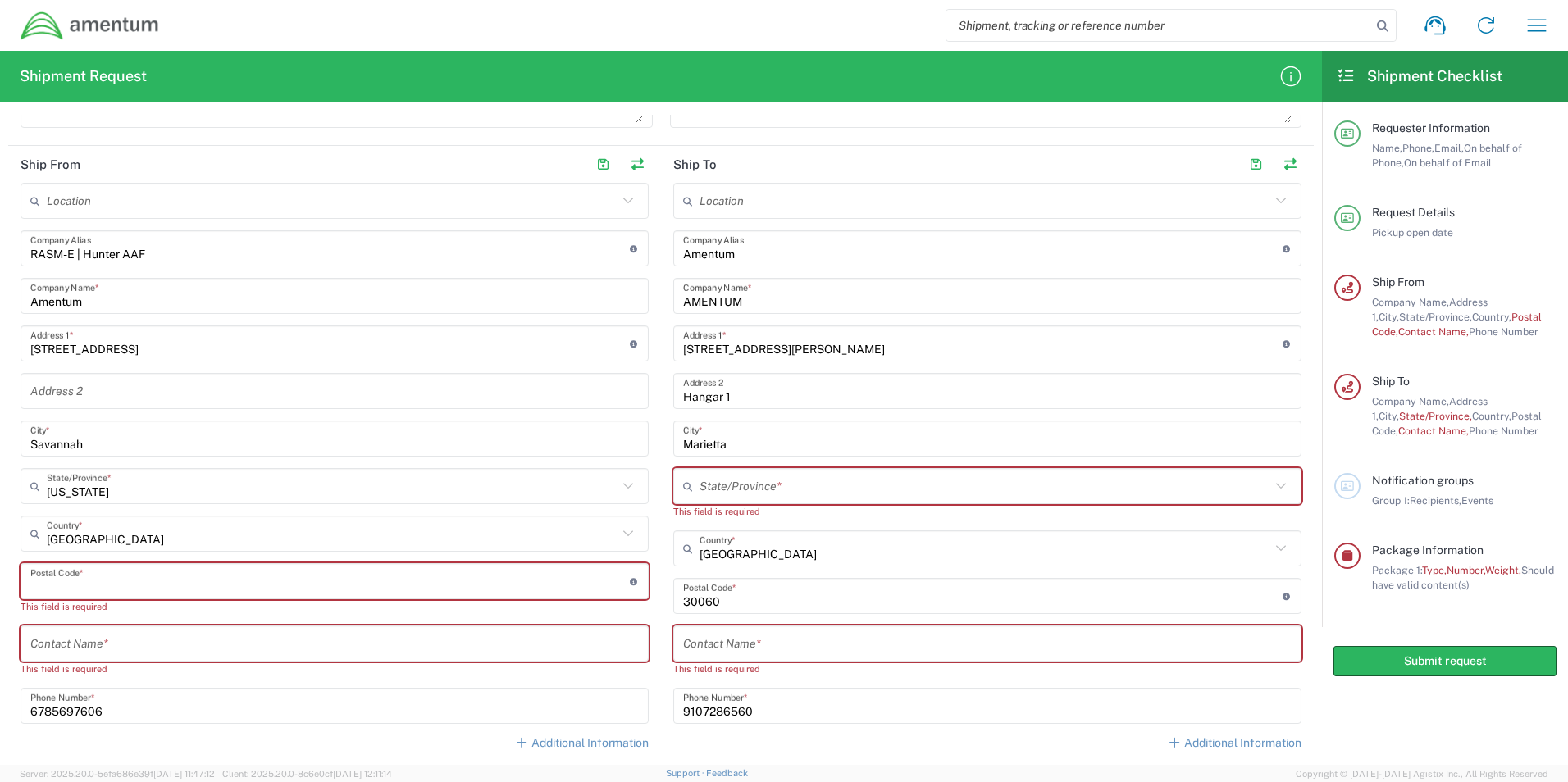
click at [98, 586] on input "undefined" at bounding box center [330, 582] width 599 height 29
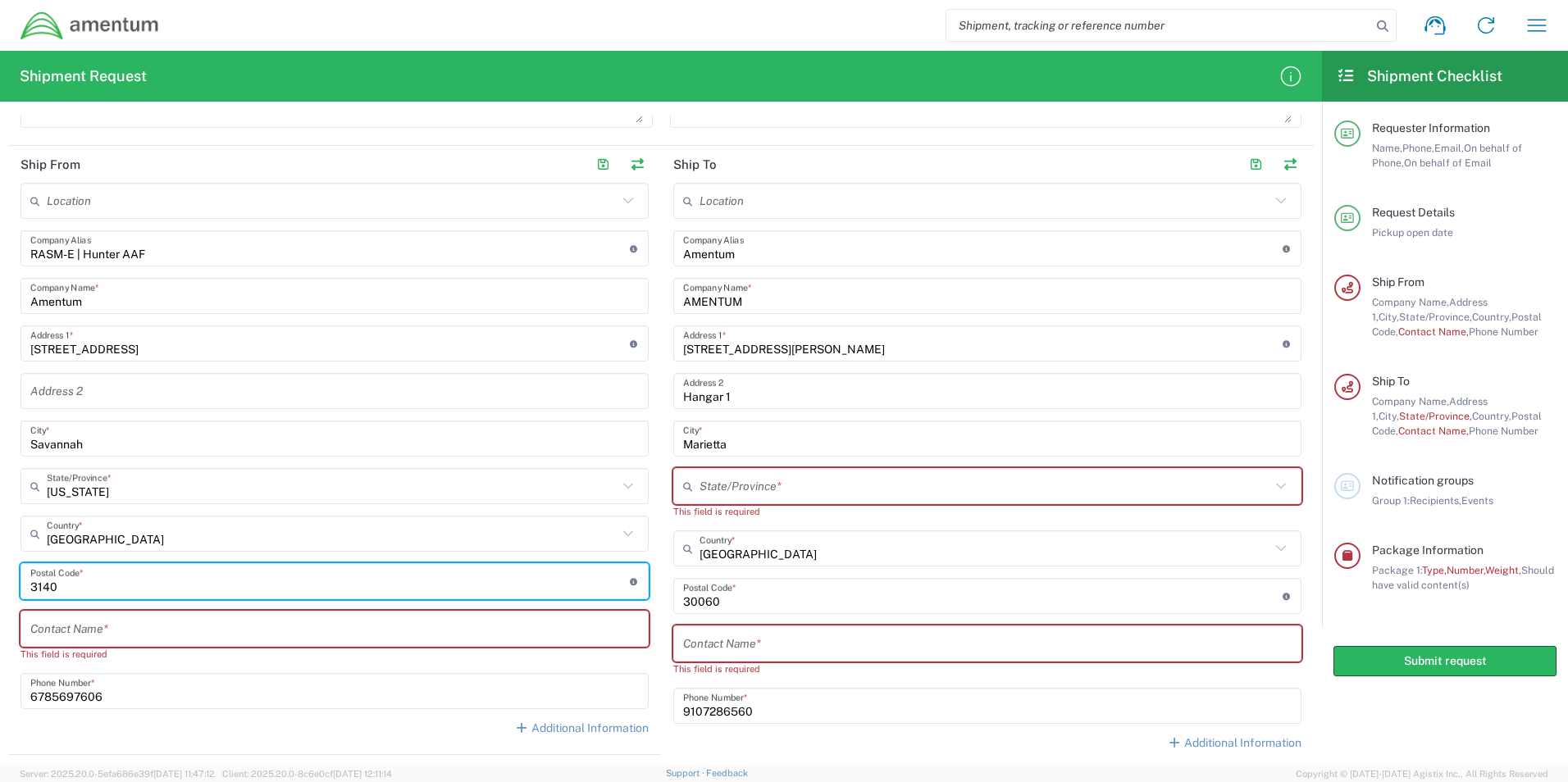
type input "31409"
type input "Dewayne Nixon"
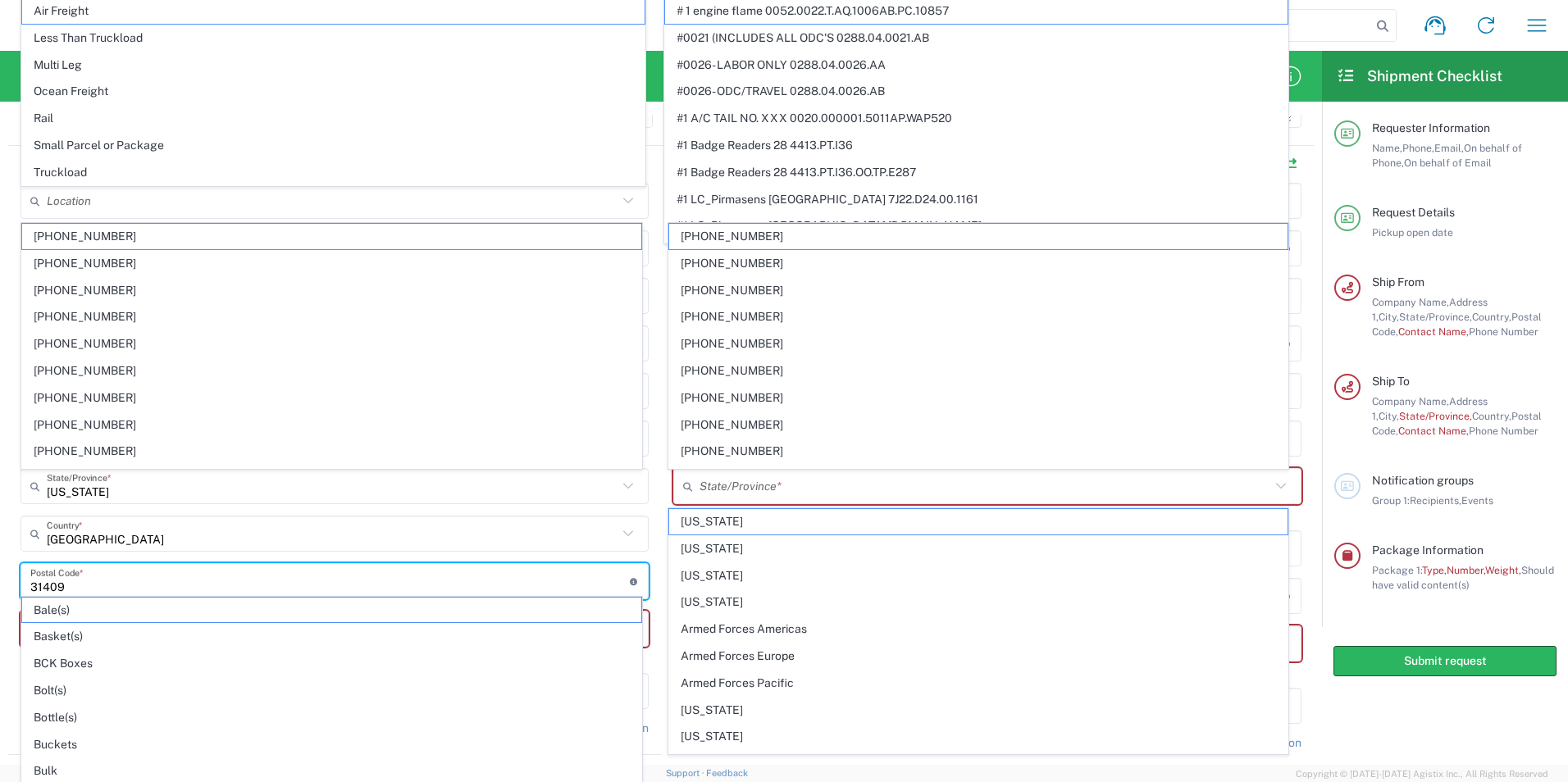
type input "31409"
click at [661, 765] on agx-app-version "Server: 2025.20.0-5efa686e39f 2025-10-07 11:47:12 Client: 2025.20.0-8c6e0cf 202…" at bounding box center [784, 773] width 1568 height 17
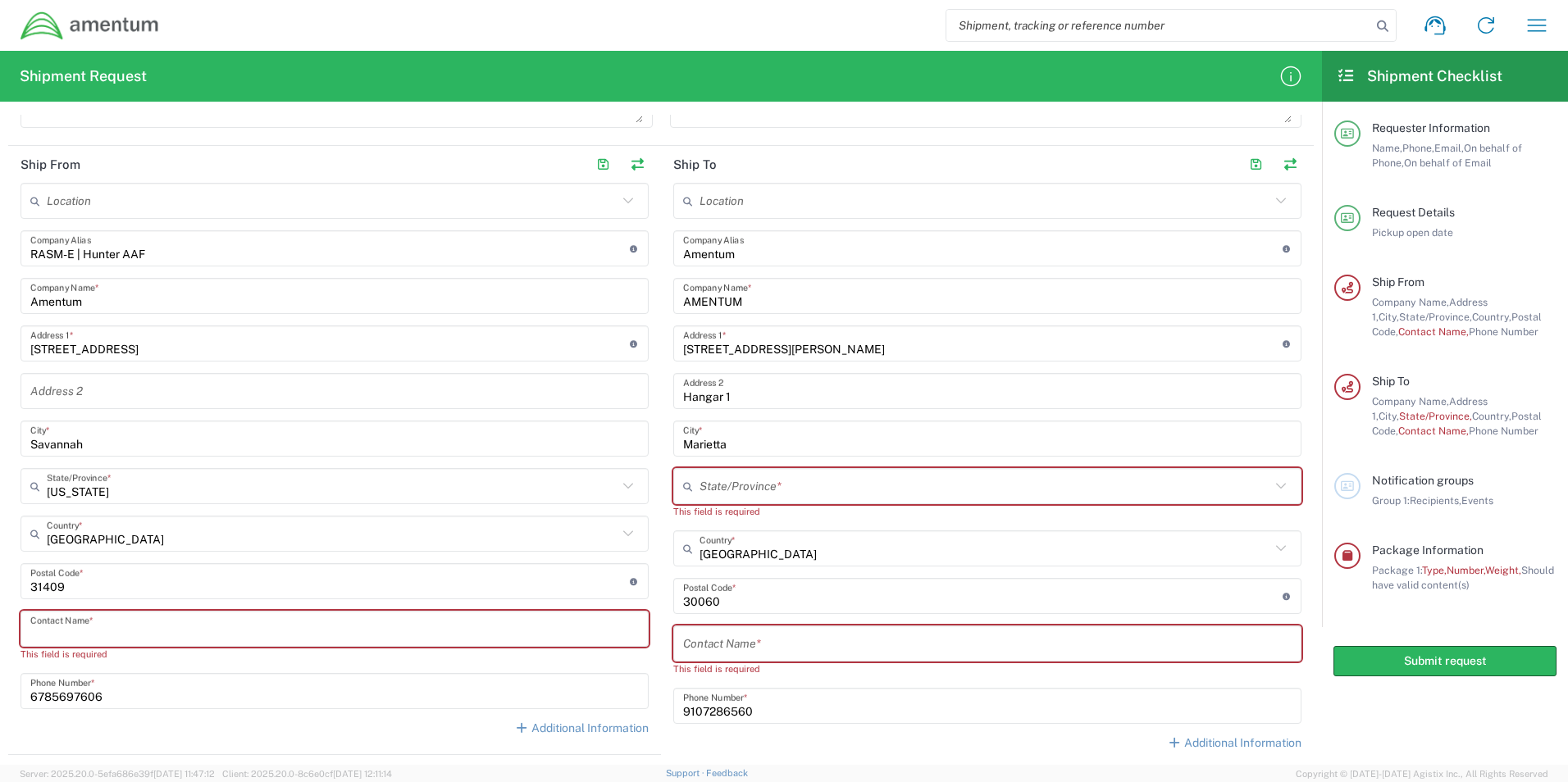
click at [160, 628] on input "text" at bounding box center [334, 630] width 608 height 29
paste input "Joseph Siegel"
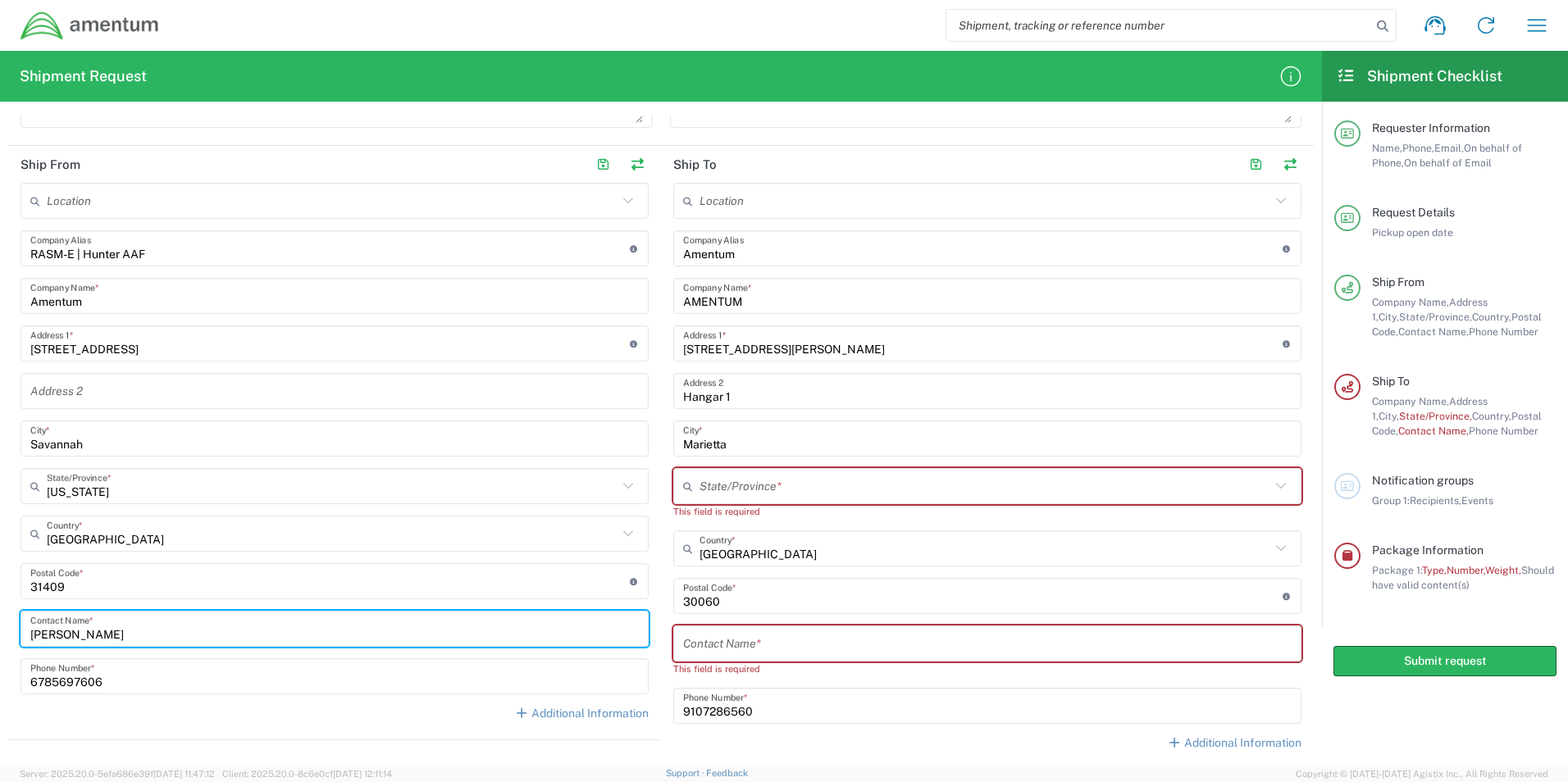
type input "Joseph Siegel"
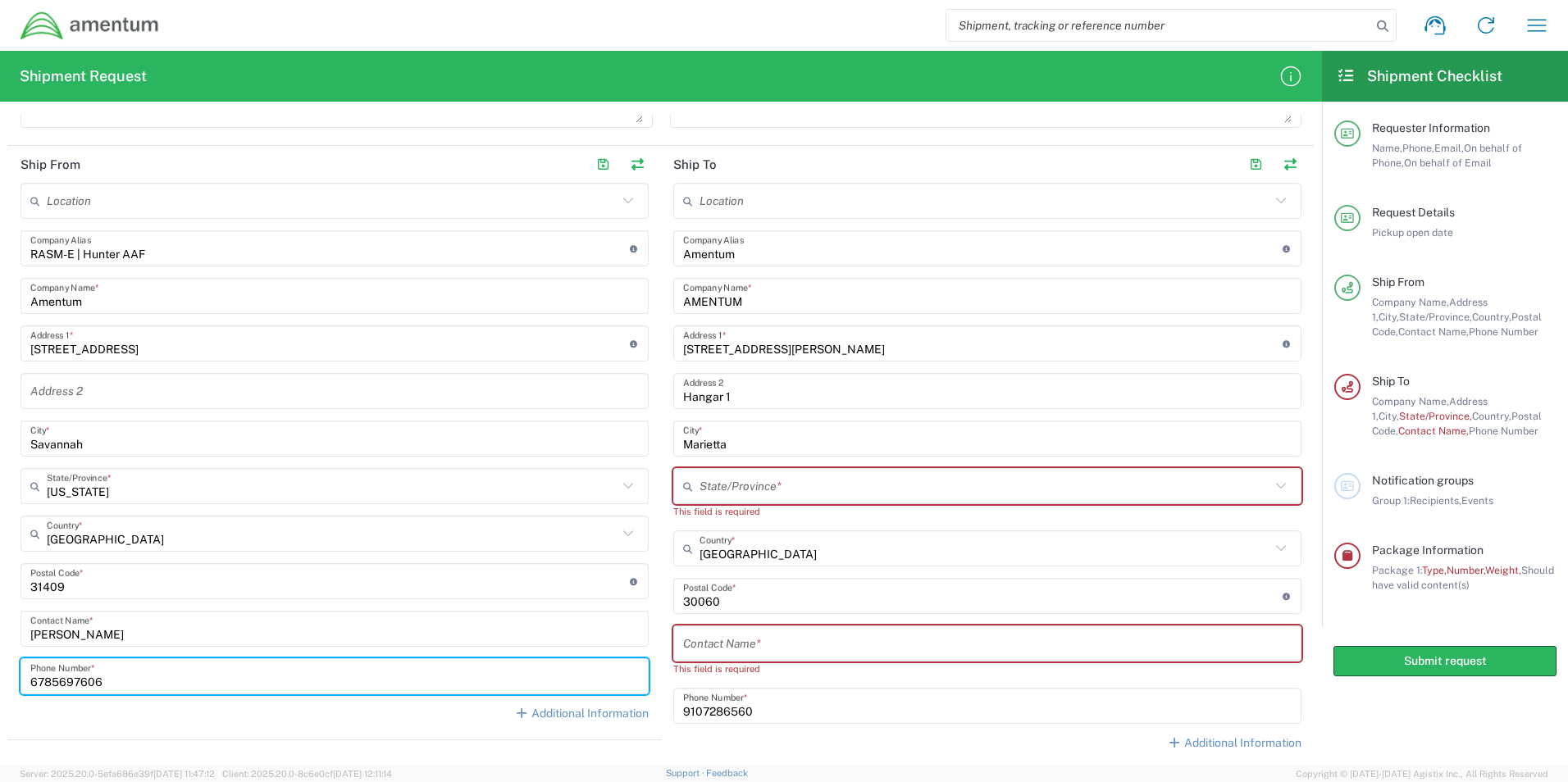
drag, startPoint x: 132, startPoint y: 679, endPoint x: 5, endPoint y: 685, distance: 127.1
click at [5, 685] on form "Requester Information Keith Armstrong Name * 9107286560 Phone * keith.armstrong…" at bounding box center [661, 440] width 1322 height 650
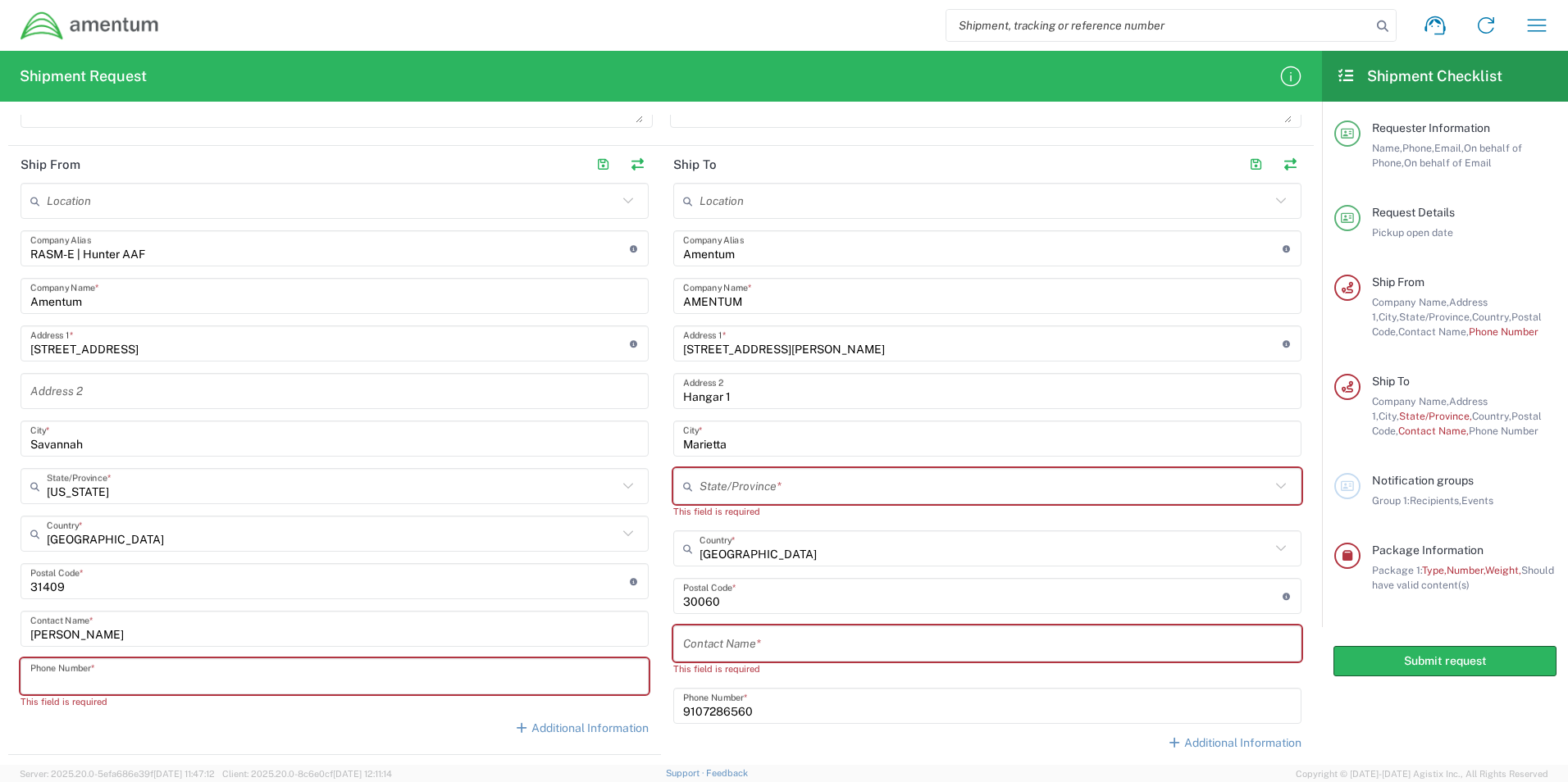
paste input "912.492.1455"
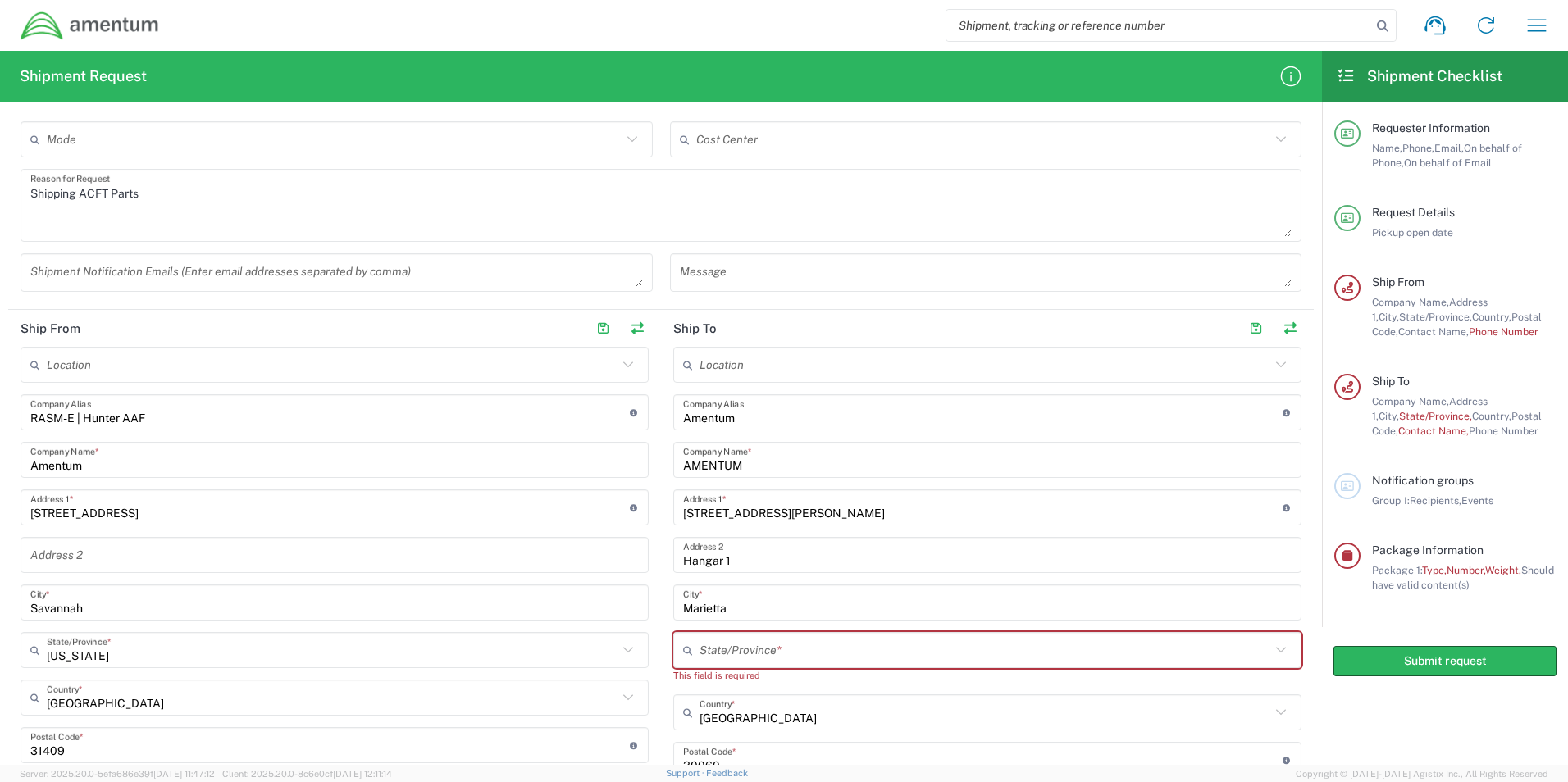
scroll to position [498, 0]
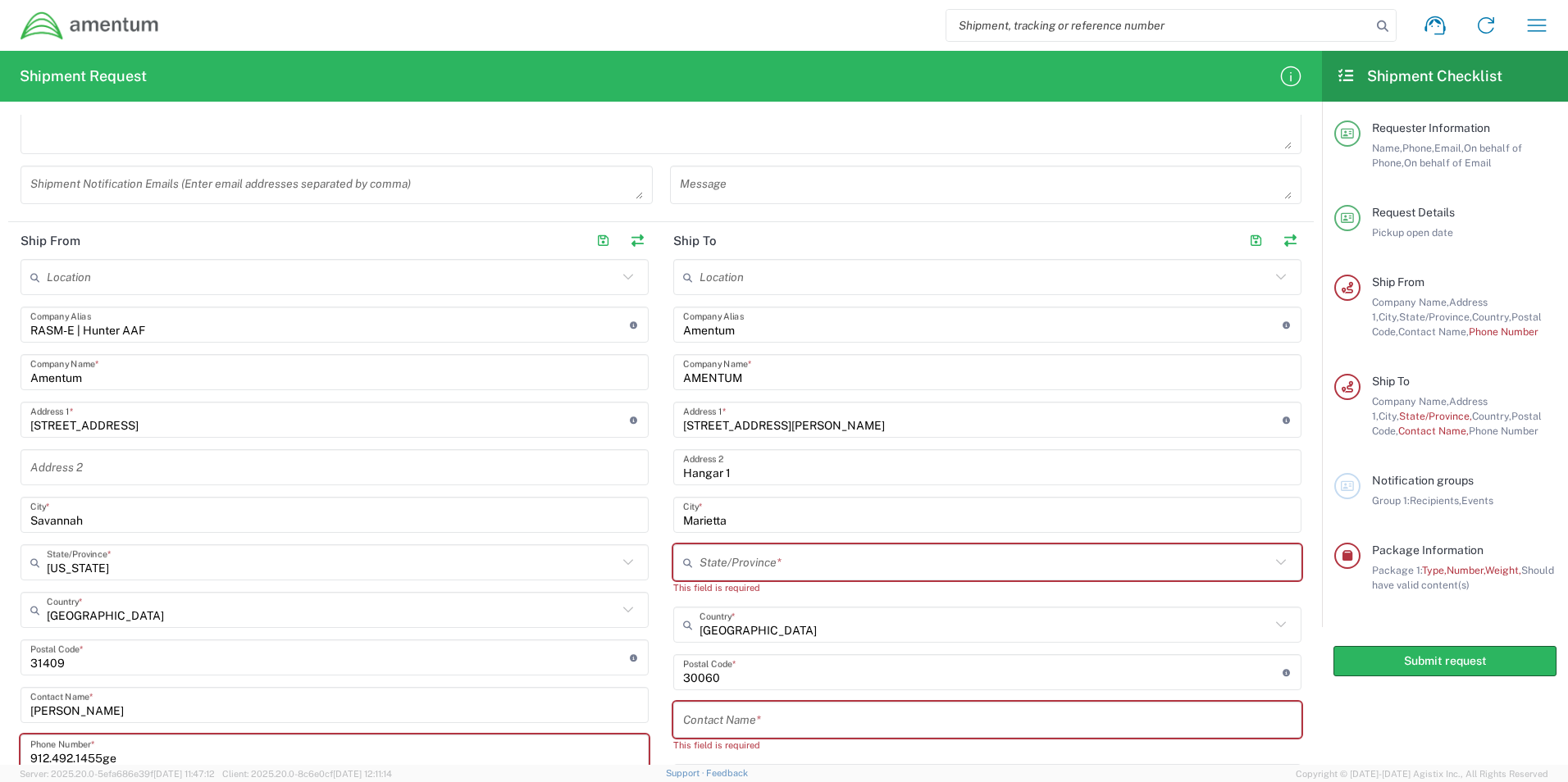
type input "912.492.1455ge"
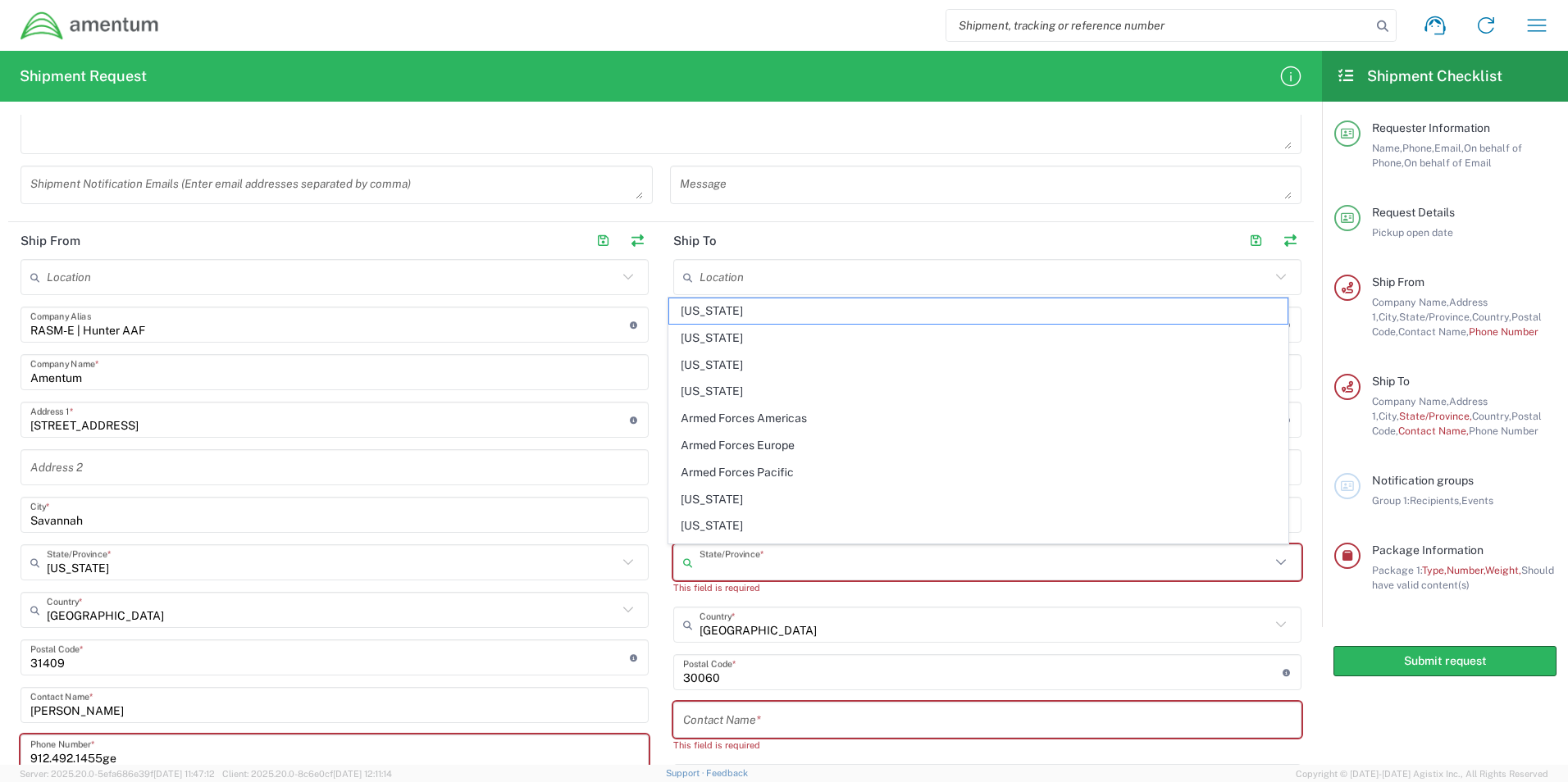
click at [740, 557] on input "text" at bounding box center [985, 563] width 571 height 29
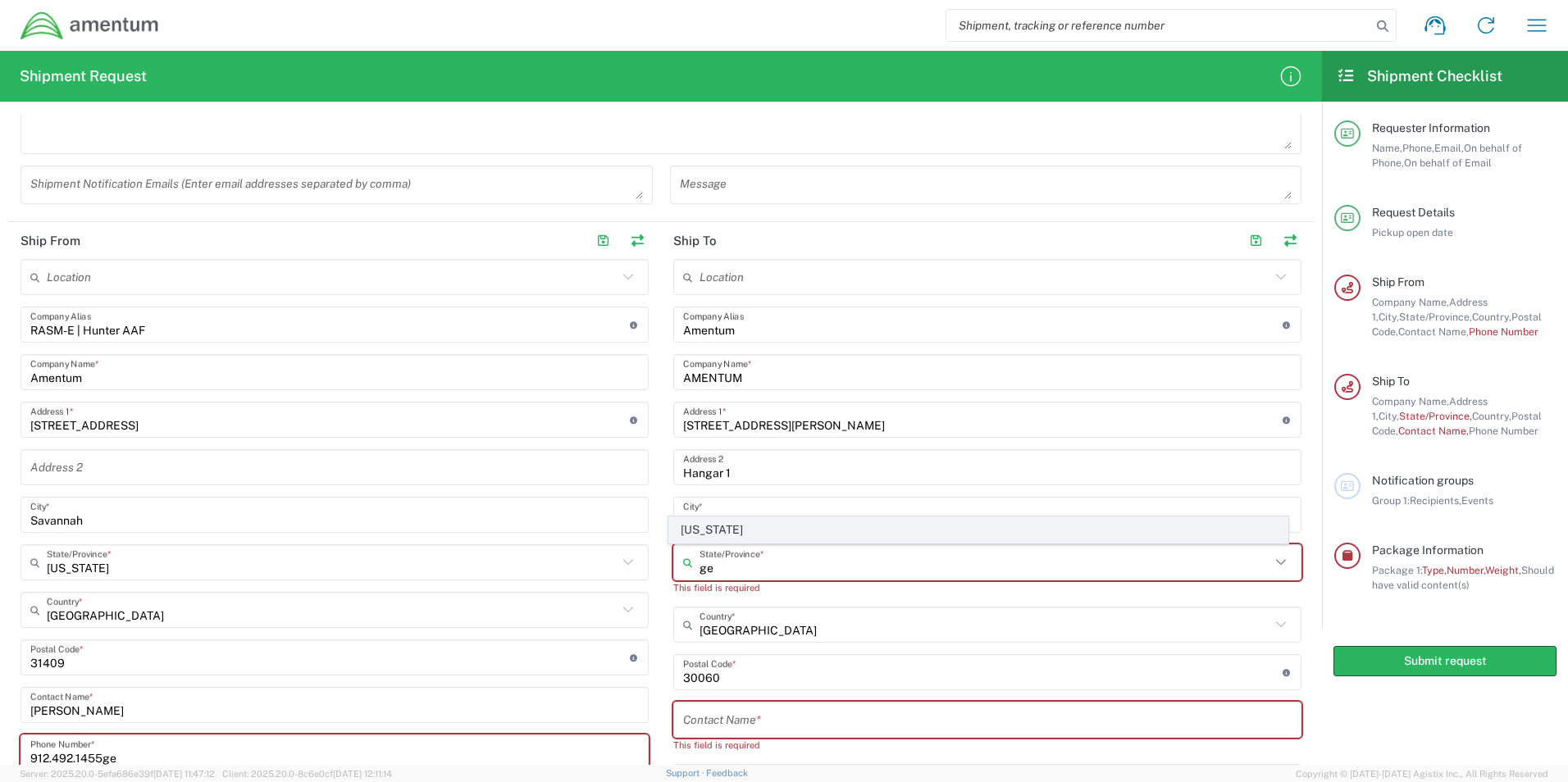
click at [718, 529] on span "Georgia" at bounding box center [979, 530] width 619 height 25
type input "Georgia"
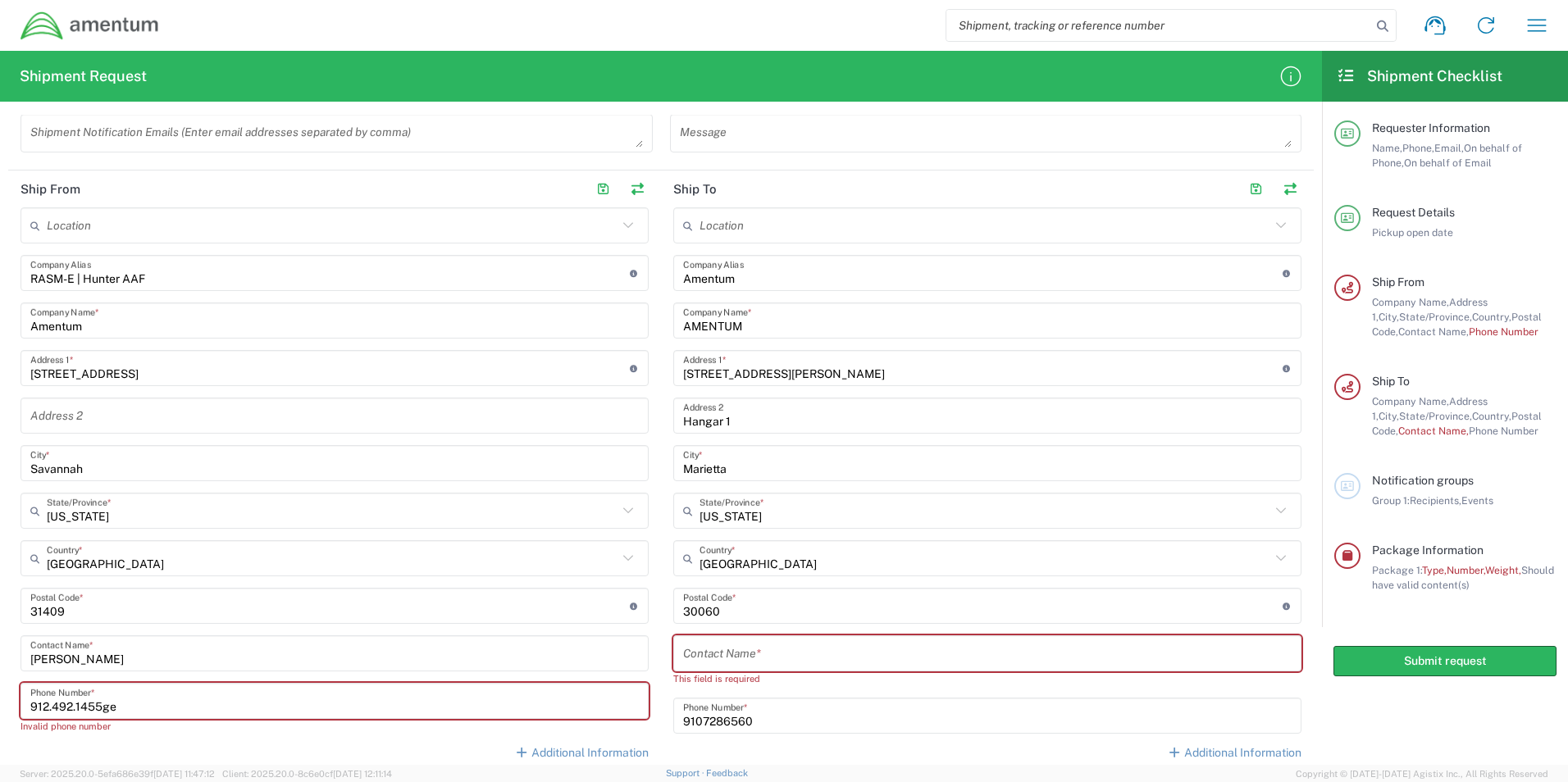
scroll to position [744, 0]
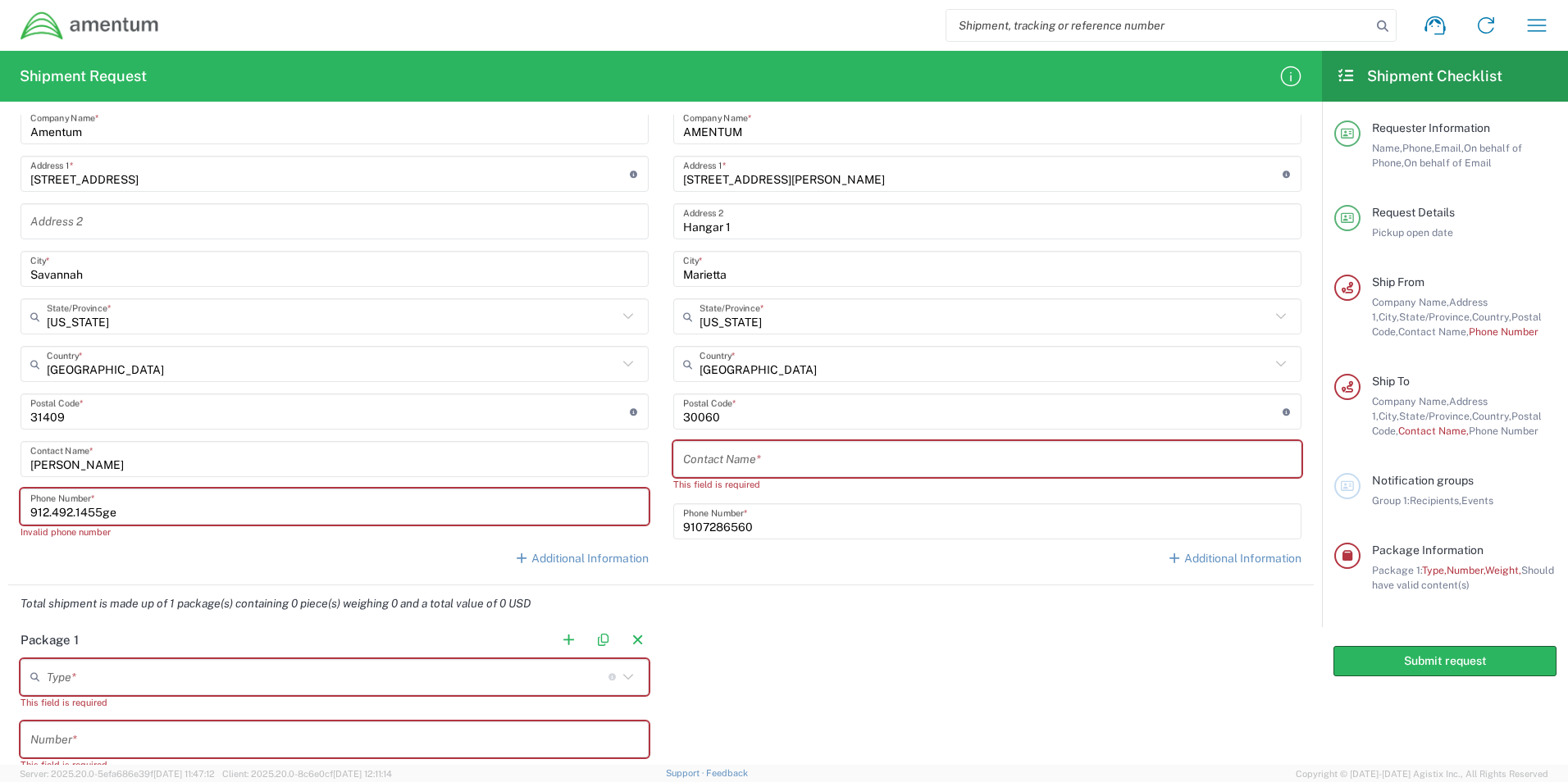
click at [158, 511] on input "912.492.1455ge" at bounding box center [334, 507] width 608 height 29
type input "912.492.1455"
click at [780, 462] on input "text" at bounding box center [987, 459] width 608 height 29
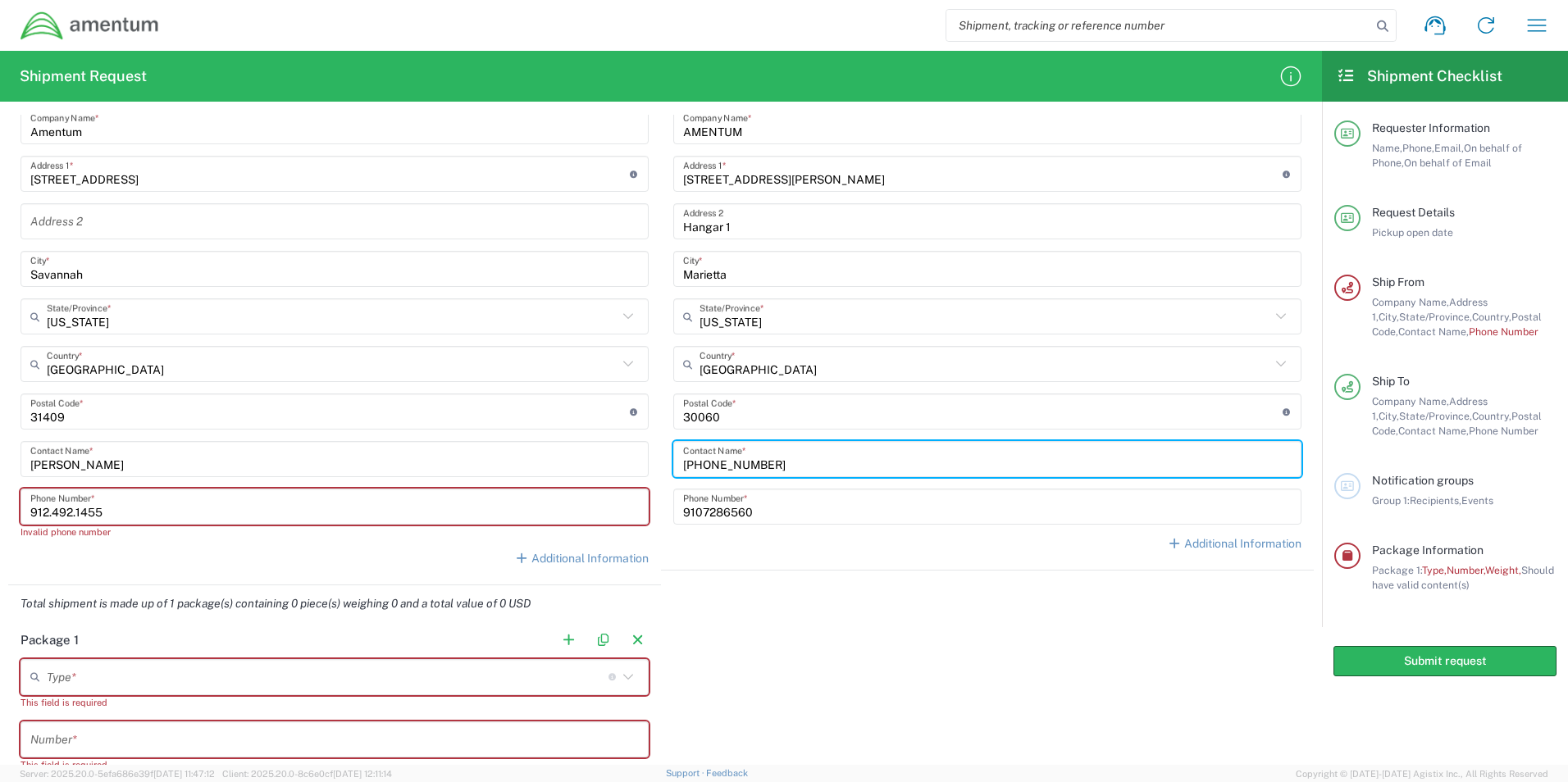
type input "910-728-6560"
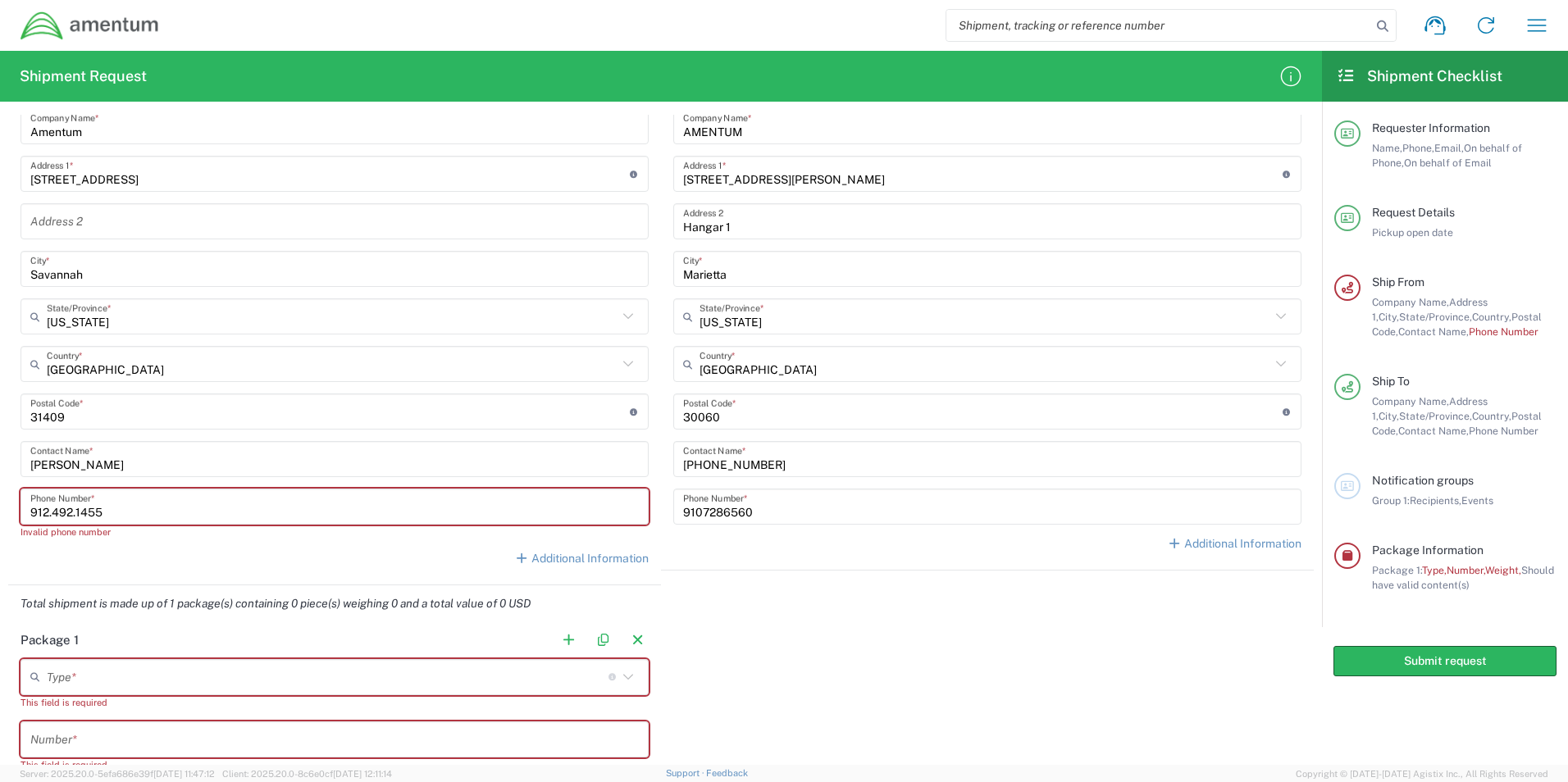
click at [77, 509] on input "912.492.1455" at bounding box center [334, 507] width 608 height 29
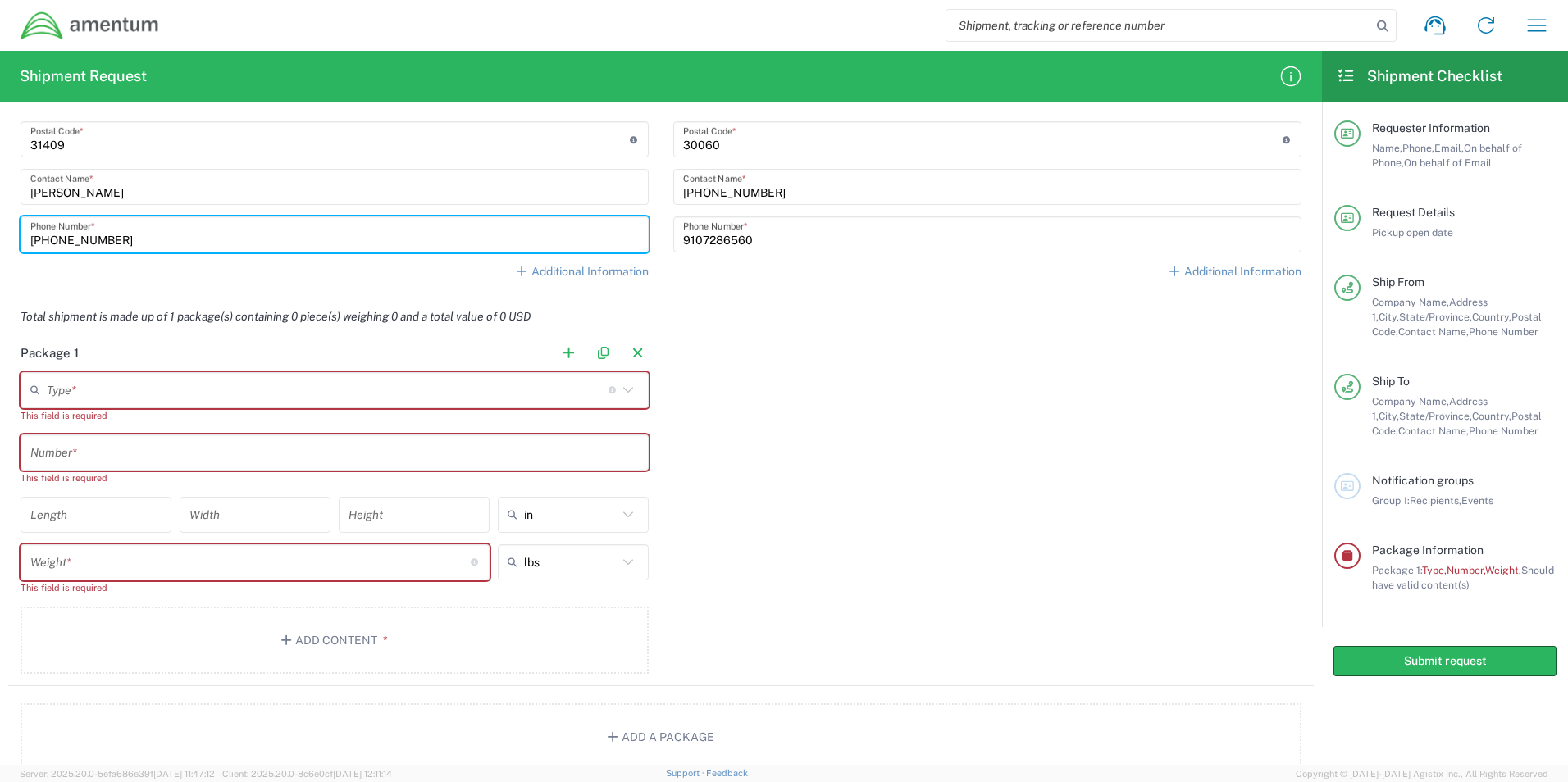
scroll to position [1072, 0]
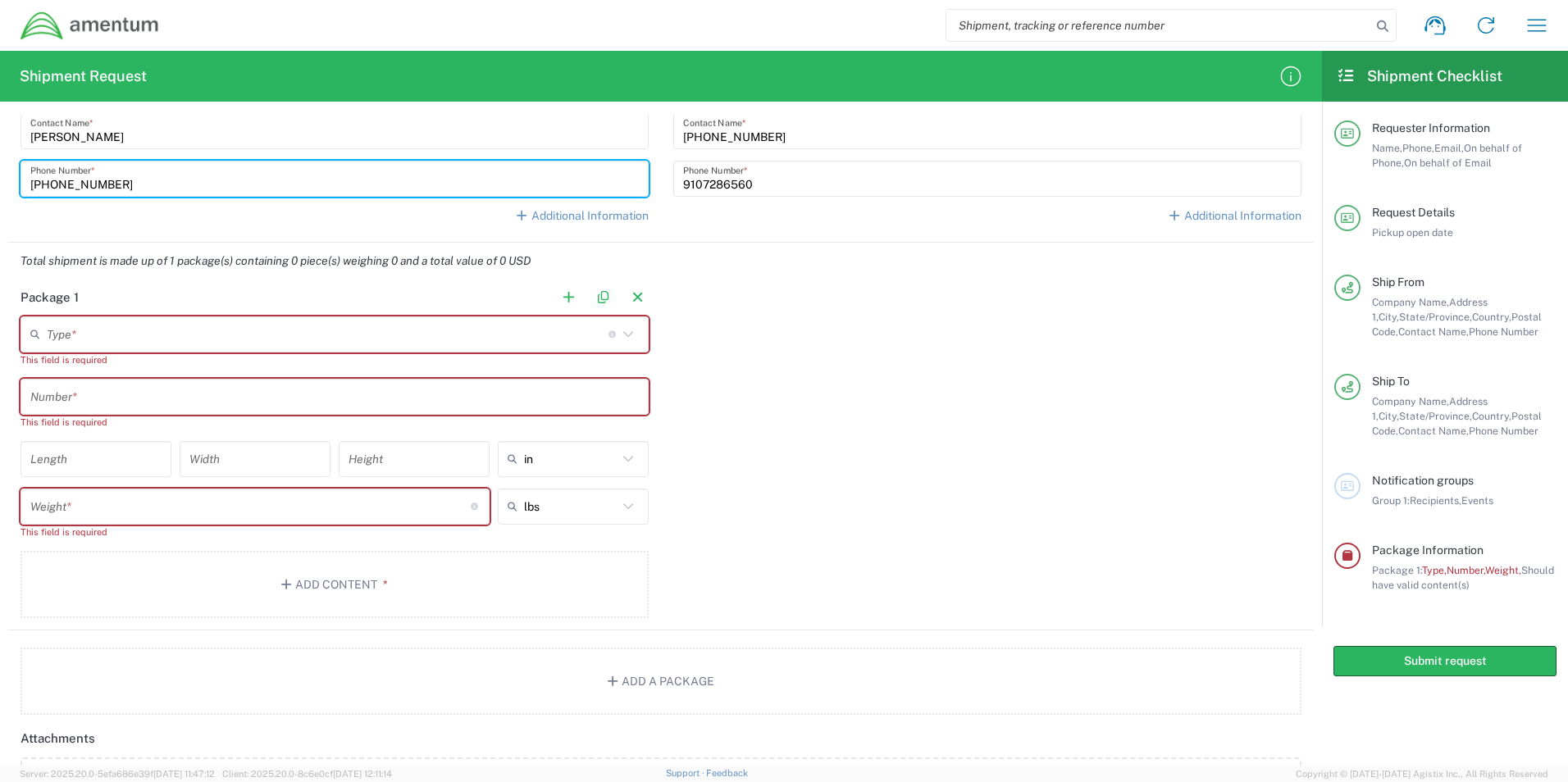
type input "912-492-1455"
click at [627, 335] on icon at bounding box center [628, 335] width 22 height 22
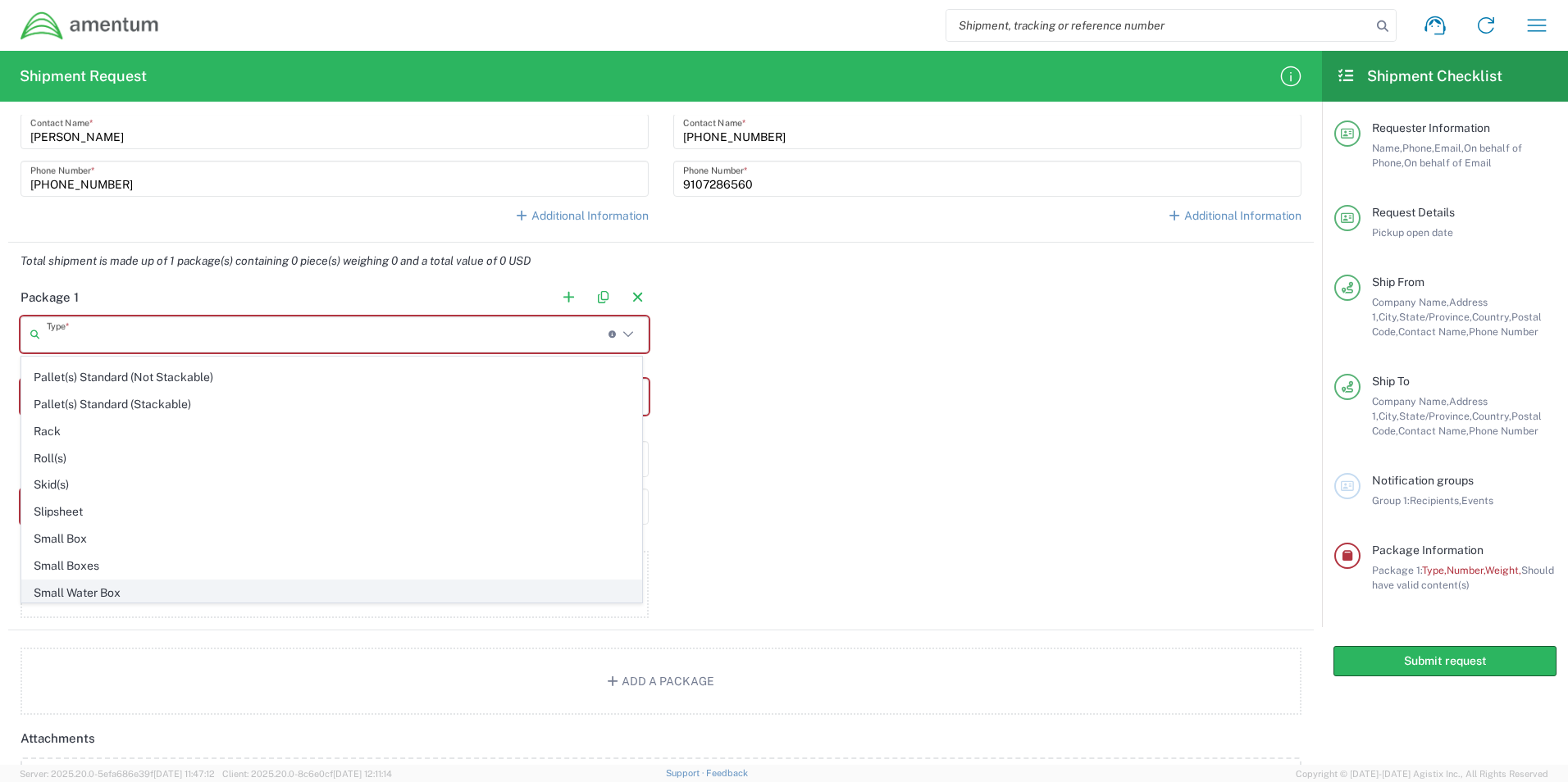
scroll to position [1045, 0]
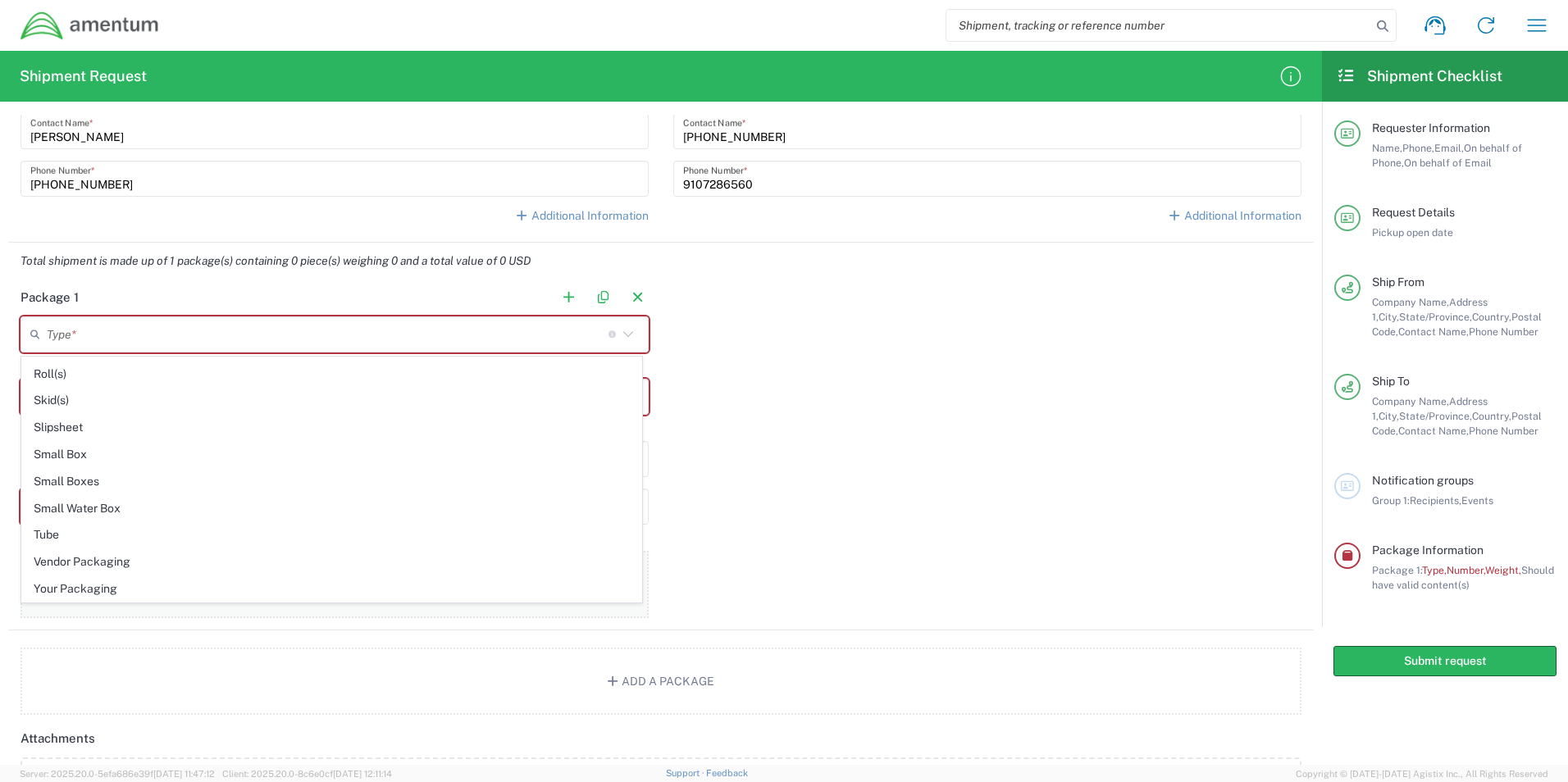
drag, startPoint x: 190, startPoint y: 586, endPoint x: 197, endPoint y: 561, distance: 26.0
click at [190, 586] on span "Your Packaging" at bounding box center [332, 589] width 619 height 25
type input "Your Packaging"
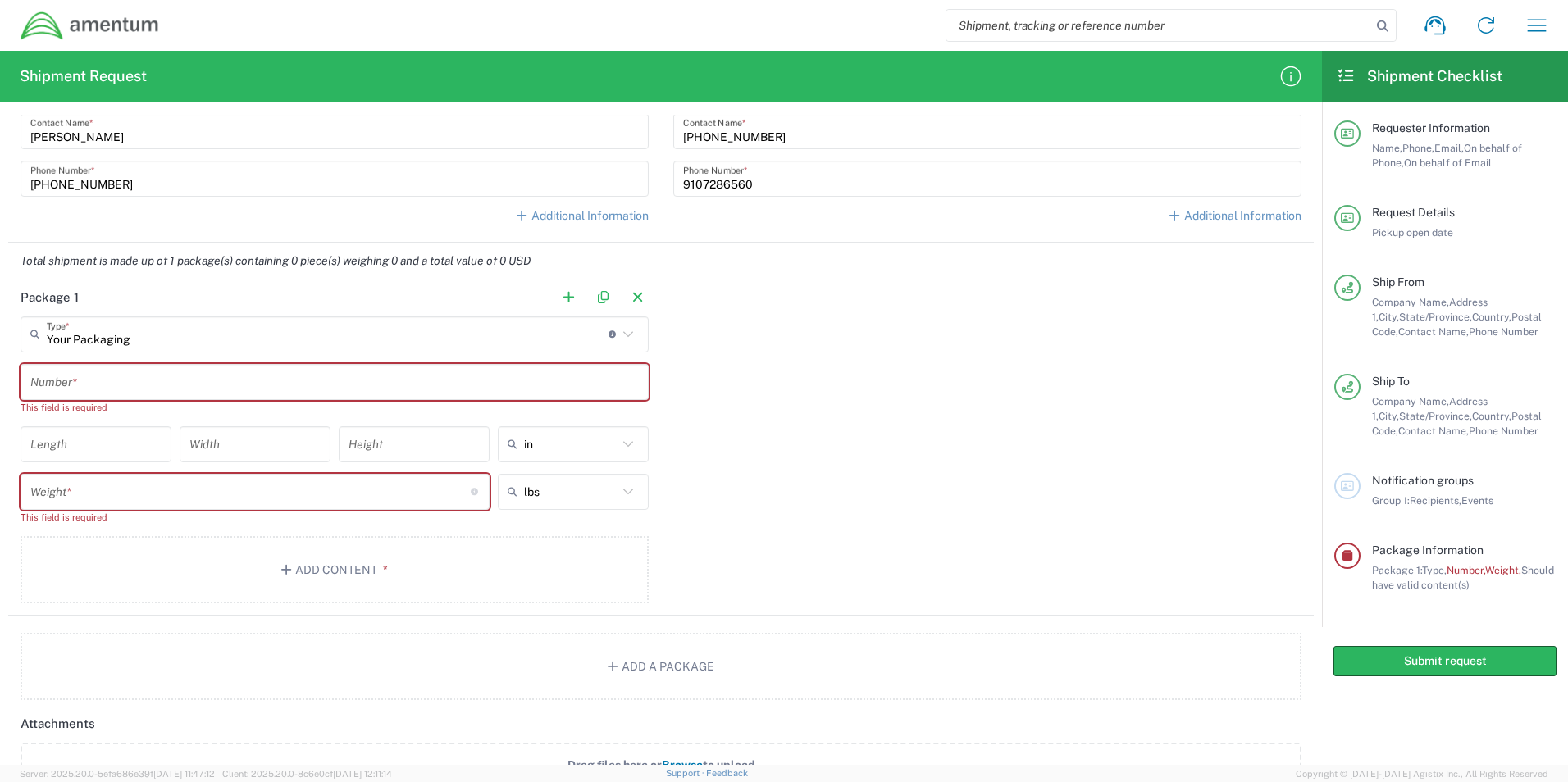
click at [142, 382] on input "text" at bounding box center [334, 382] width 608 height 29
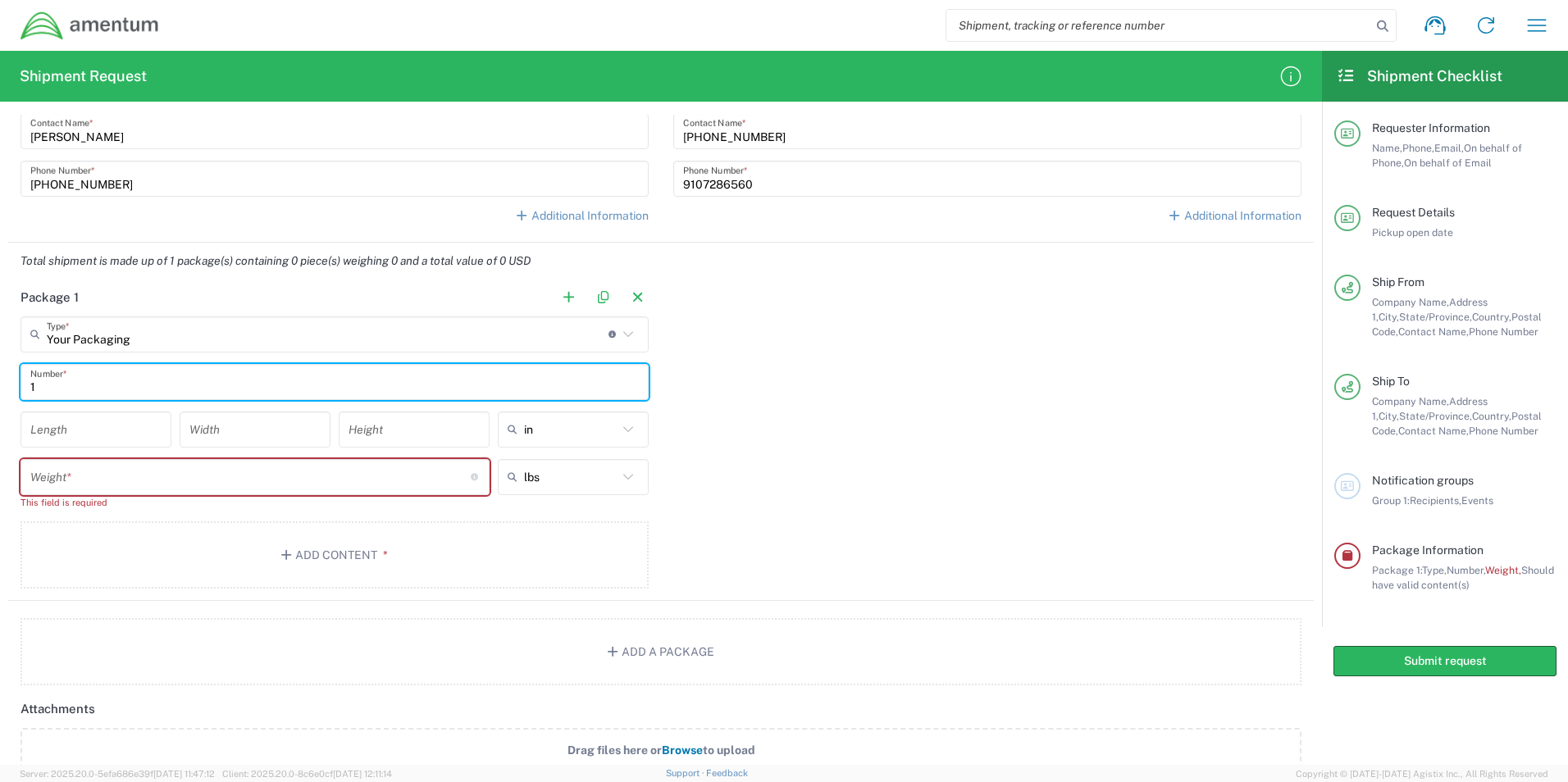
type input "1"
click at [117, 438] on input "number" at bounding box center [96, 430] width 132 height 29
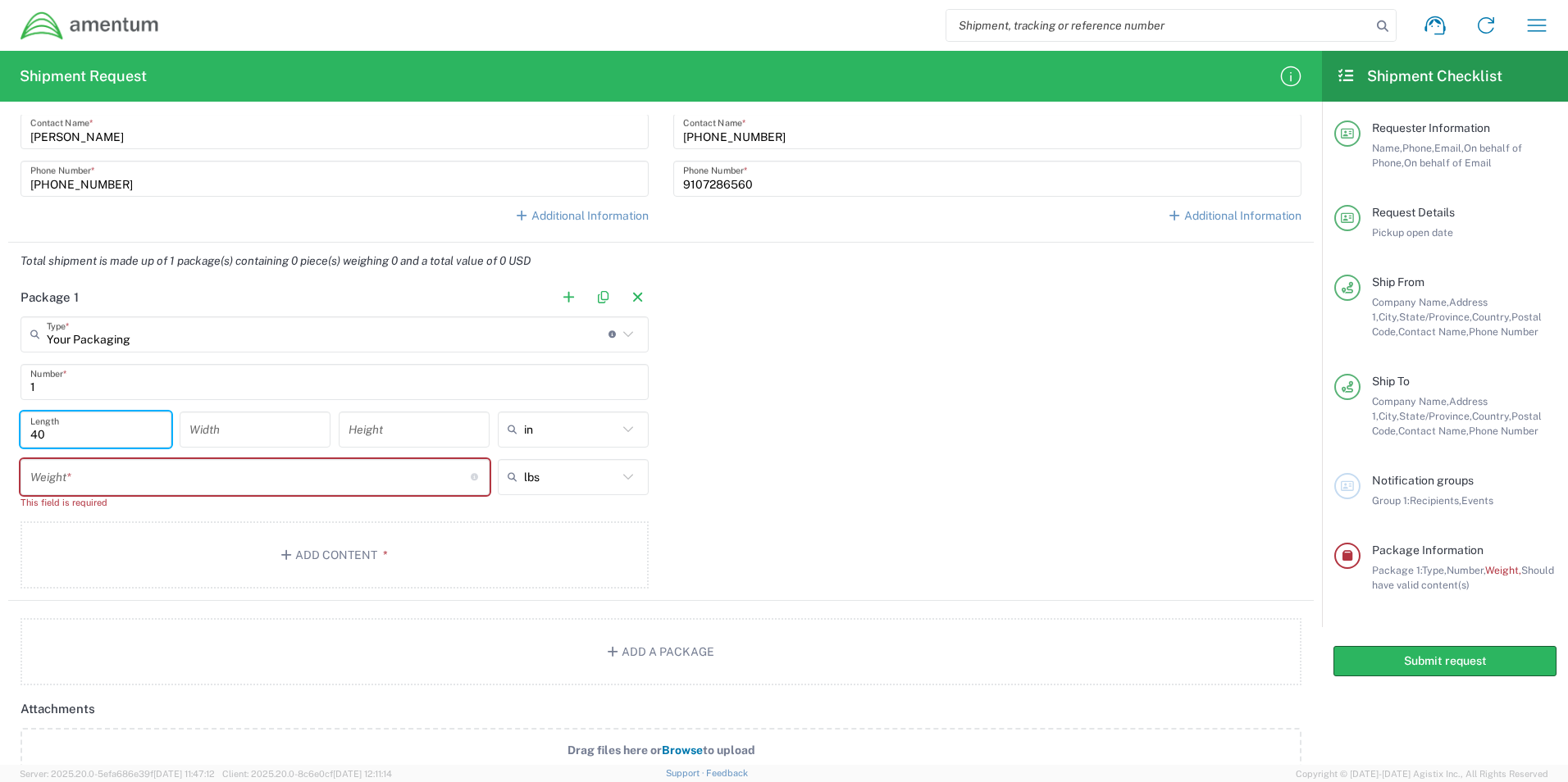
type input "40"
type input "5"
type input "7"
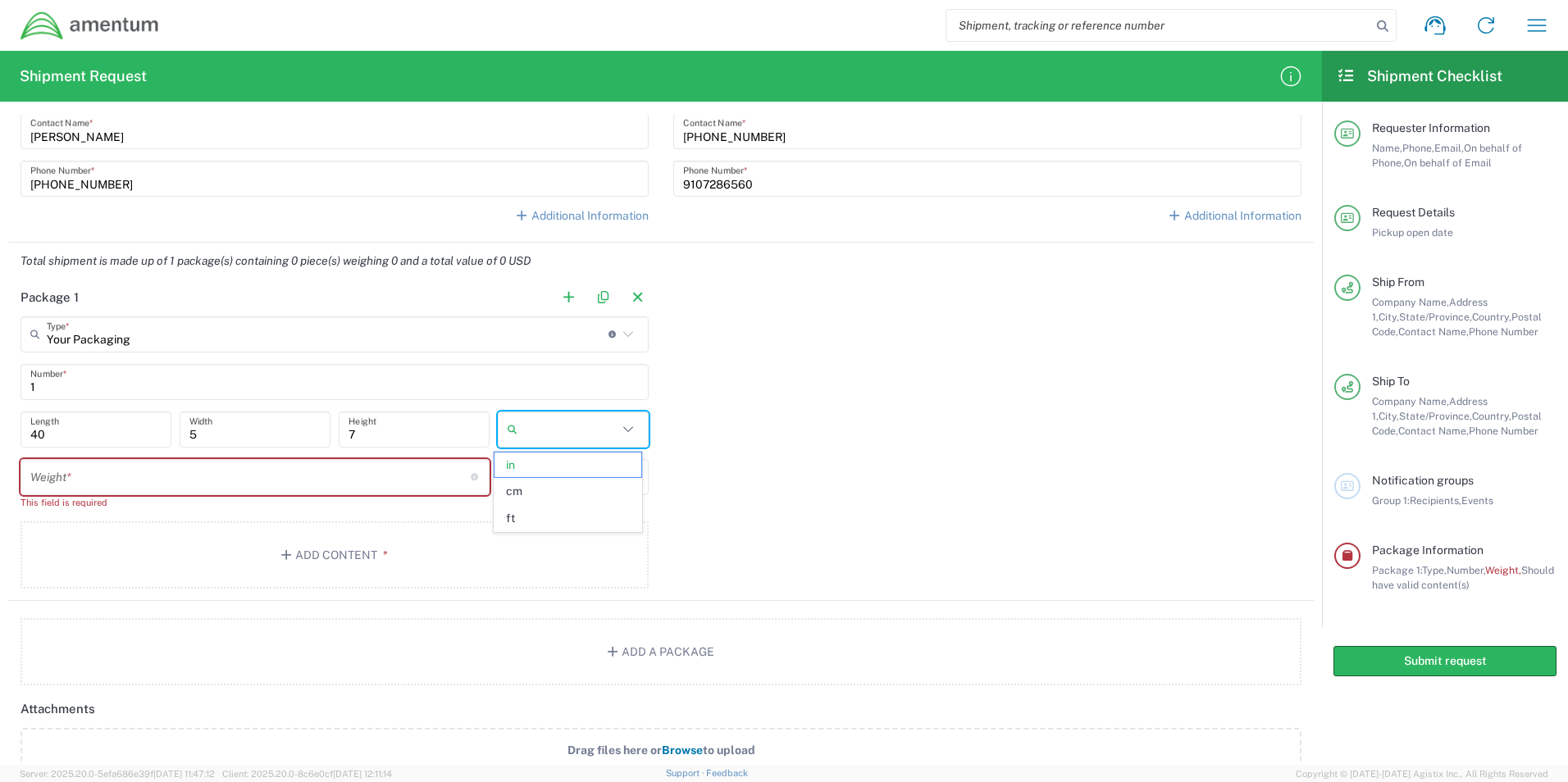
type input "in"
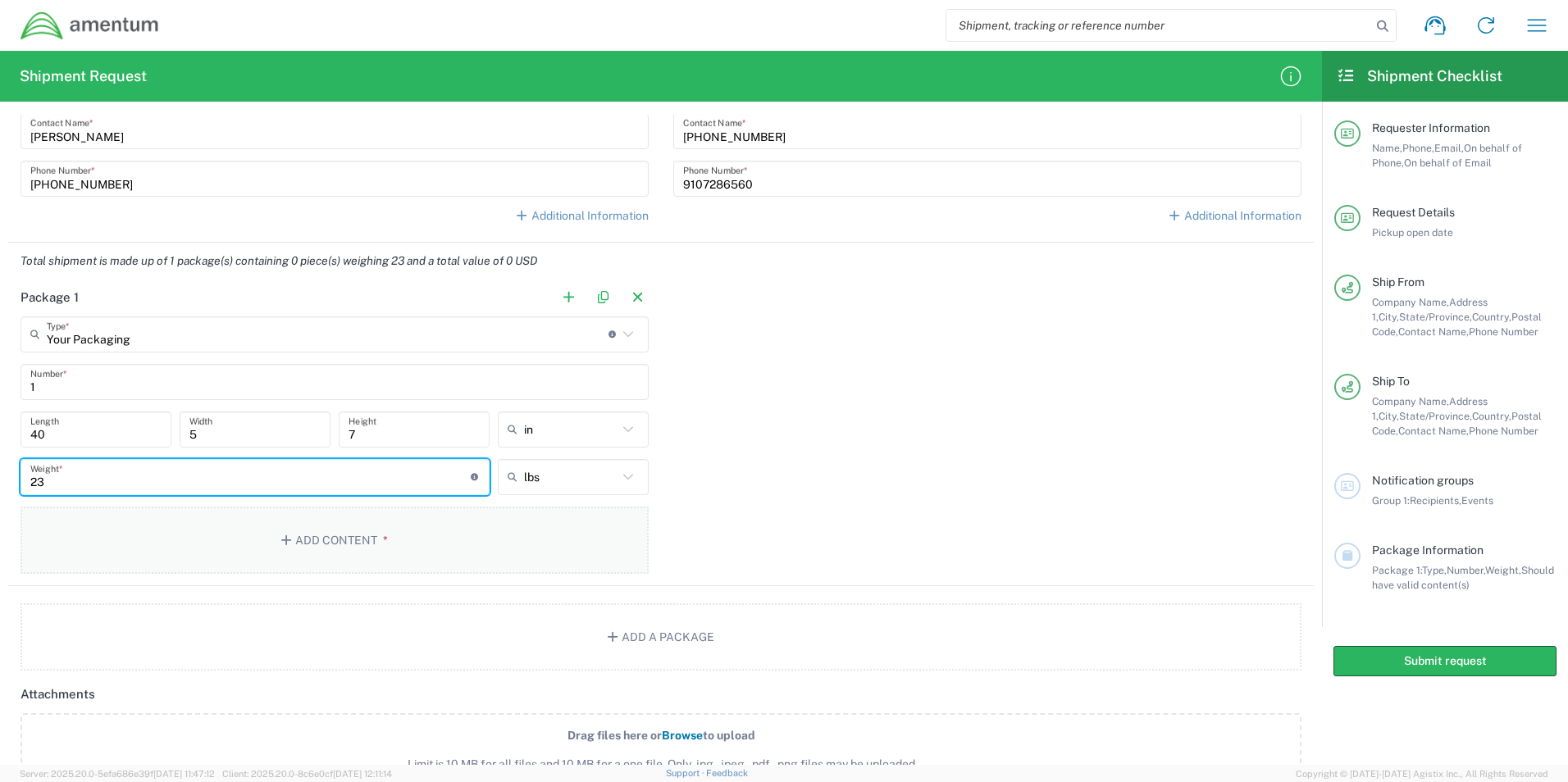
type input "23"
click at [403, 539] on button "Add Content *" at bounding box center [334, 541] width 628 height 68
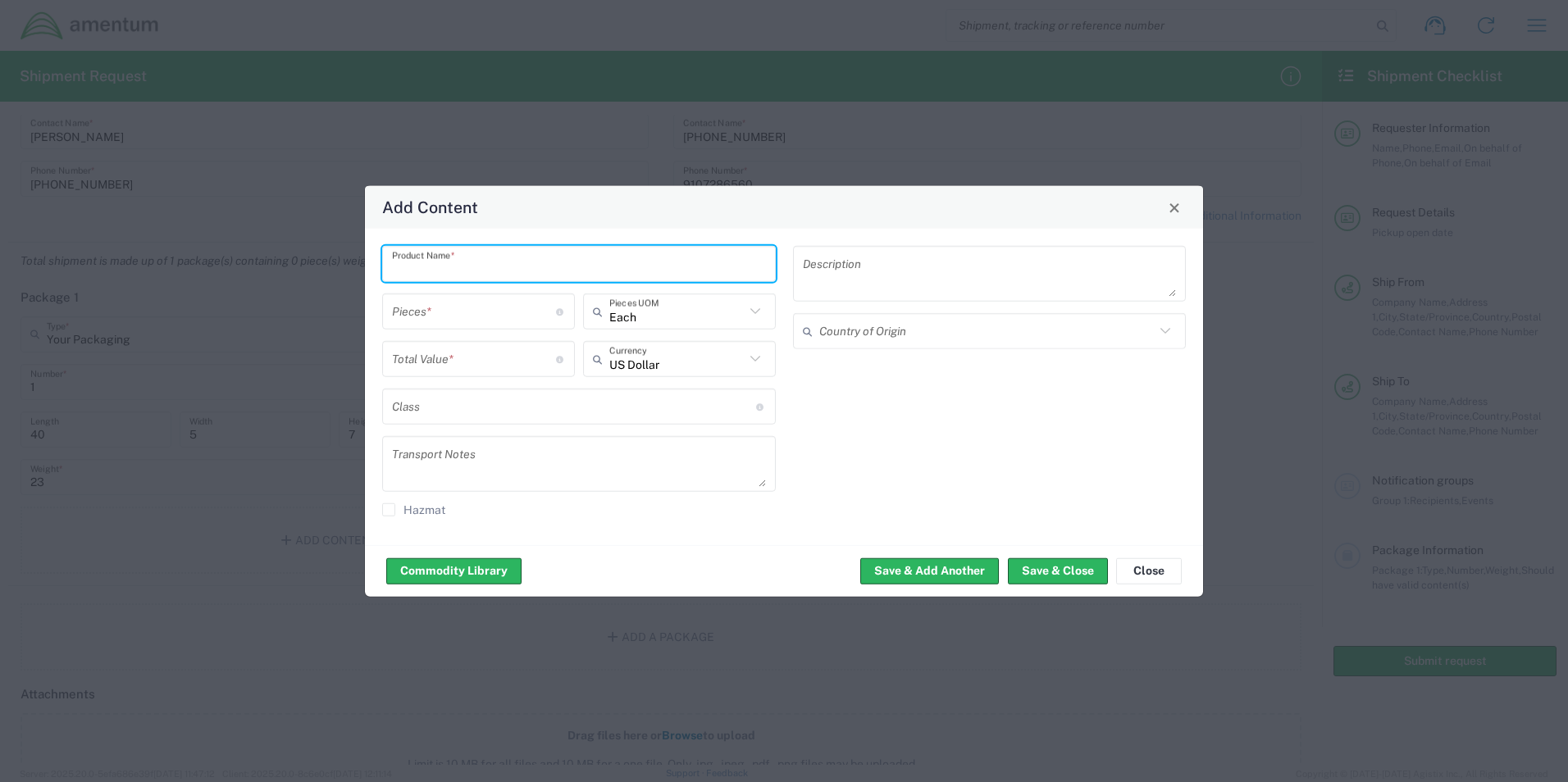
click at [542, 267] on input "text" at bounding box center [579, 264] width 374 height 29
paste input "Bearing, Sleeve"
type input "Bearing, Sleeve"
click at [512, 312] on input "number" at bounding box center [474, 312] width 164 height 29
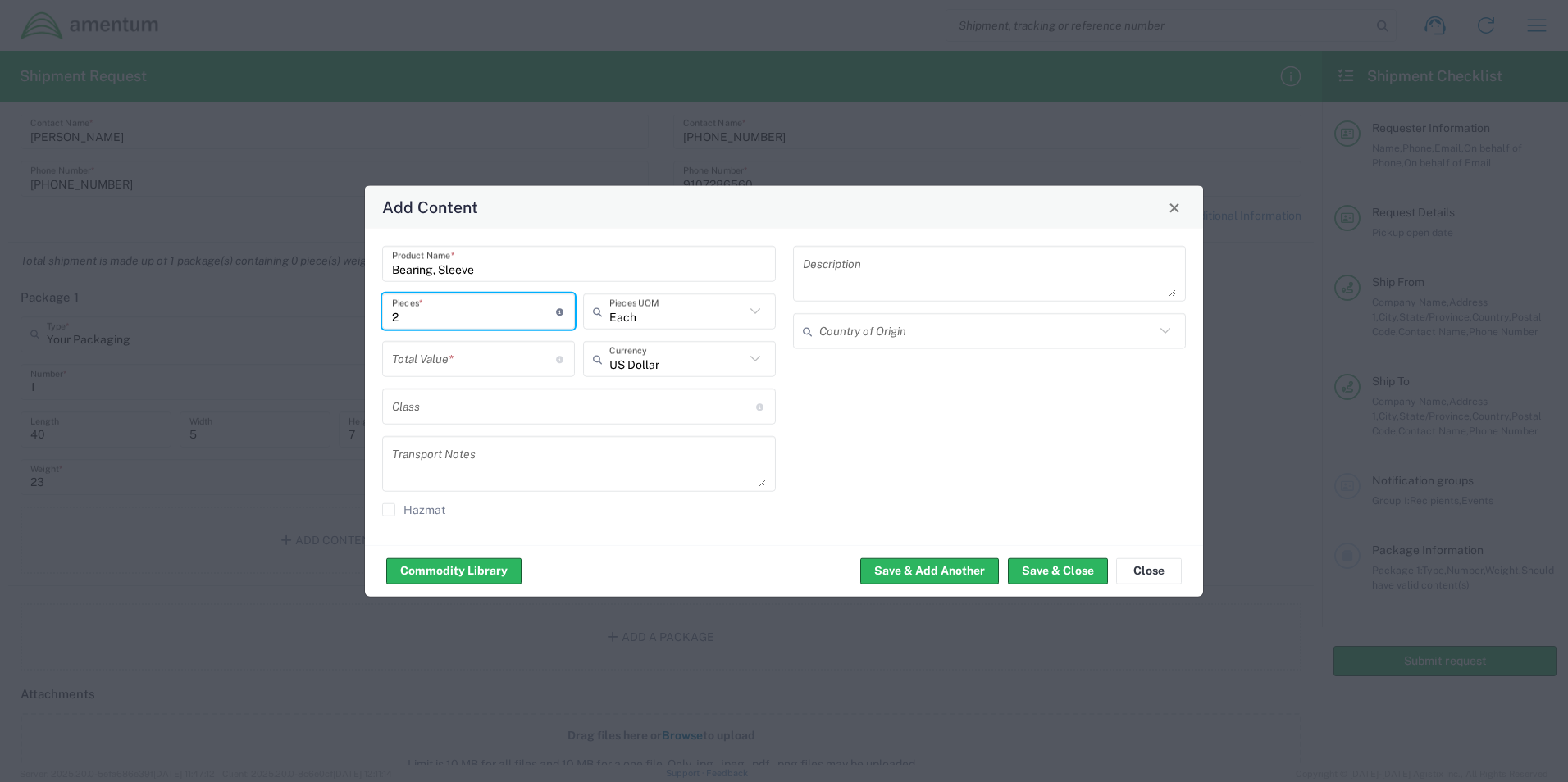
type input "2"
click at [498, 354] on input "number" at bounding box center [474, 359] width 164 height 29
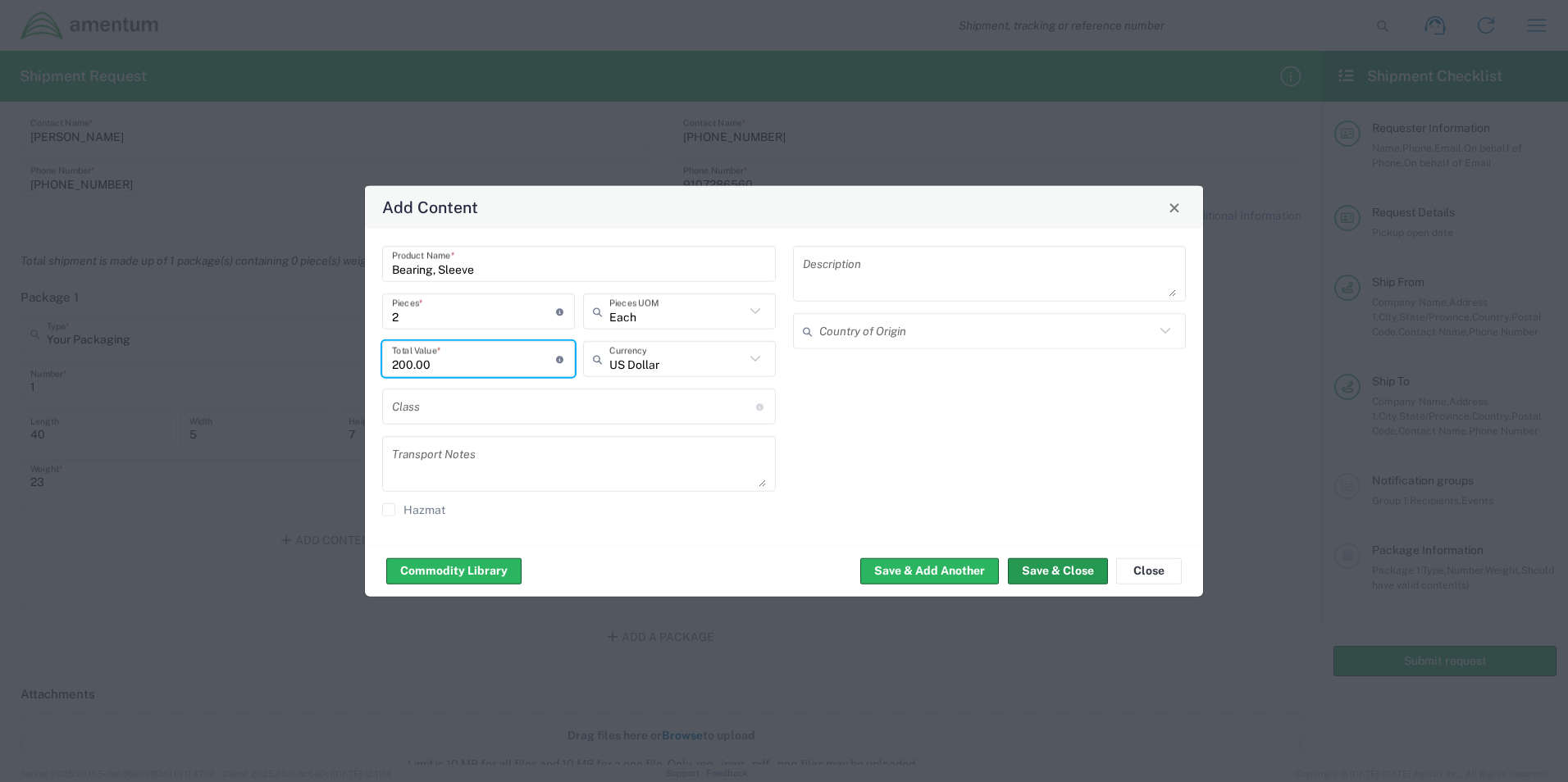
type input "200.00"
click at [1053, 568] on button "Save & Close" at bounding box center [1058, 570] width 100 height 26
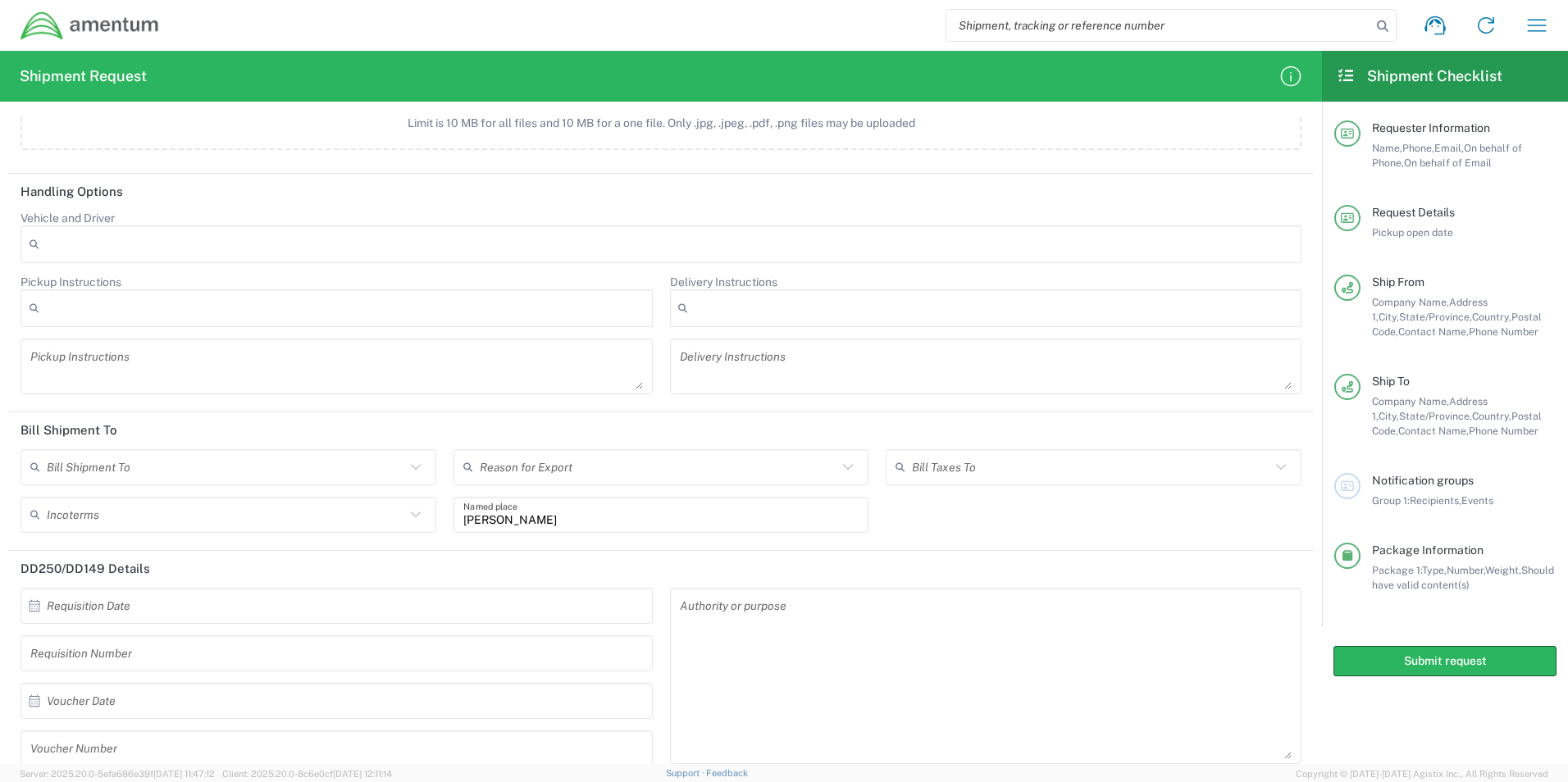
scroll to position [1892, 0]
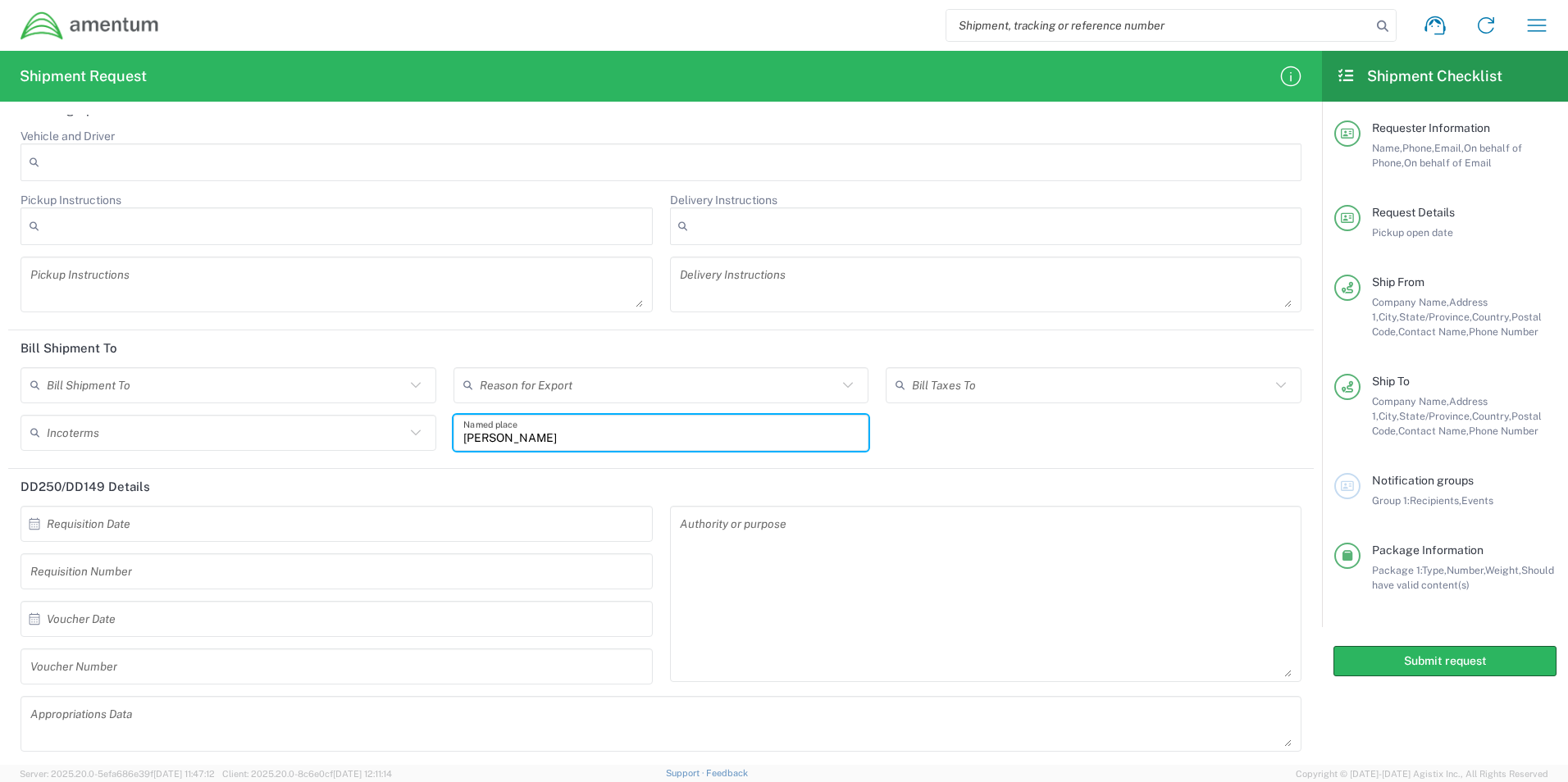
drag, startPoint x: 563, startPoint y: 440, endPoint x: 416, endPoint y: 427, distance: 147.6
click at [416, 427] on div "Bill Shipment To Recipient Account Sender/Shipper Third Party Account Reason fo…" at bounding box center [661, 415] width 1299 height 95
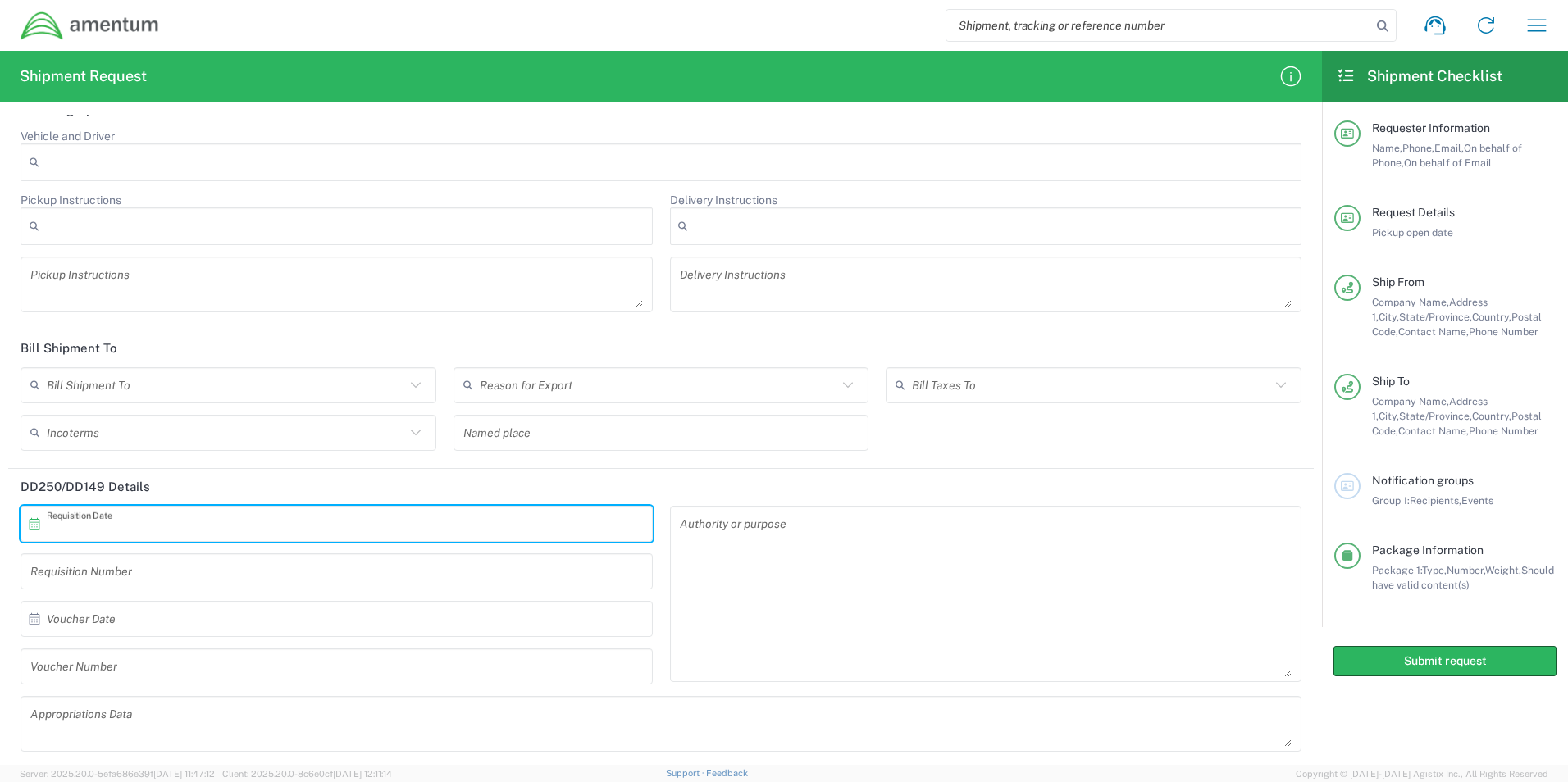
click at [178, 535] on input "text" at bounding box center [341, 523] width 588 height 29
click at [323, 624] on span "7" at bounding box center [314, 626] width 23 height 23
type input "10/07/2025"
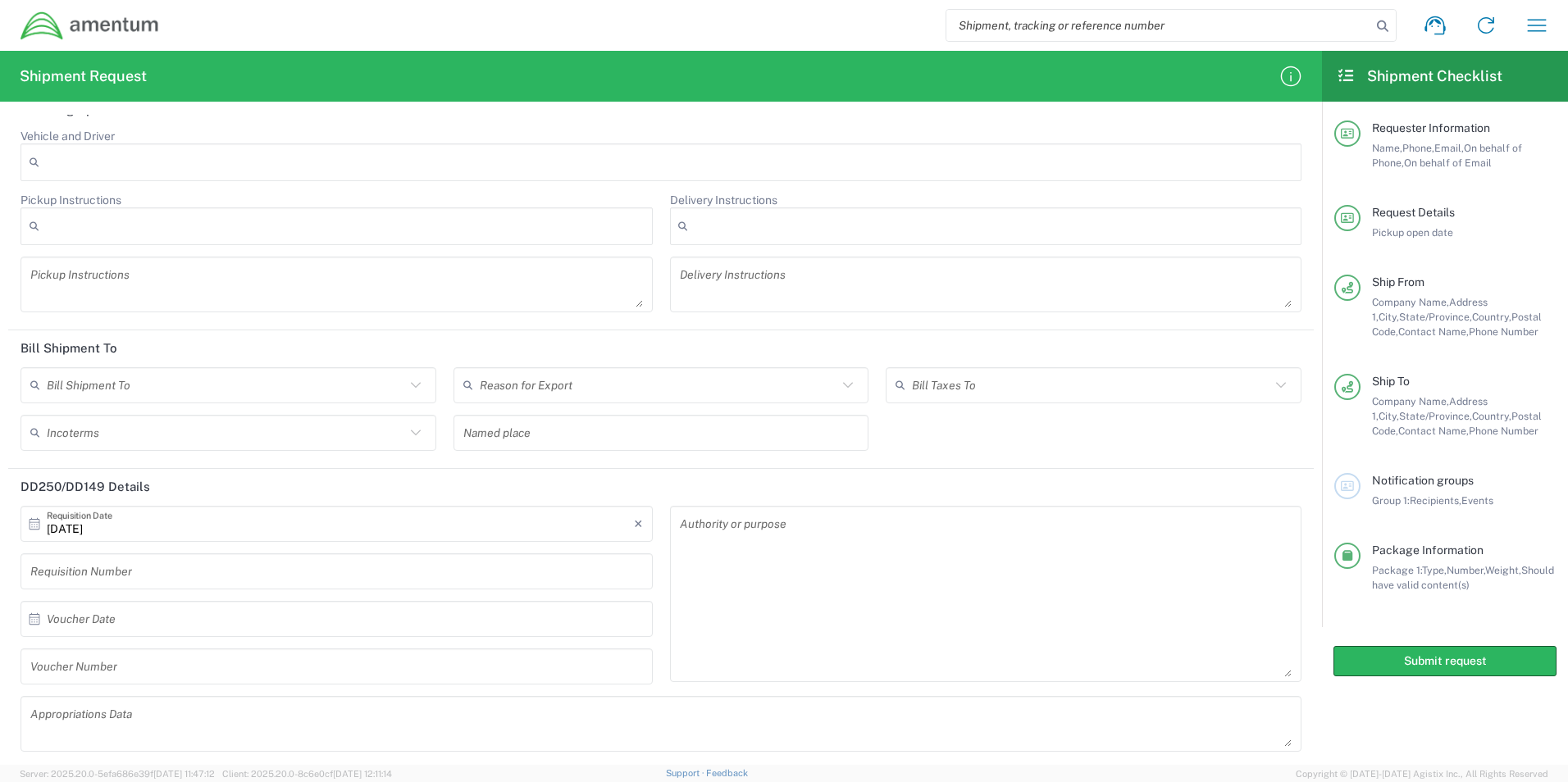
click at [232, 585] on input "text" at bounding box center [337, 571] width 613 height 29
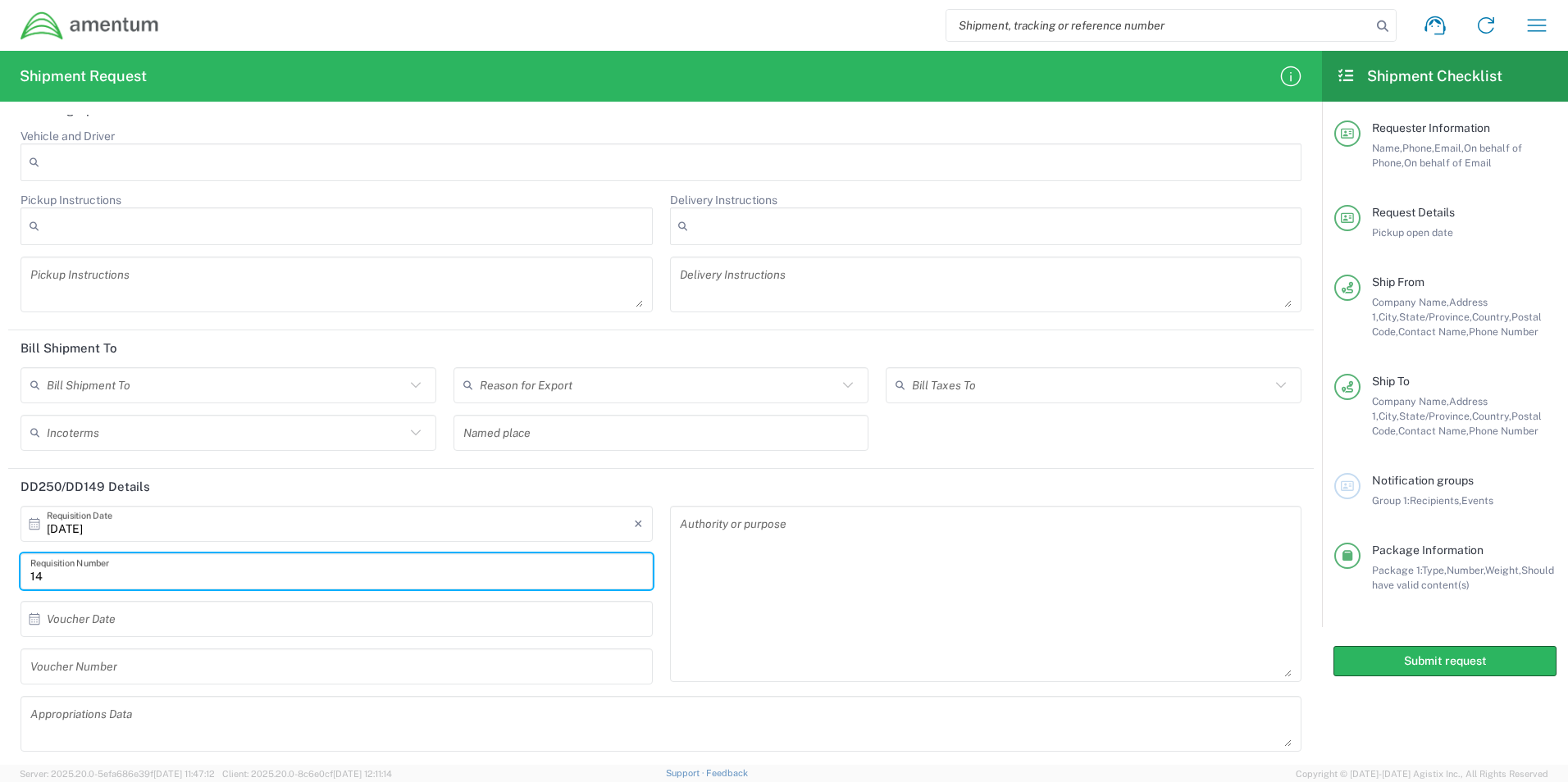
type input "1"
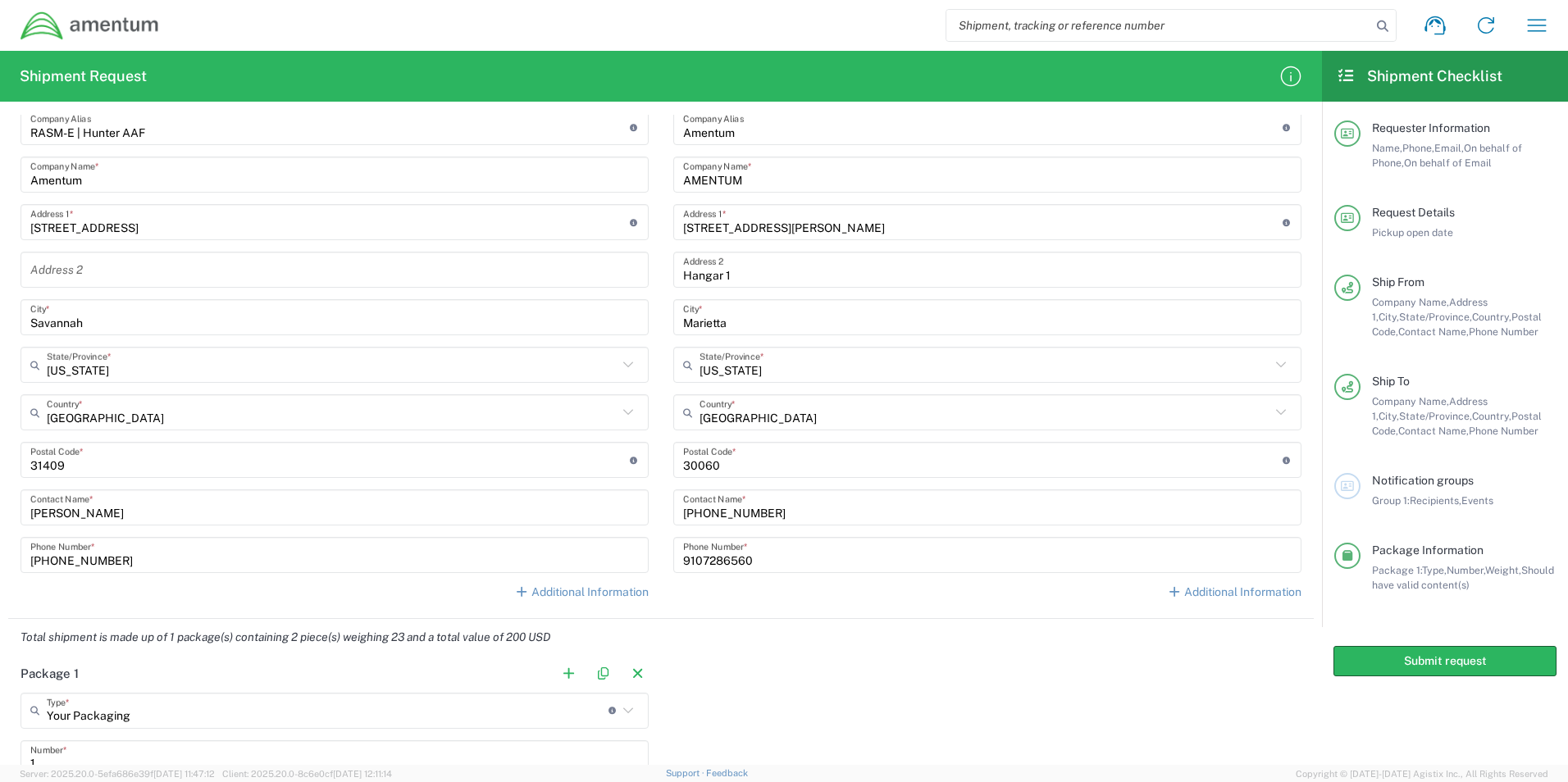
scroll to position [738, 0]
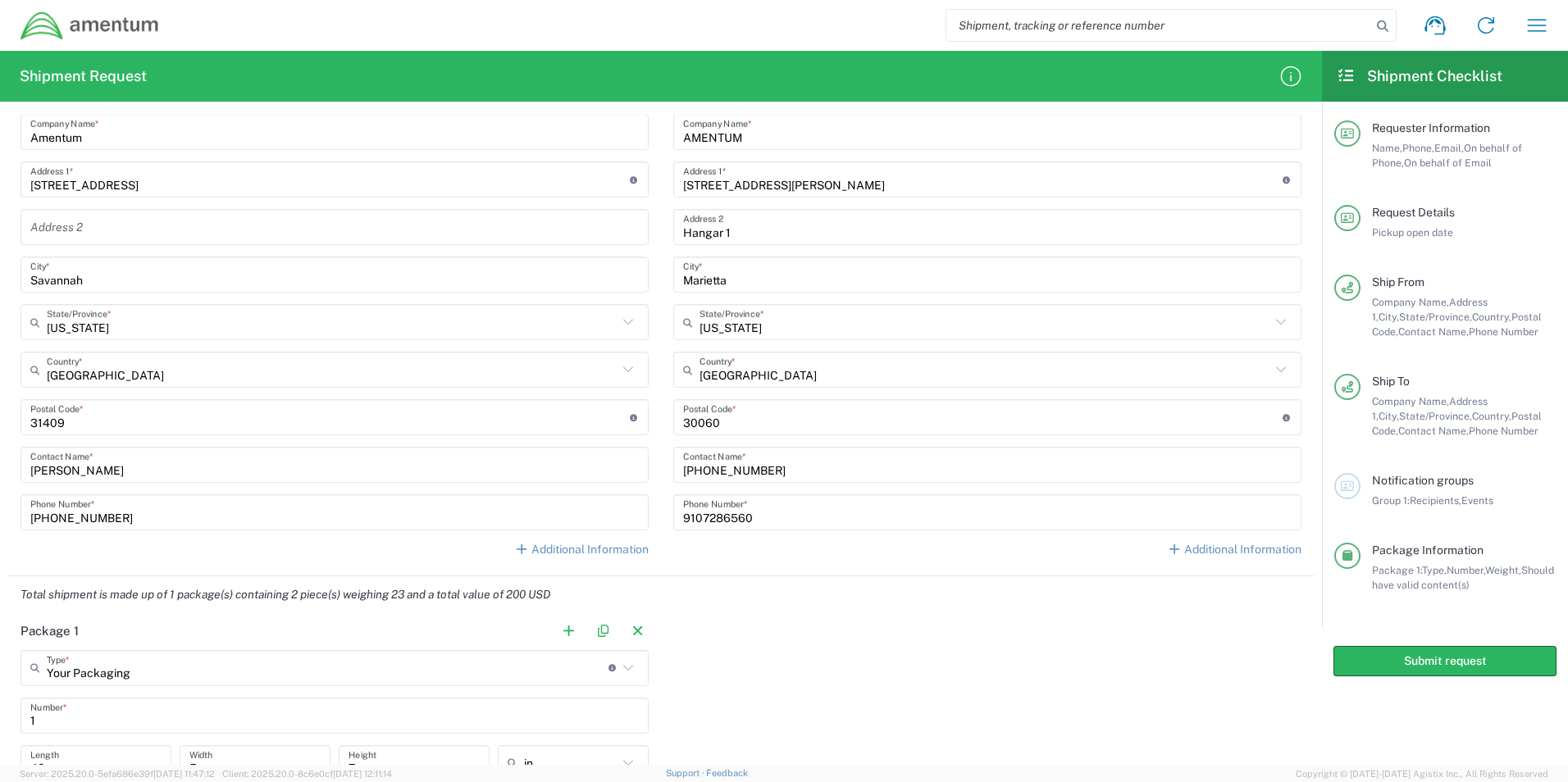
type input "1521BQ.044"
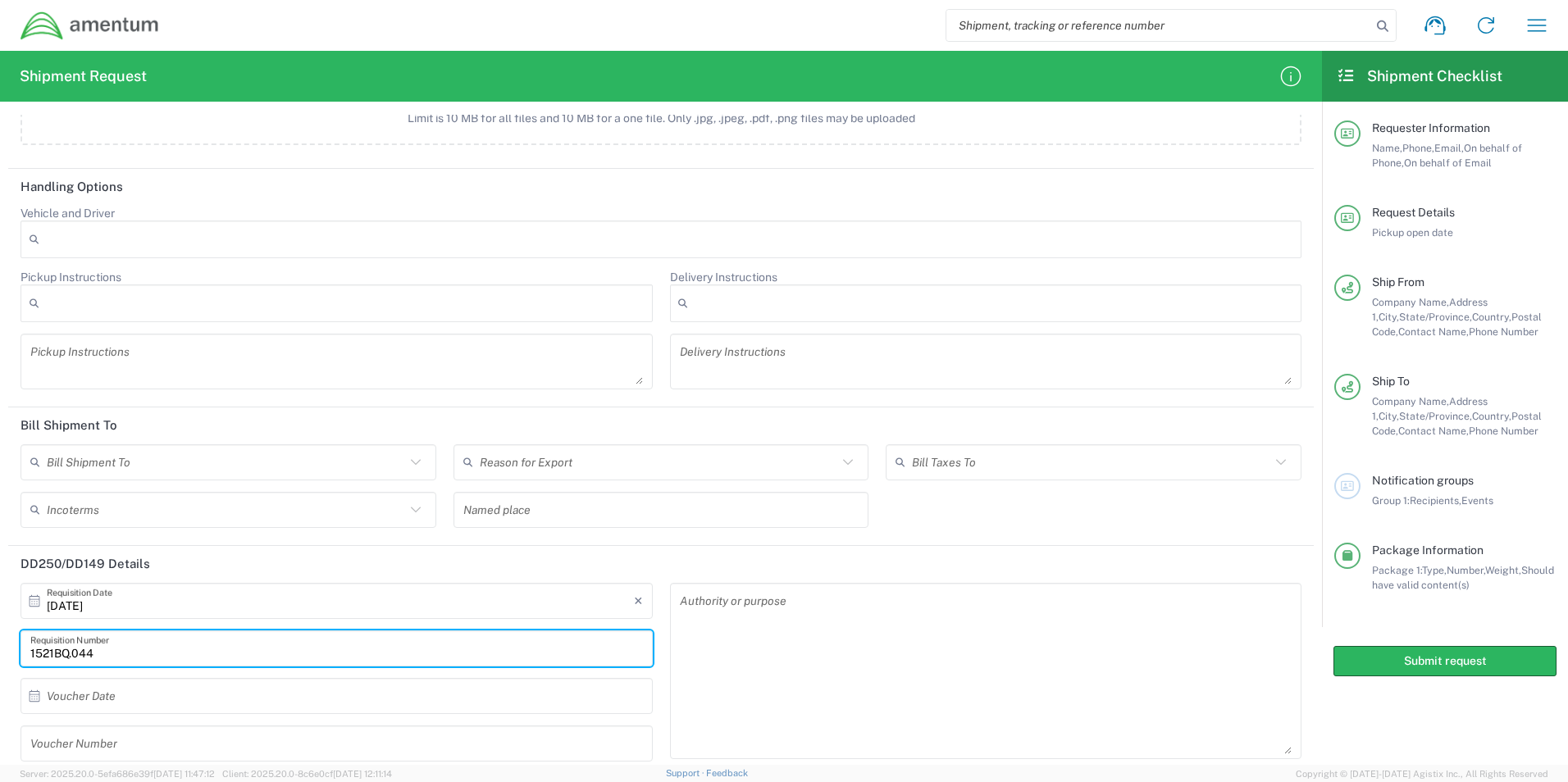
scroll to position [1896, 0]
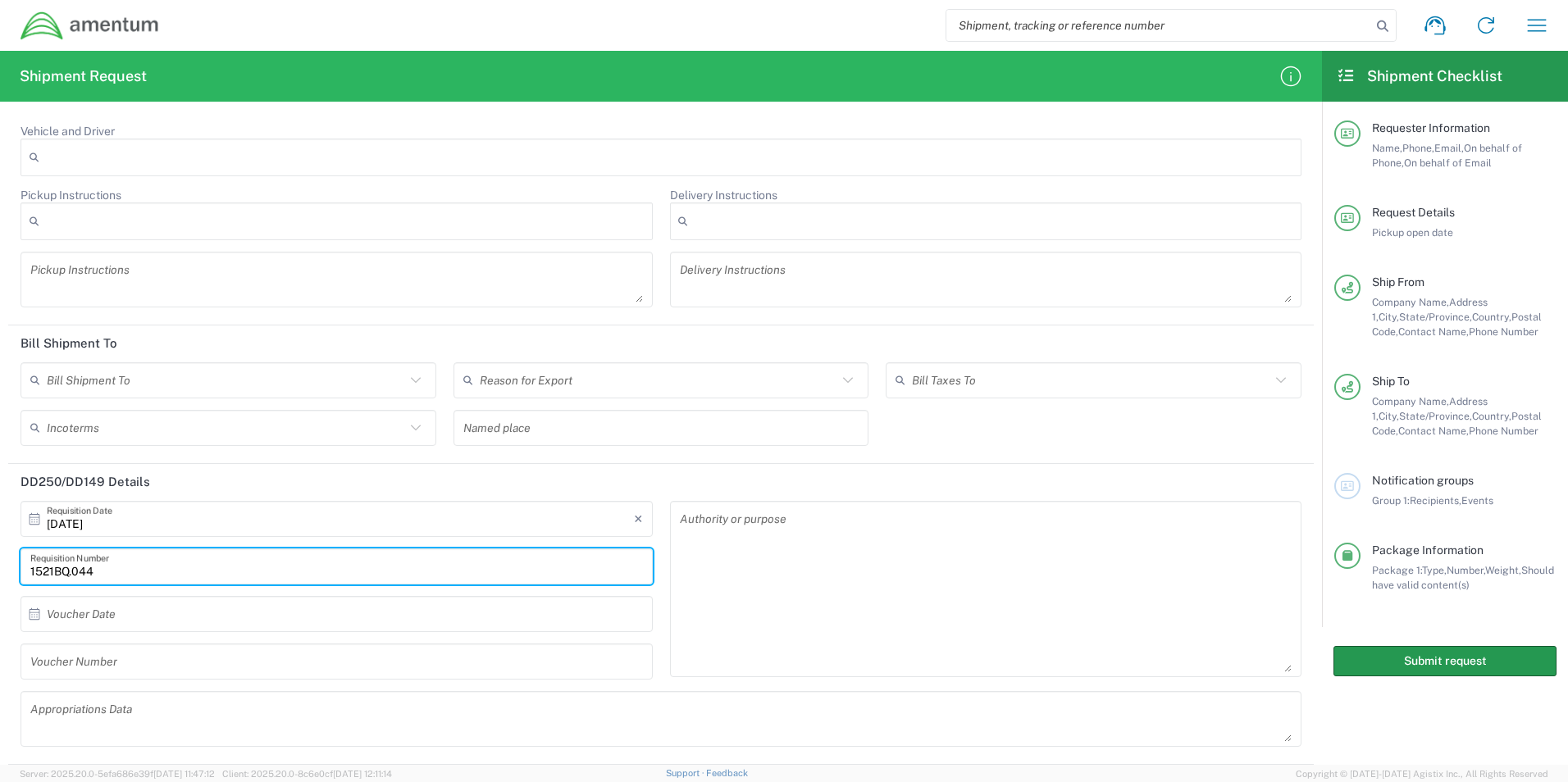
click at [1449, 659] on button "Submit request" at bounding box center [1445, 661] width 223 height 31
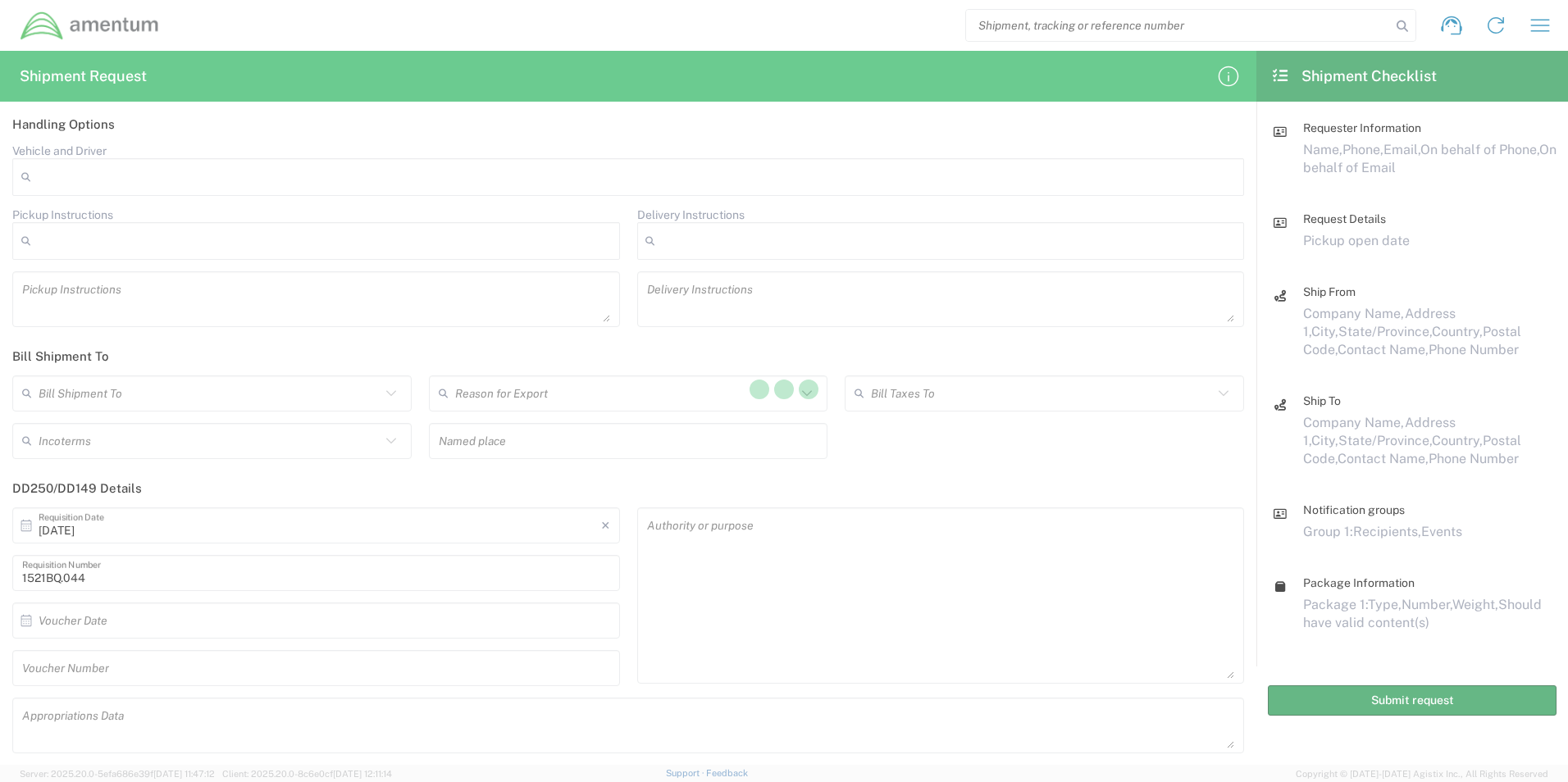
scroll to position [1844, 0]
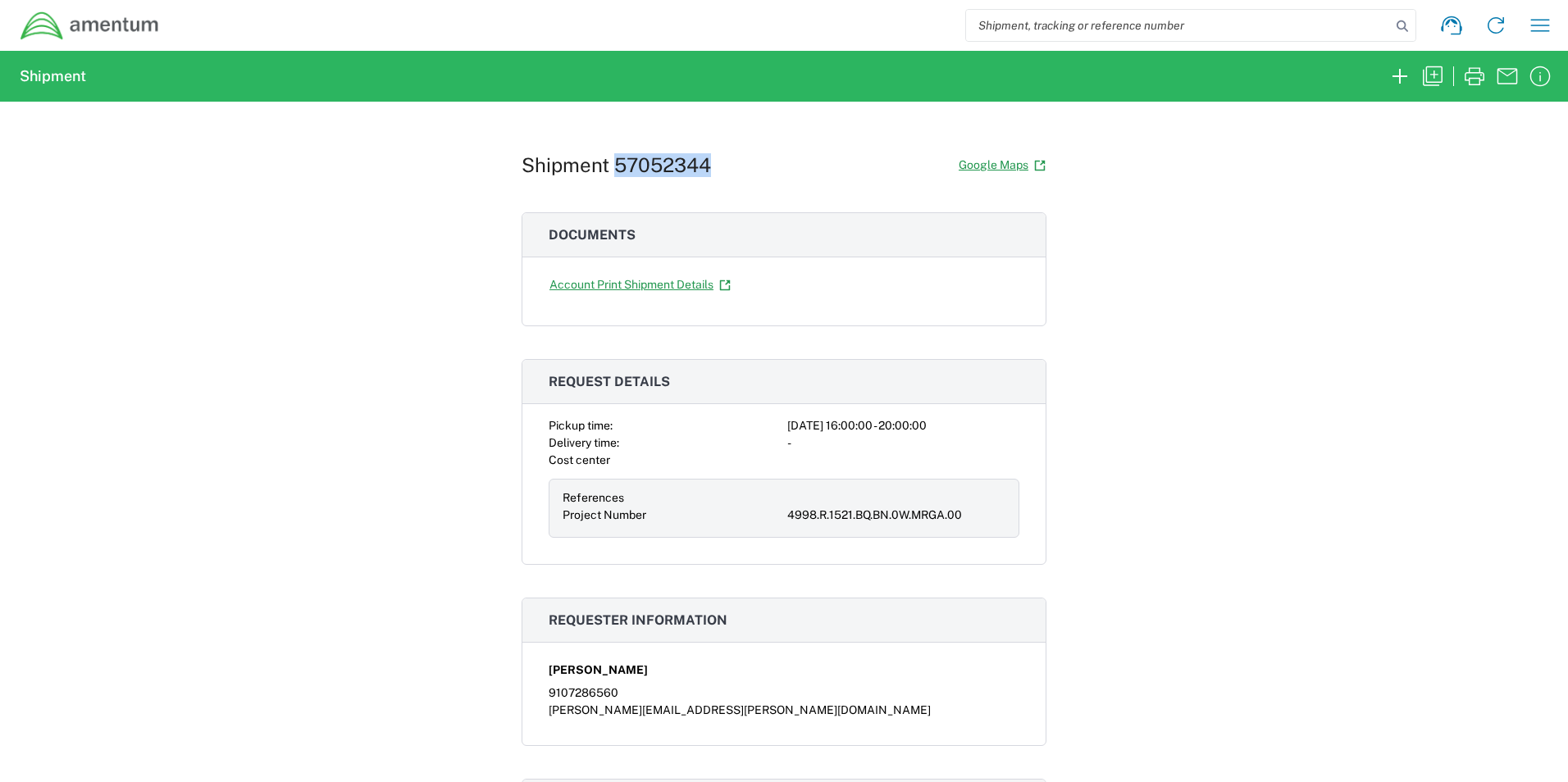
drag, startPoint x: 703, startPoint y: 163, endPoint x: 610, endPoint y: 169, distance: 93.2
click at [610, 169] on h1 "Shipment 57052344" at bounding box center [616, 165] width 189 height 23
drag, startPoint x: 610, startPoint y: 169, endPoint x: 629, endPoint y: 164, distance: 19.6
copy h1 "57052344"
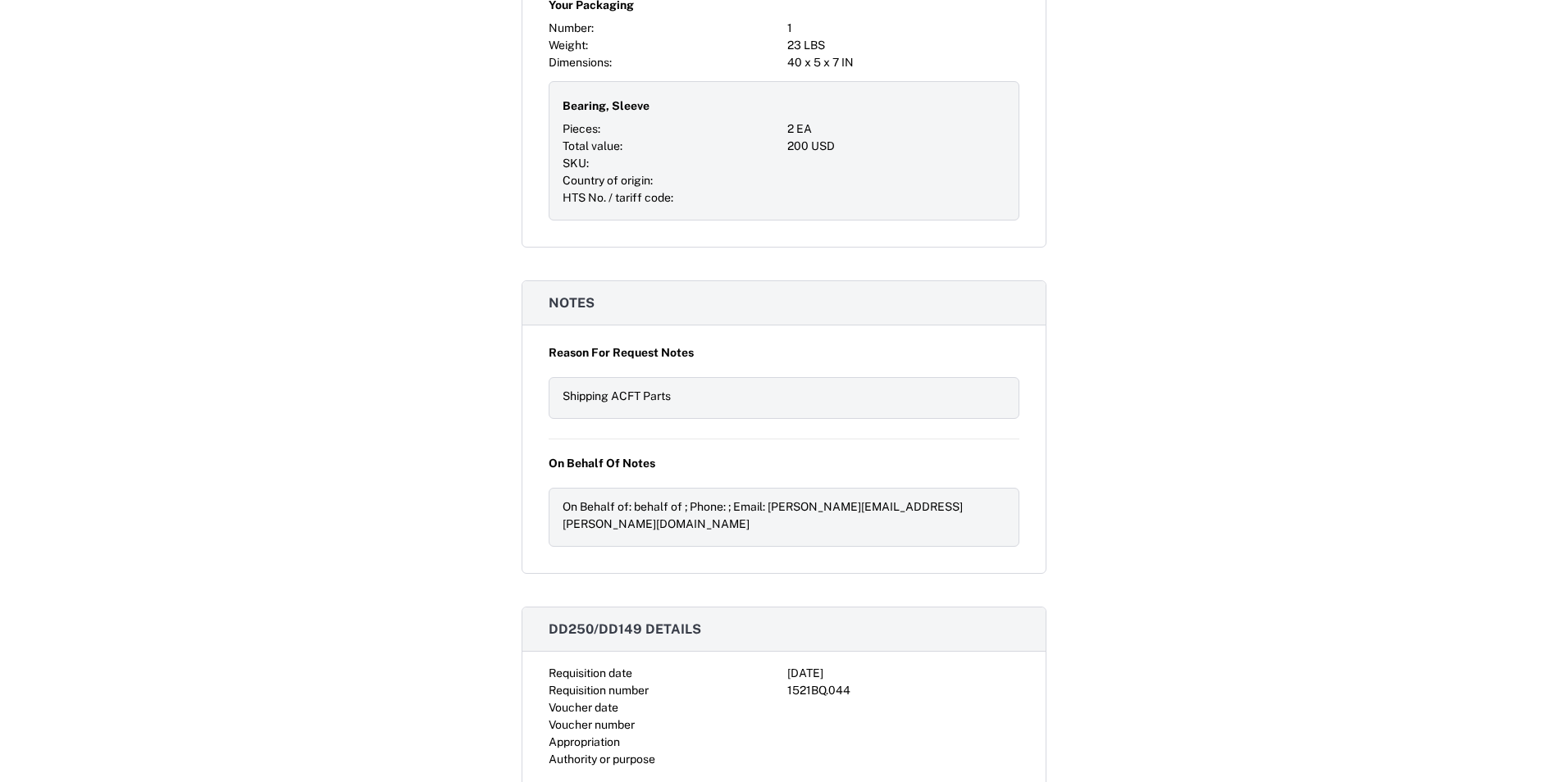
scroll to position [1110, 0]
